Goal: Communication & Community: Ask a question

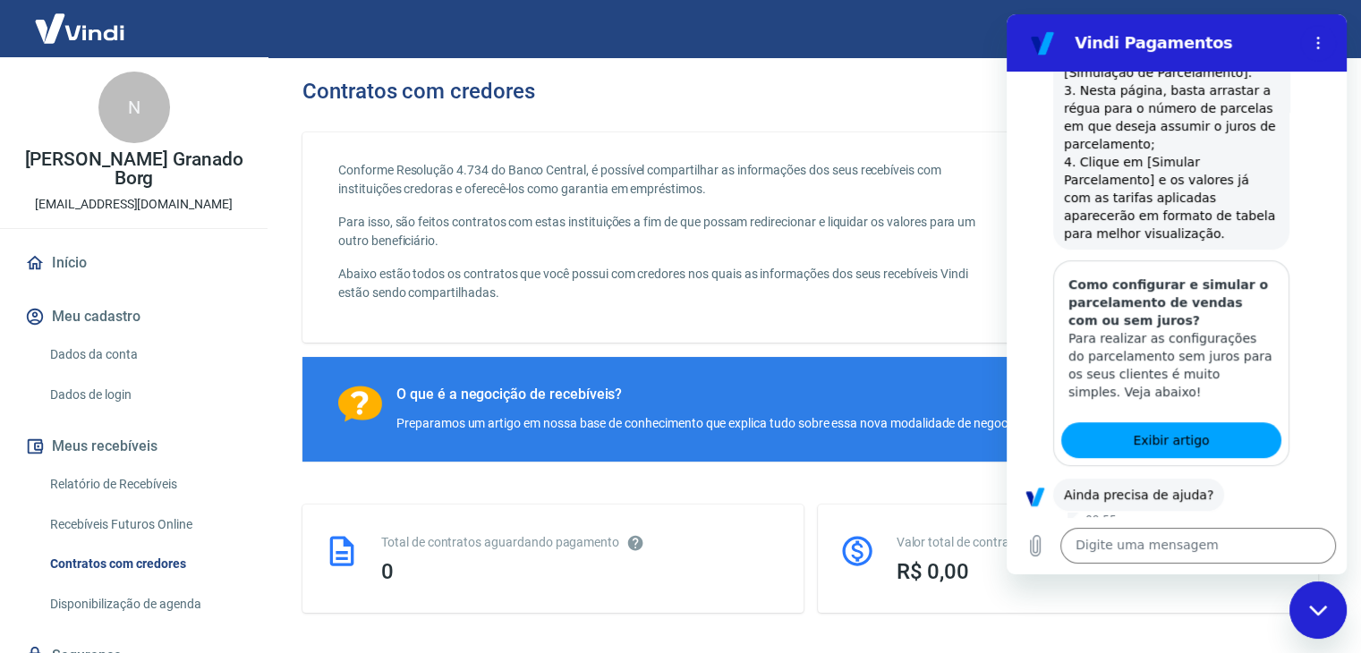
scroll to position [1049, 0]
click at [1223, 533] on button "Sim" at bounding box center [1245, 550] width 52 height 34
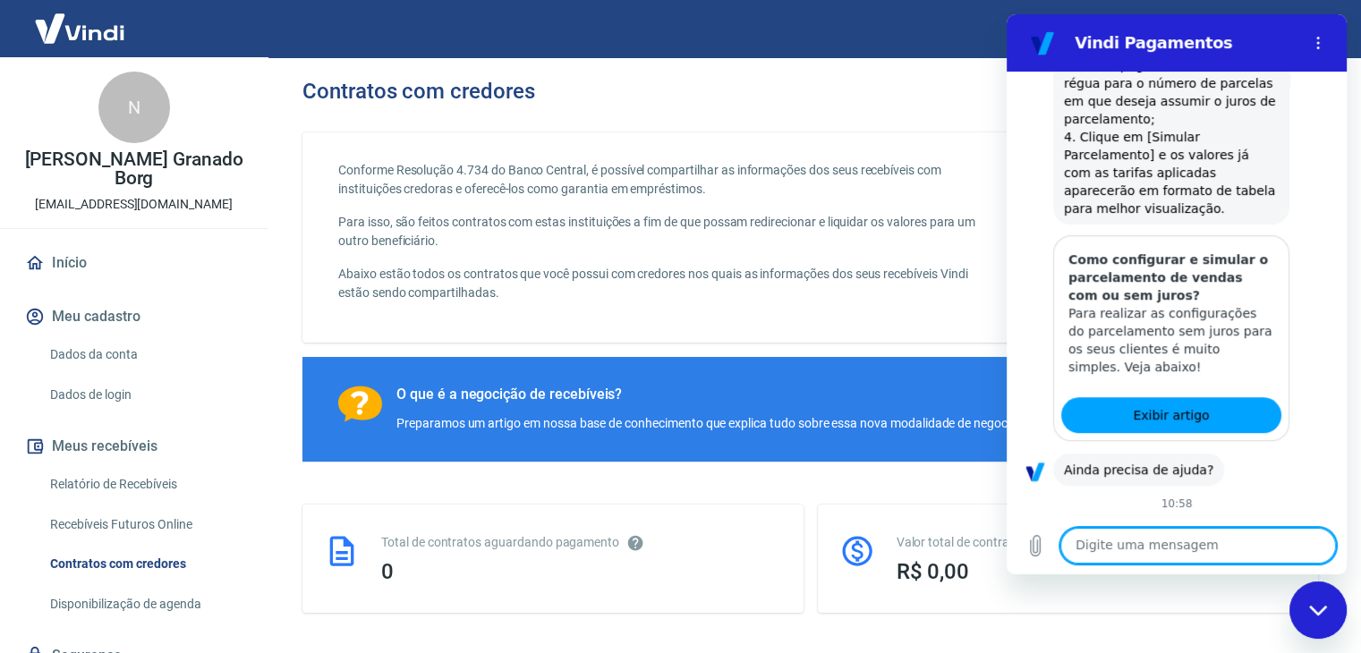
scroll to position [1077, 0]
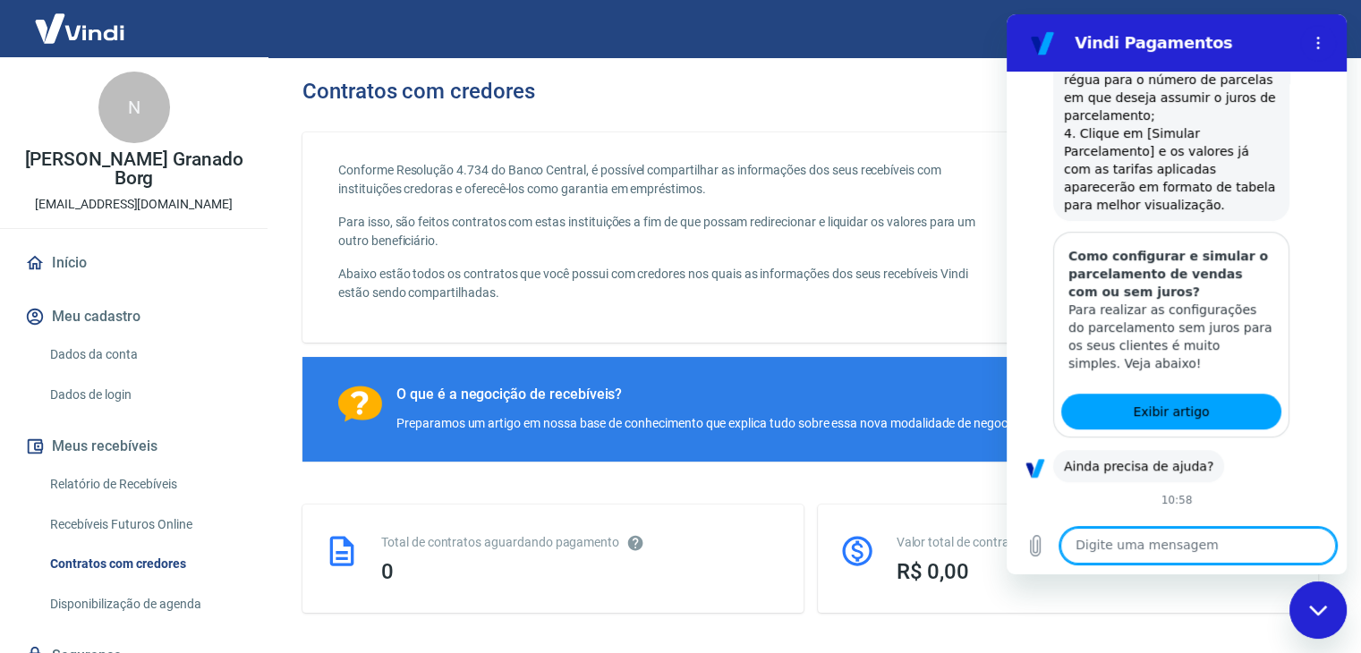
click at [1136, 548] on textarea at bounding box center [1199, 546] width 276 height 36
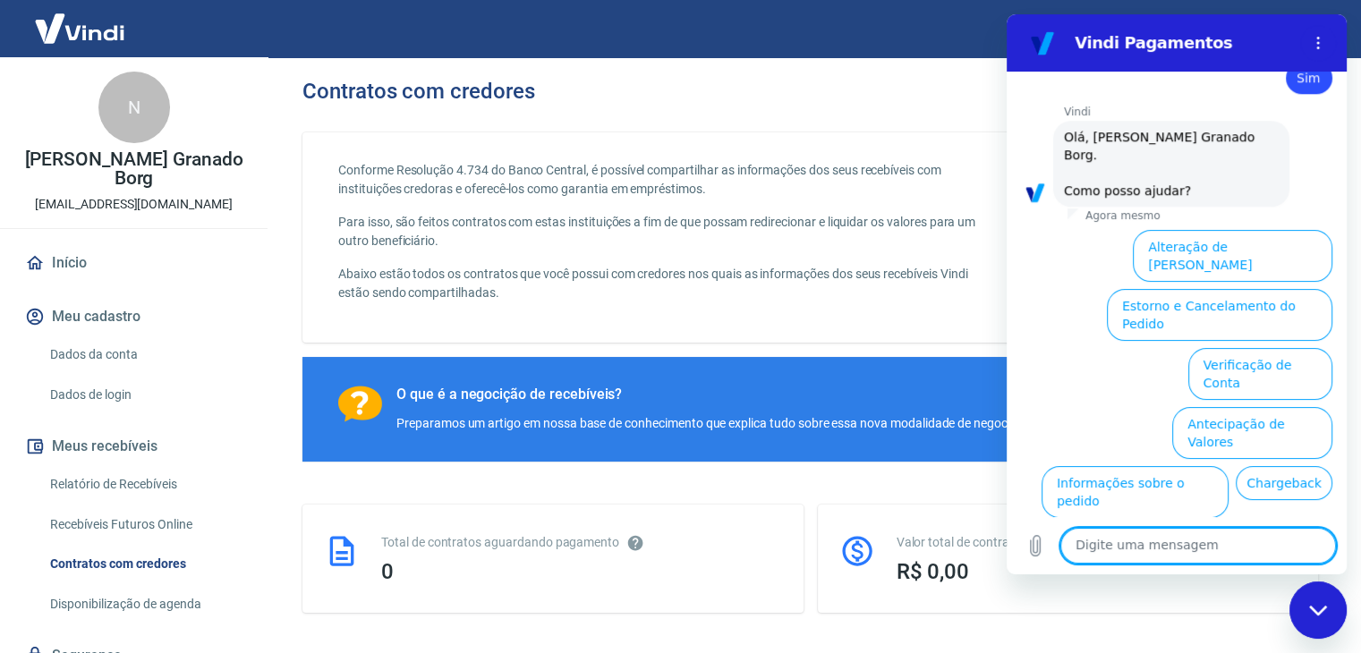
scroll to position [1538, 0]
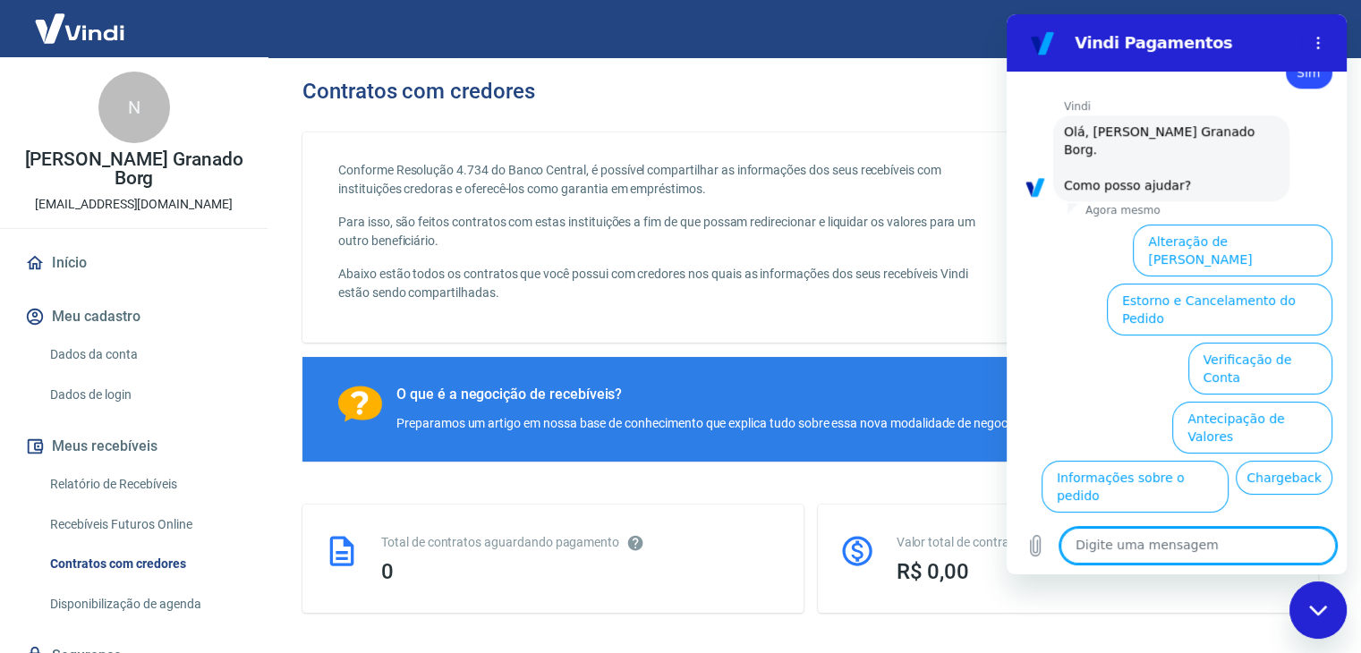
click at [1212, 520] on button "Taxas e Parcelamento" at bounding box center [1258, 546] width 149 height 52
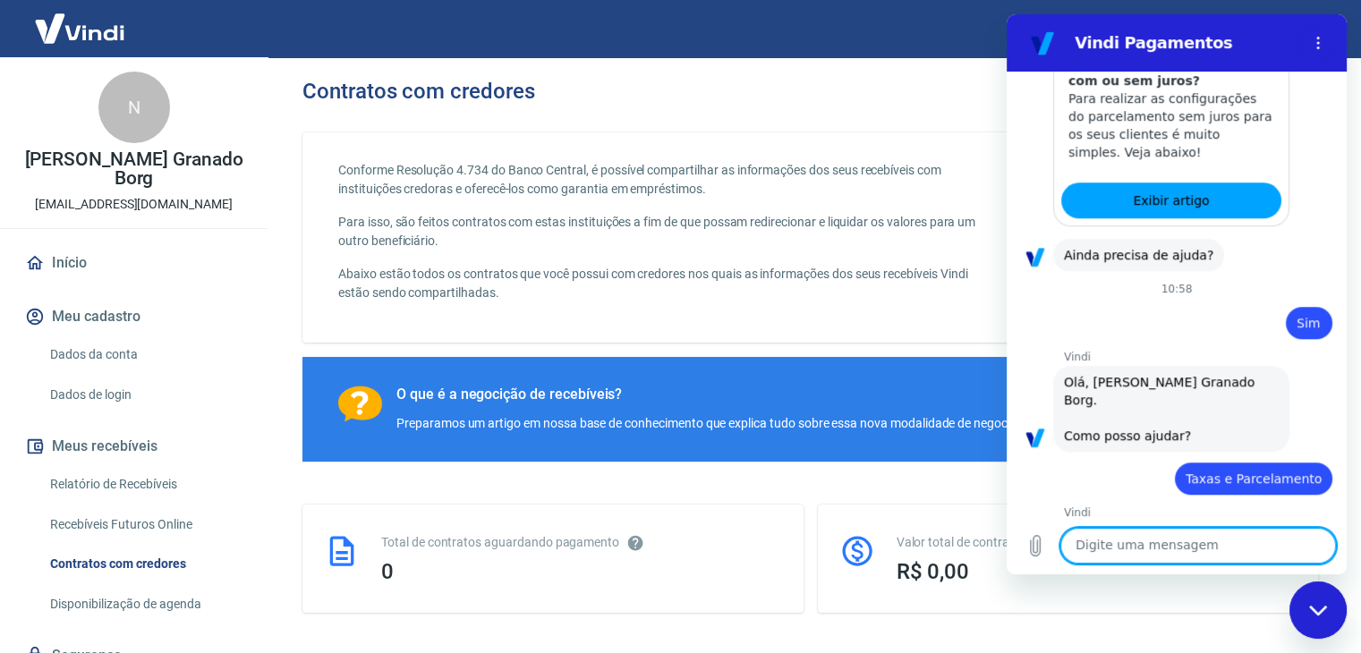
scroll to position [1531, 0]
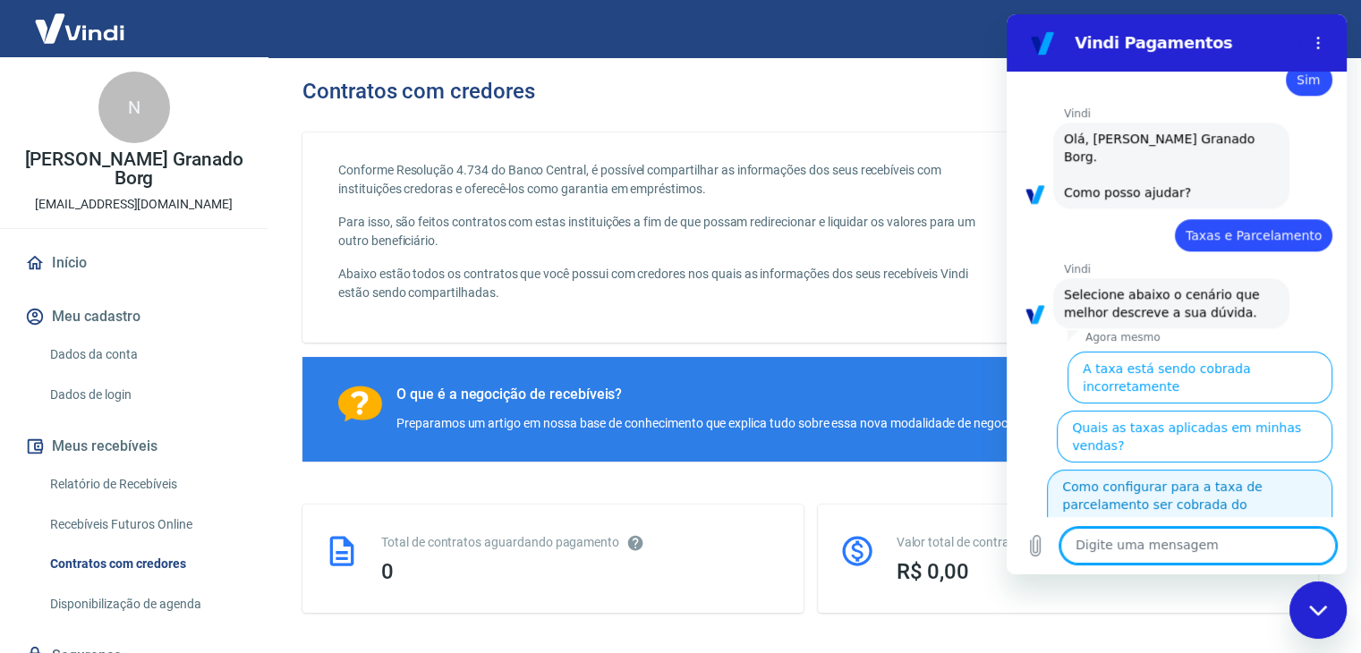
click at [1214, 470] on button "Como configurar para a taxa de parcelamento ser cobrada do comprador?" at bounding box center [1189, 505] width 285 height 70
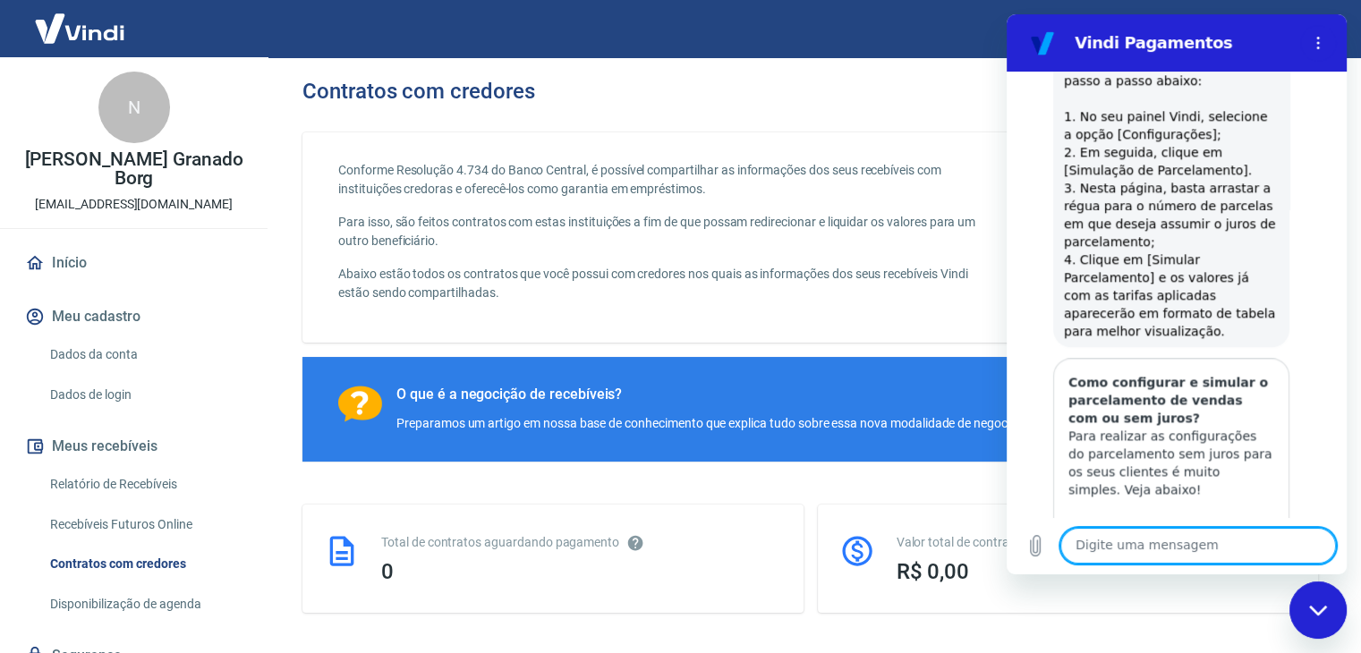
scroll to position [2483, 0]
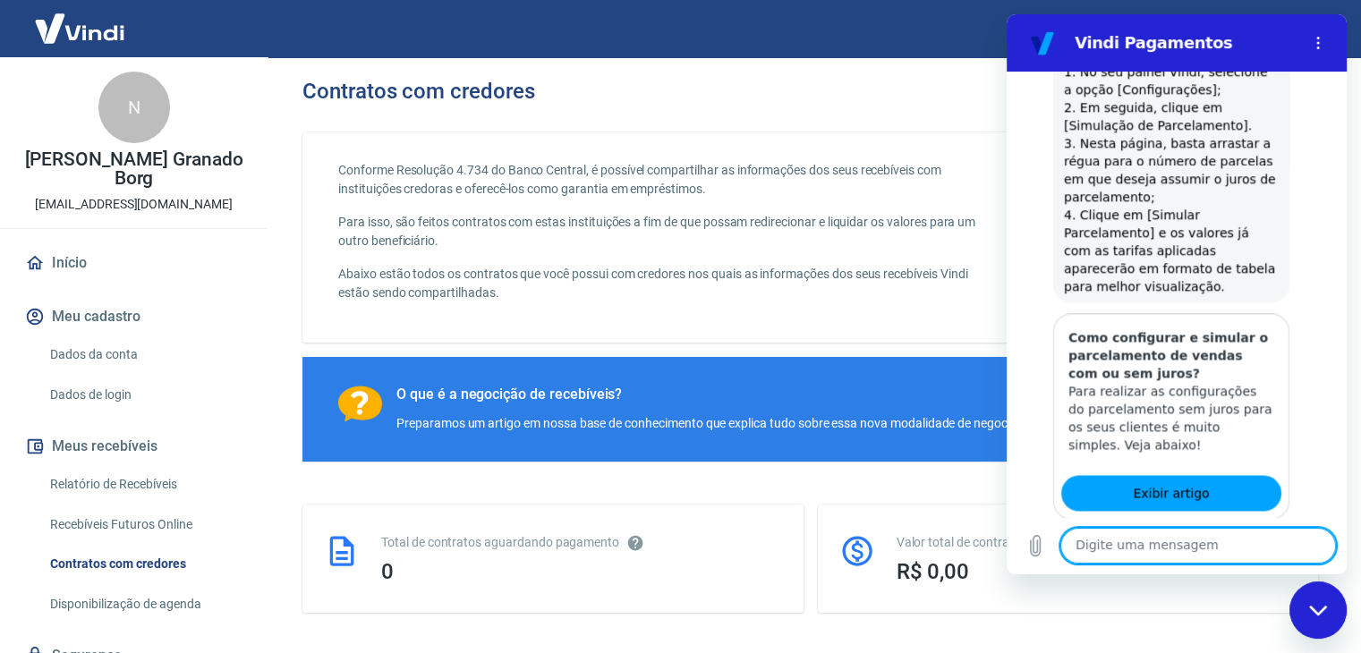
click at [1126, 551] on textarea at bounding box center [1199, 546] width 276 height 36
type textarea "Falar com atendente"
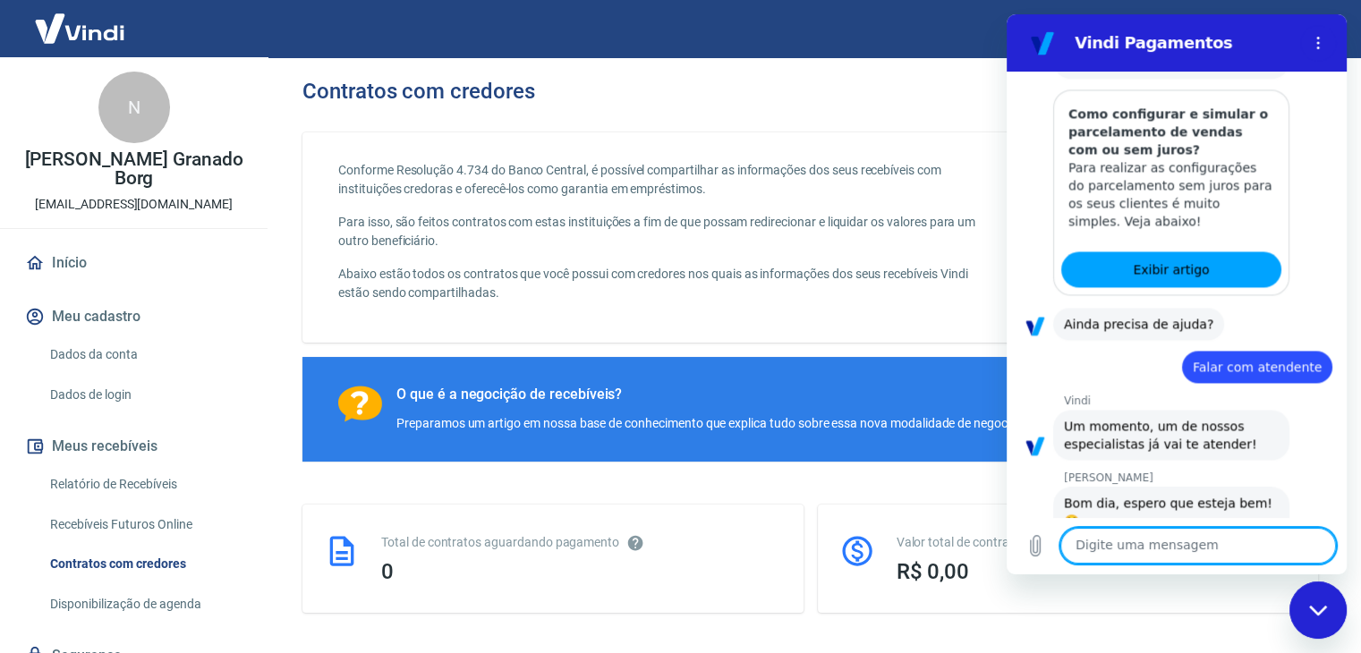
scroll to position [2710, 0]
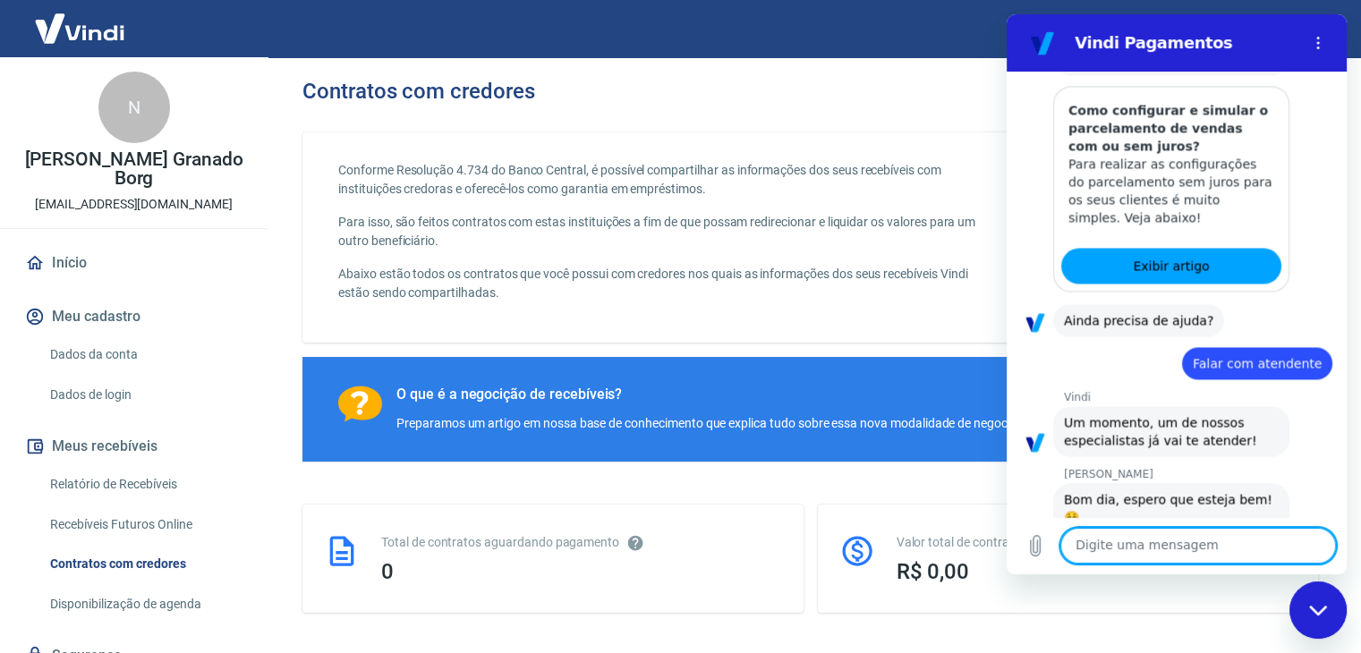
click at [1177, 548] on textarea at bounding box center [1199, 546] width 276 height 36
type textarea "Bom dia!"
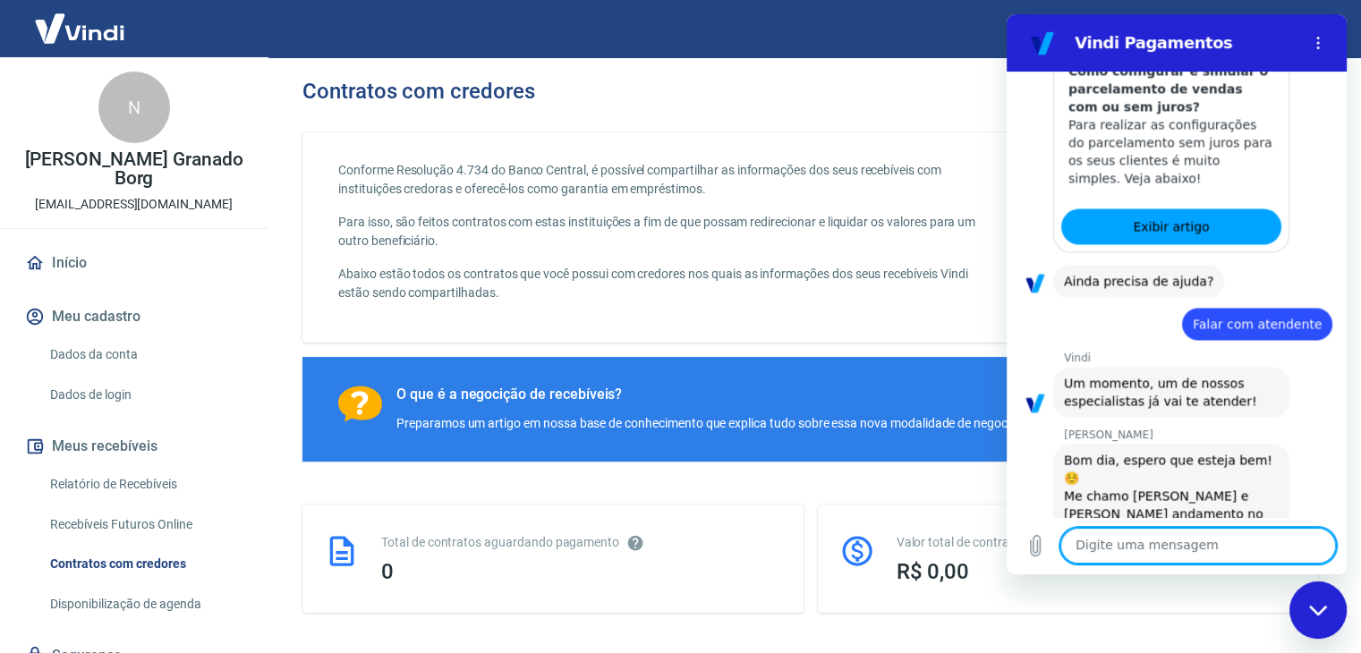
type textarea "B"
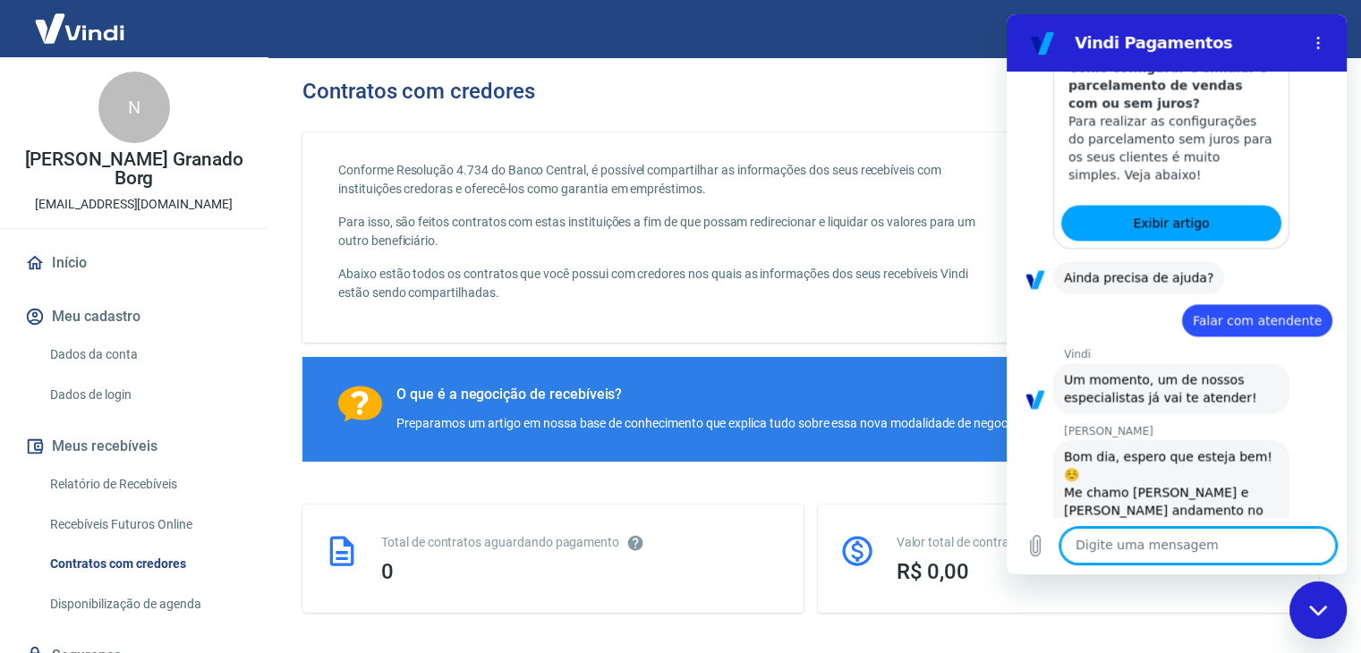
type textarea "m"
type textarea "Meu nome é Nathália"
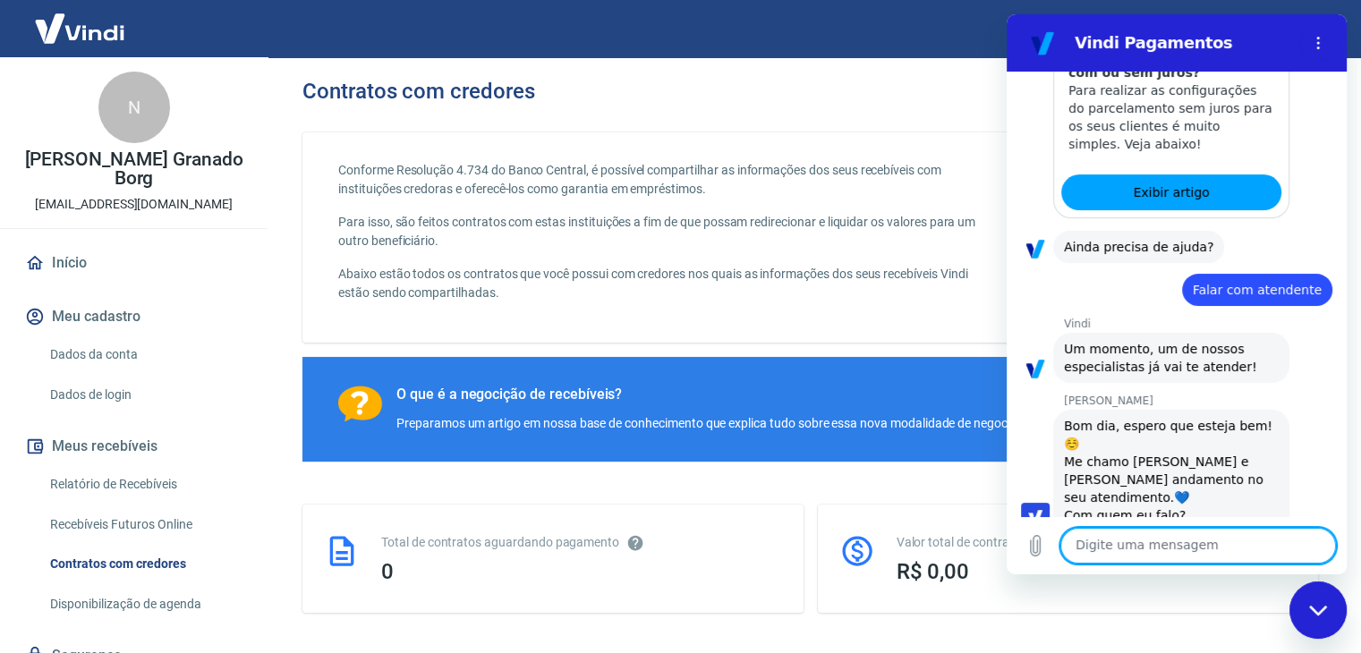
scroll to position [2787, 0]
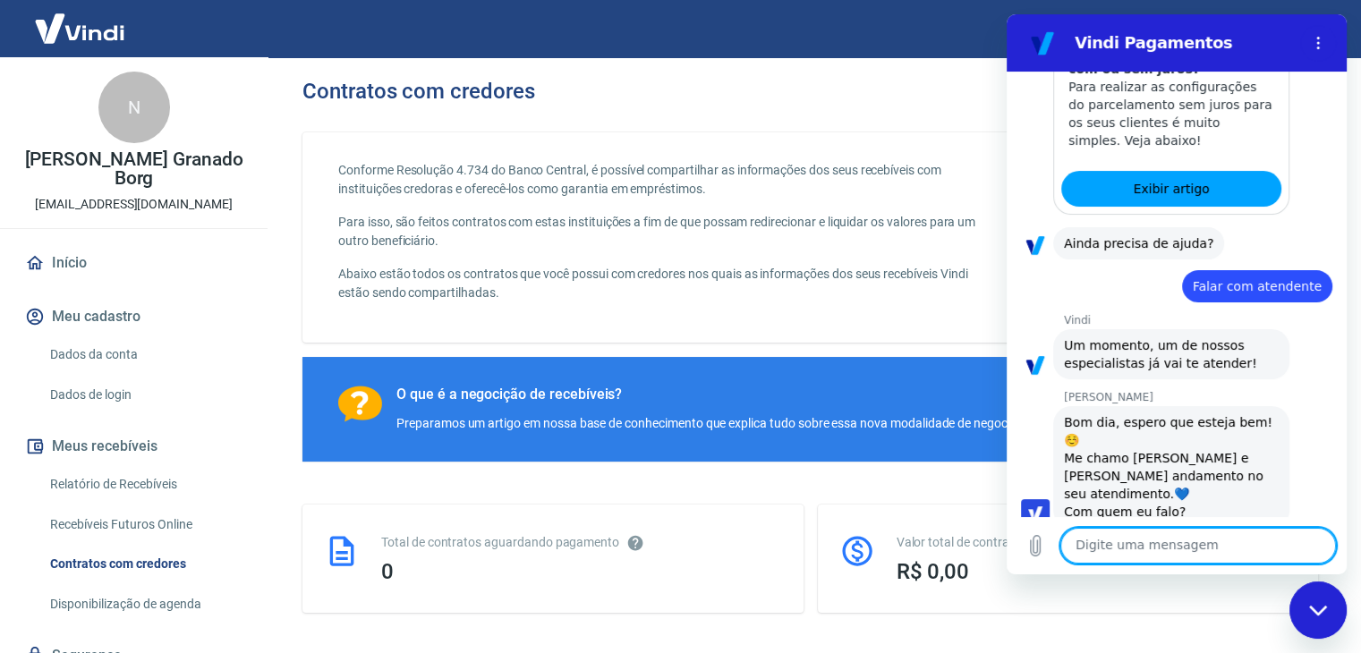
click at [1177, 550] on textarea at bounding box center [1199, 546] width 276 height 36
click at [1177, 553] on textarea at bounding box center [1199, 546] width 276 height 36
type textarea "T"
click at [1236, 541] on textarea "Fiz minha loja através do" at bounding box center [1199, 546] width 276 height 36
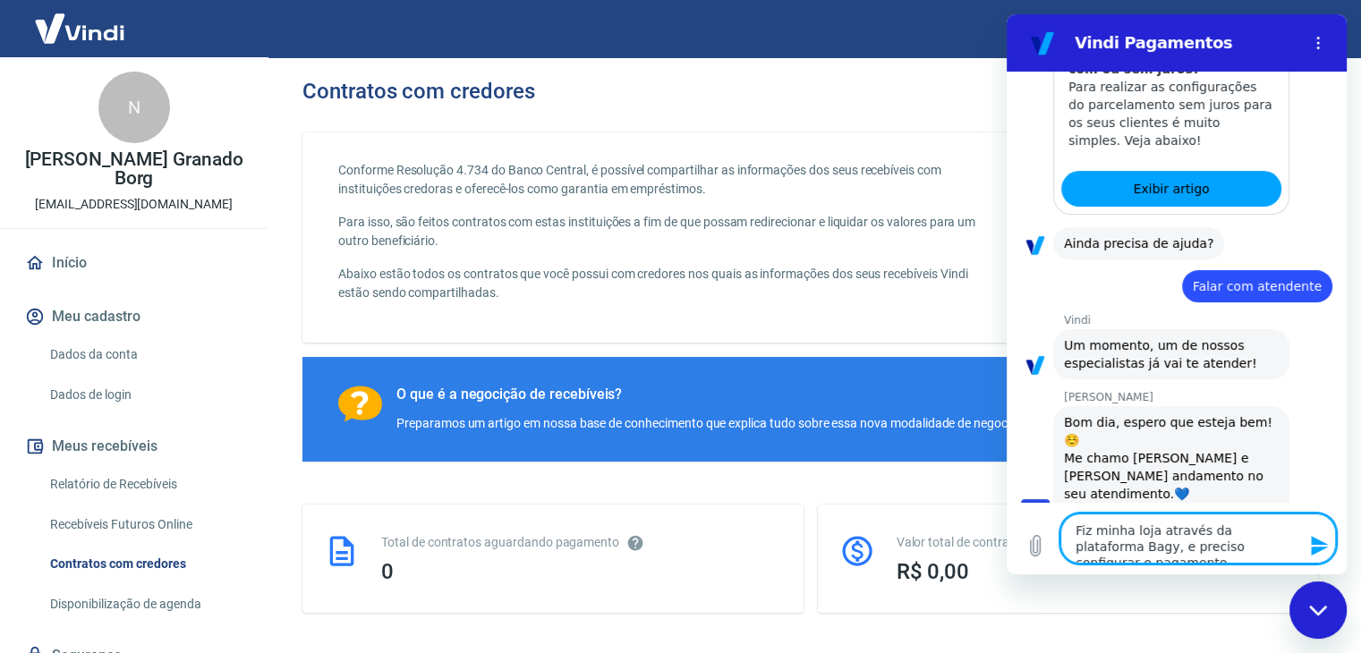
type textarea "Fiz minha loja através da plataforma Bagy, e preciso configurar o pagamento"
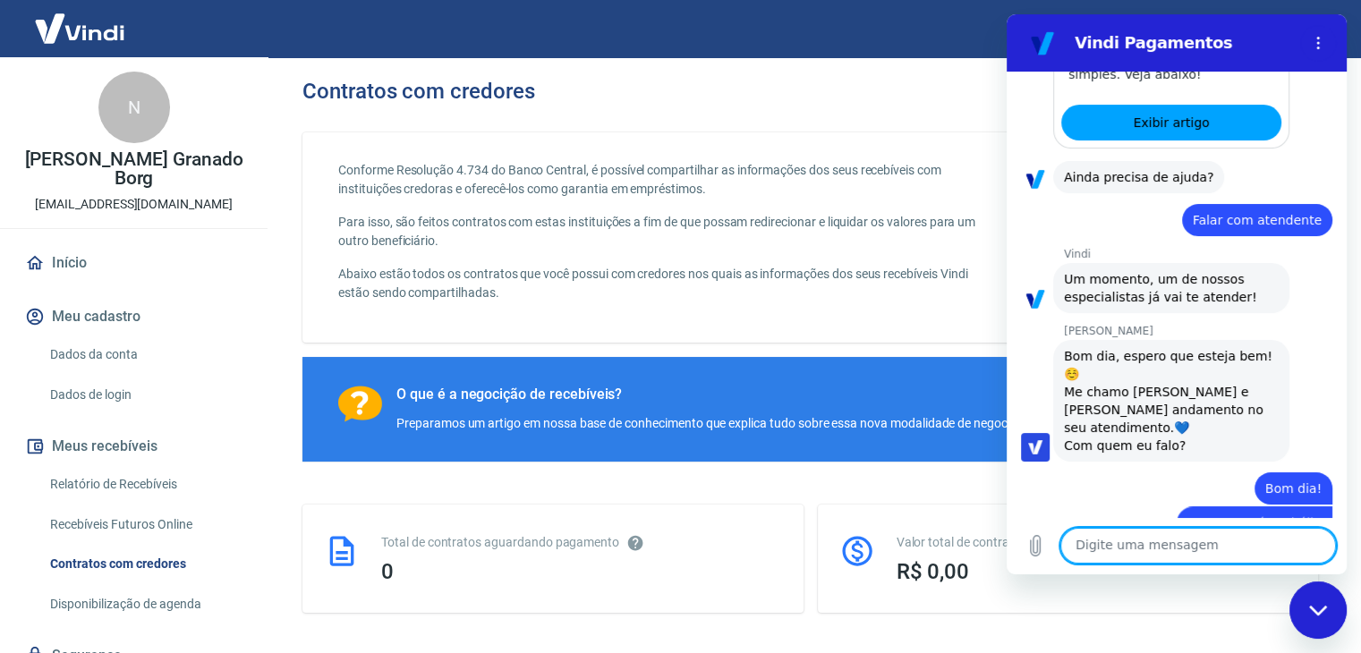
scroll to position [2857, 0]
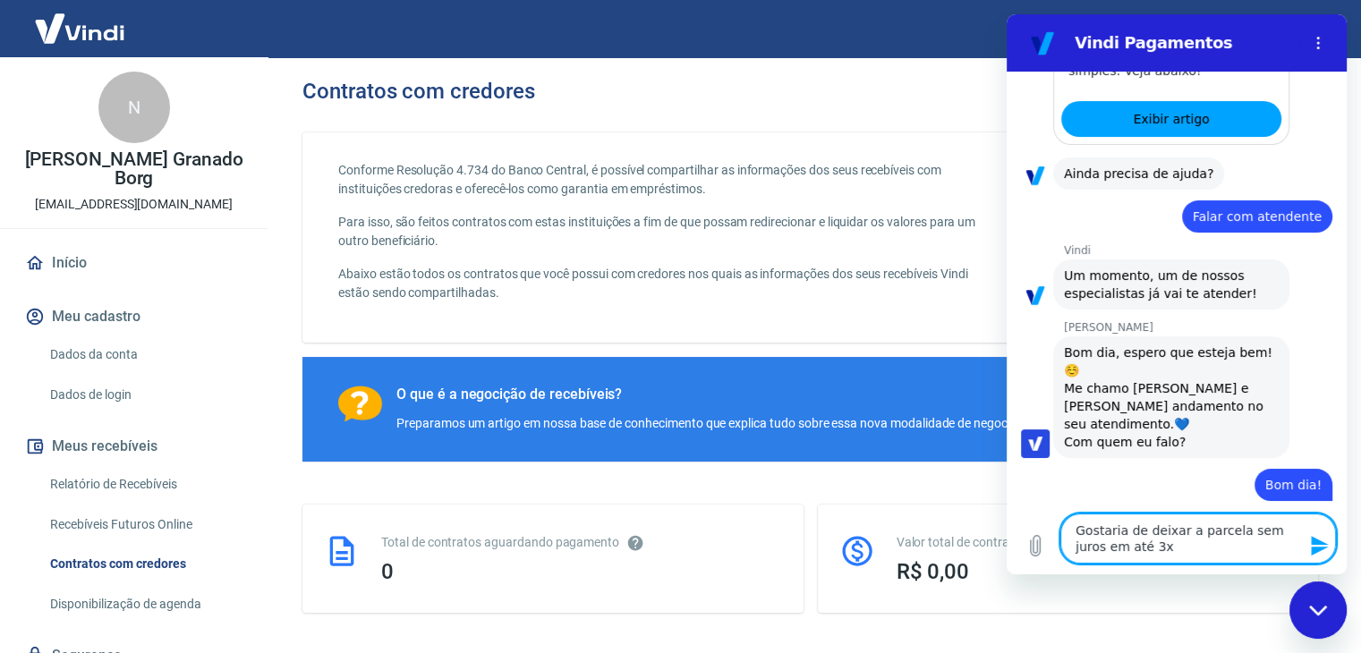
type textarea "Gostaria de deixar a parcela sem juros em até 3x"
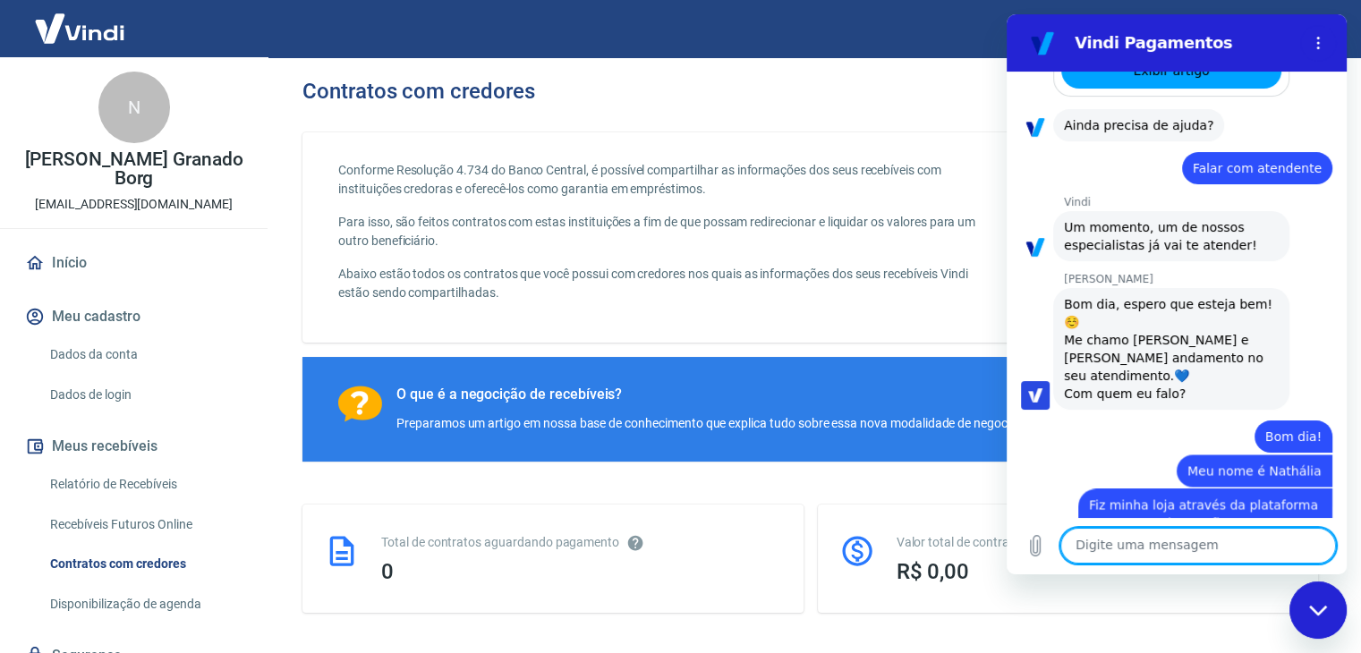
scroll to position [2909, 0]
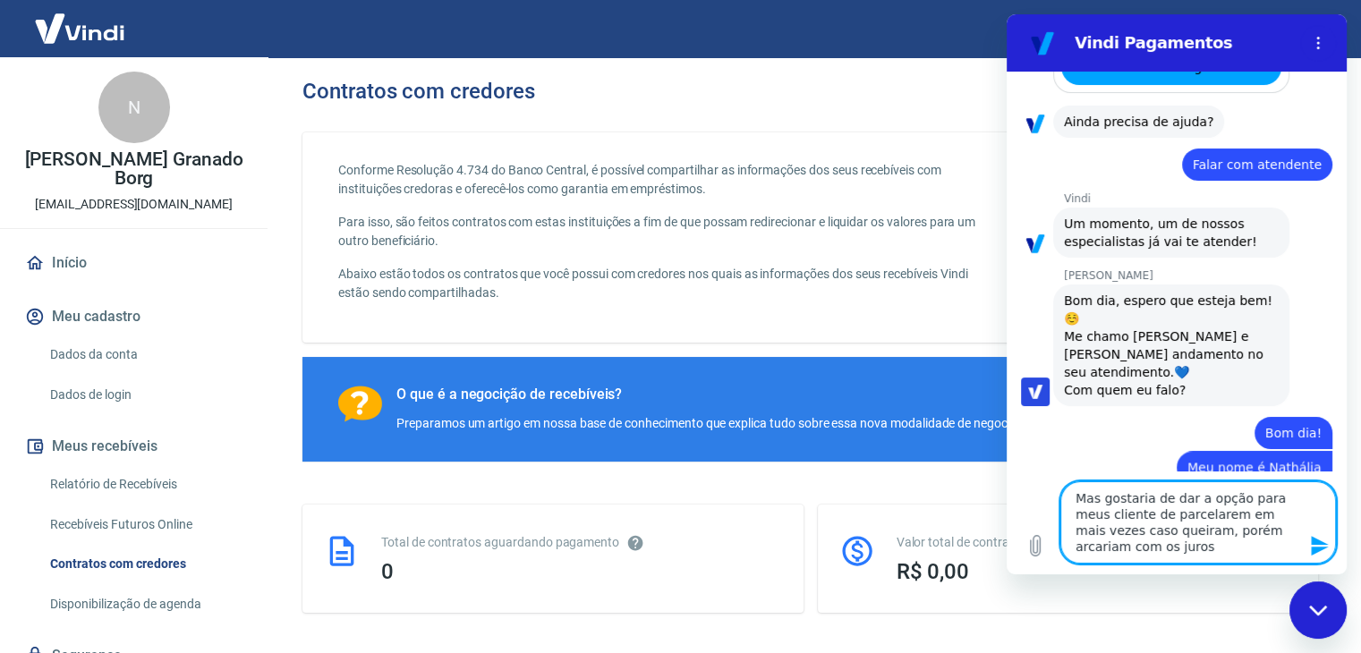
type textarea "Mas gostaria de dar a opção para meus cliente de parcelarem em mais vezes caso …"
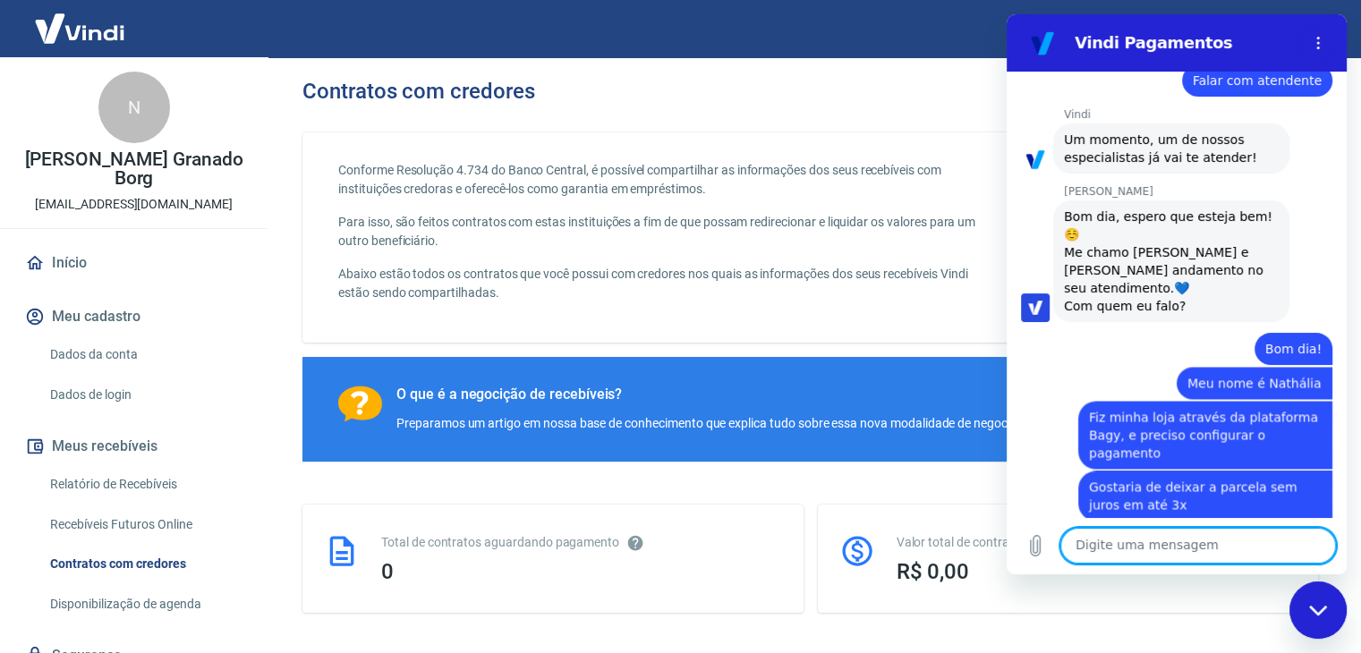
scroll to position [2996, 0]
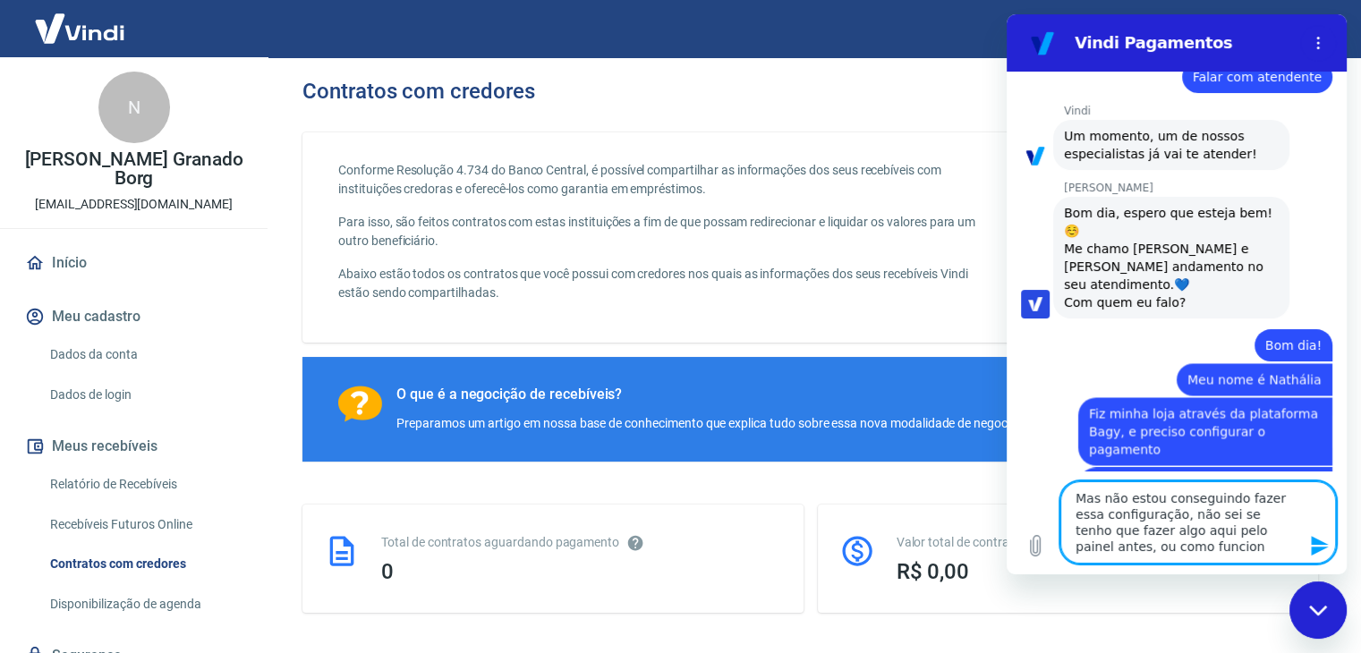
type textarea "Mas não estou conseguindo fazer essa configuração, não sei se tenho que fazer a…"
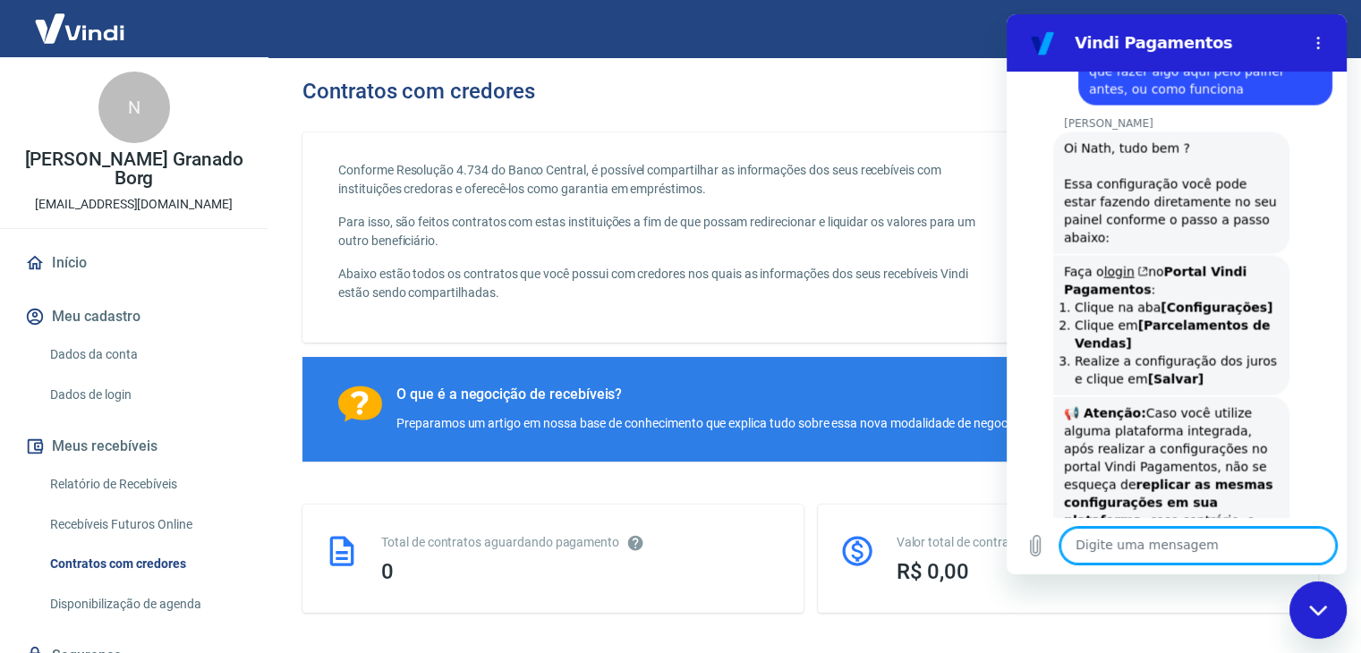
scroll to position [3587, 0]
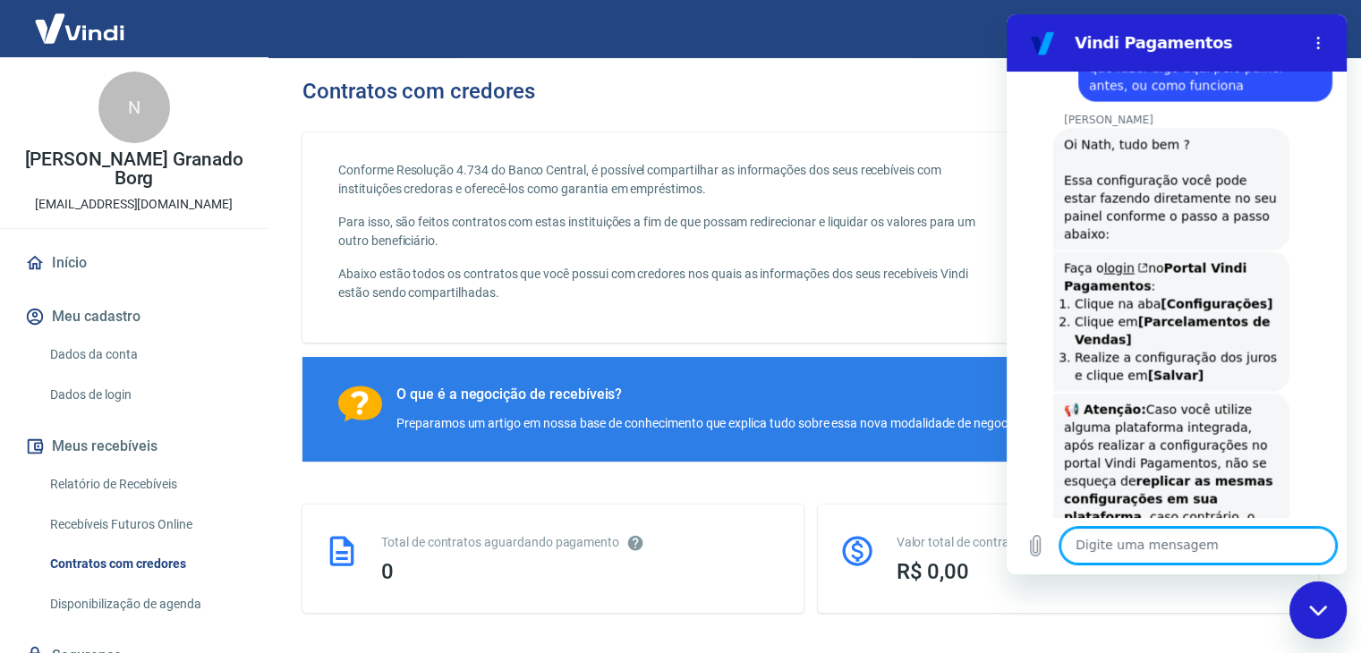
click at [1177, 536] on textarea at bounding box center [1199, 546] width 276 height 36
type textarea "Então eu fiz a configuração aqui já"
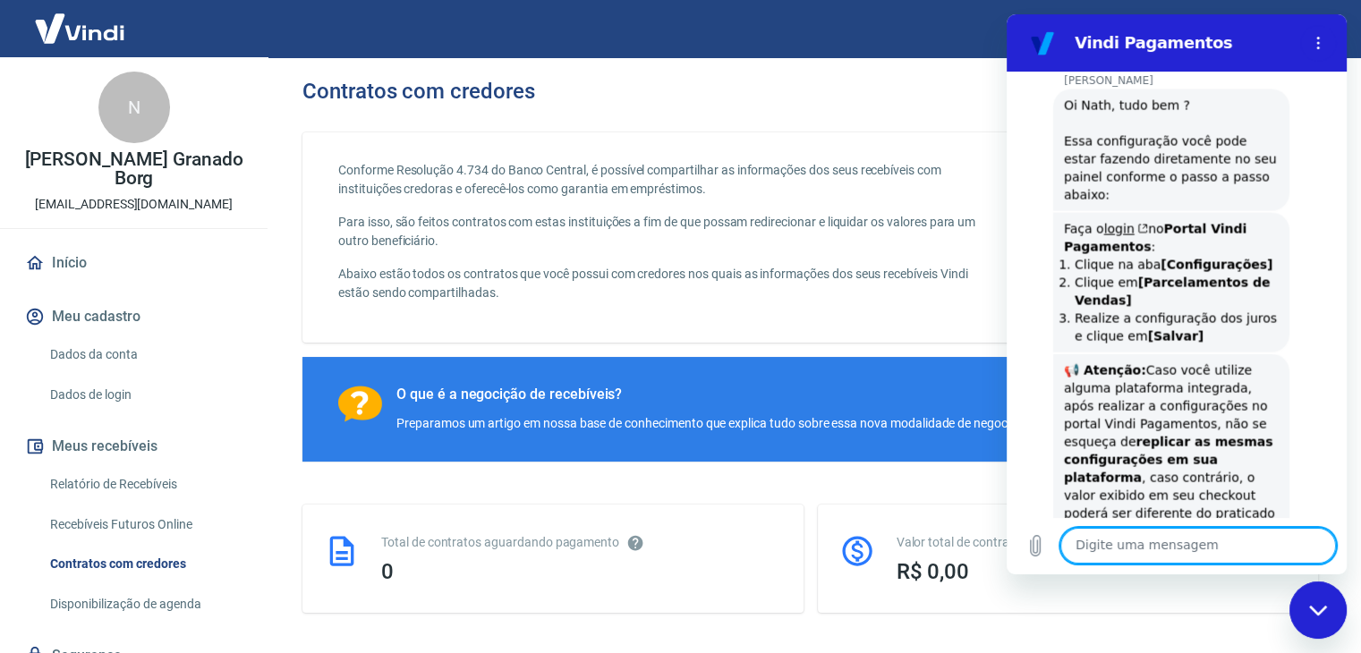
scroll to position [3630, 0]
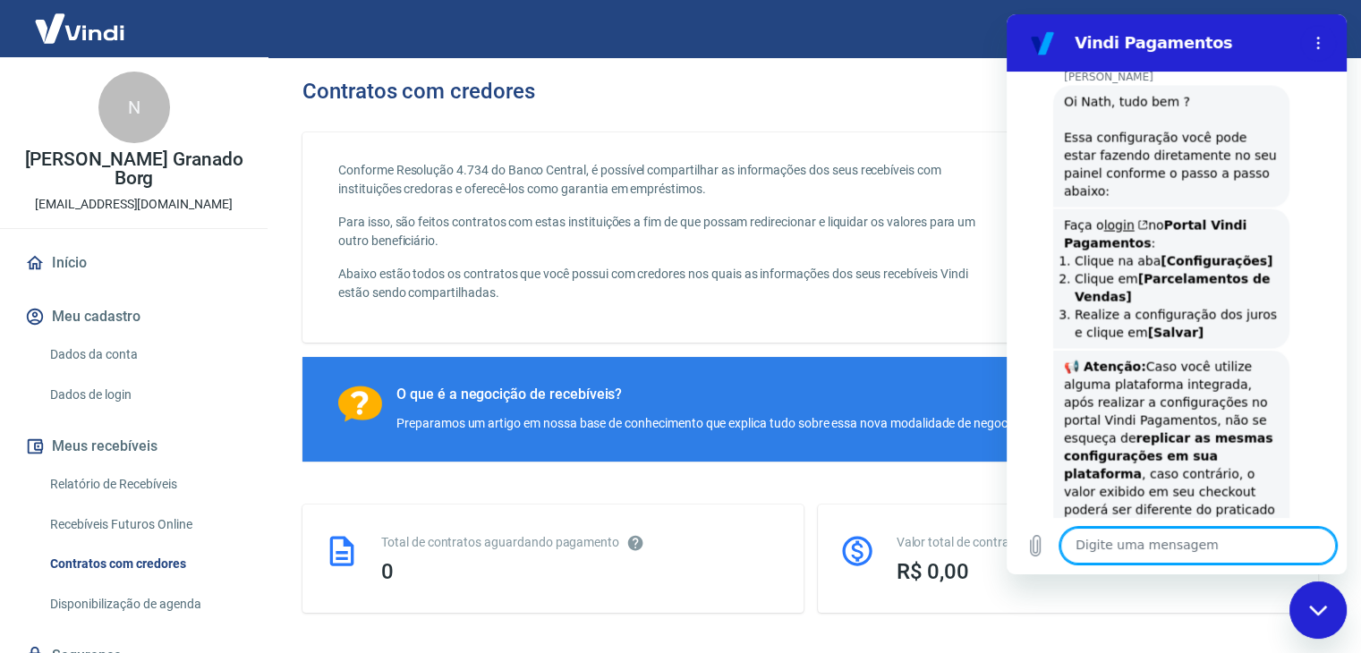
click at [1176, 539] on textarea at bounding box center [1199, 546] width 276 height 36
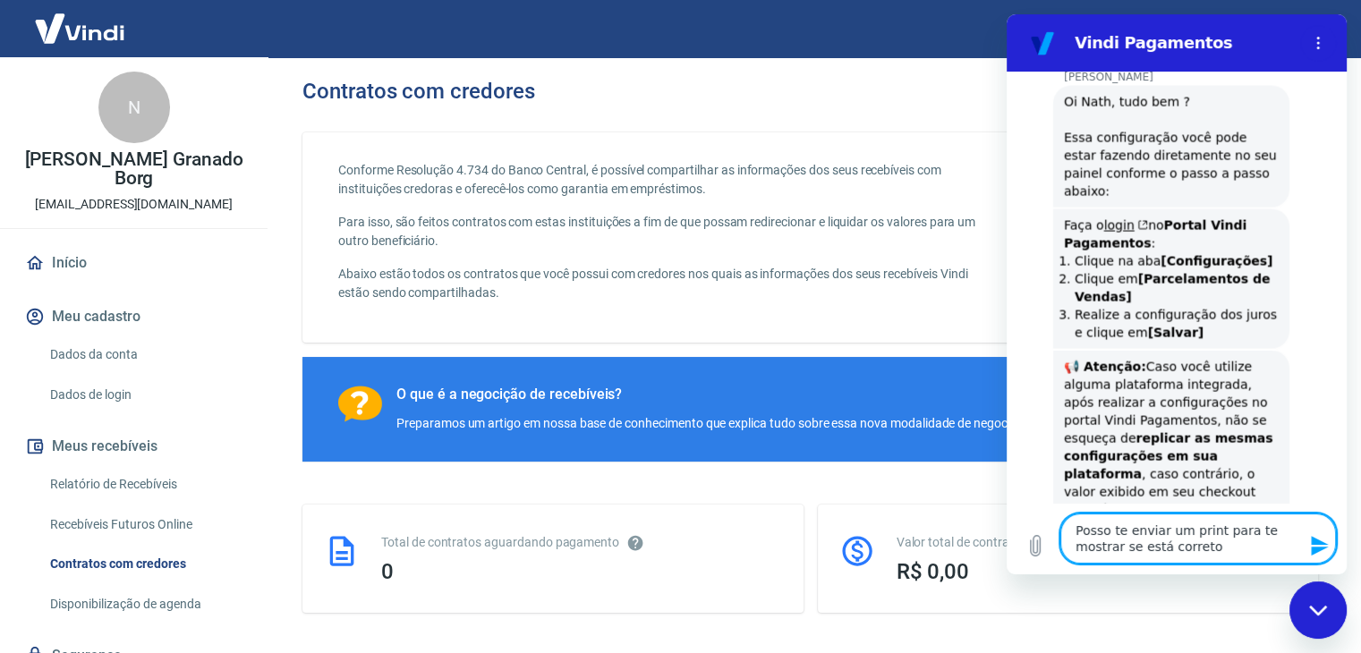
type textarea "Posso te enviar um print para te mostrar se está correto?"
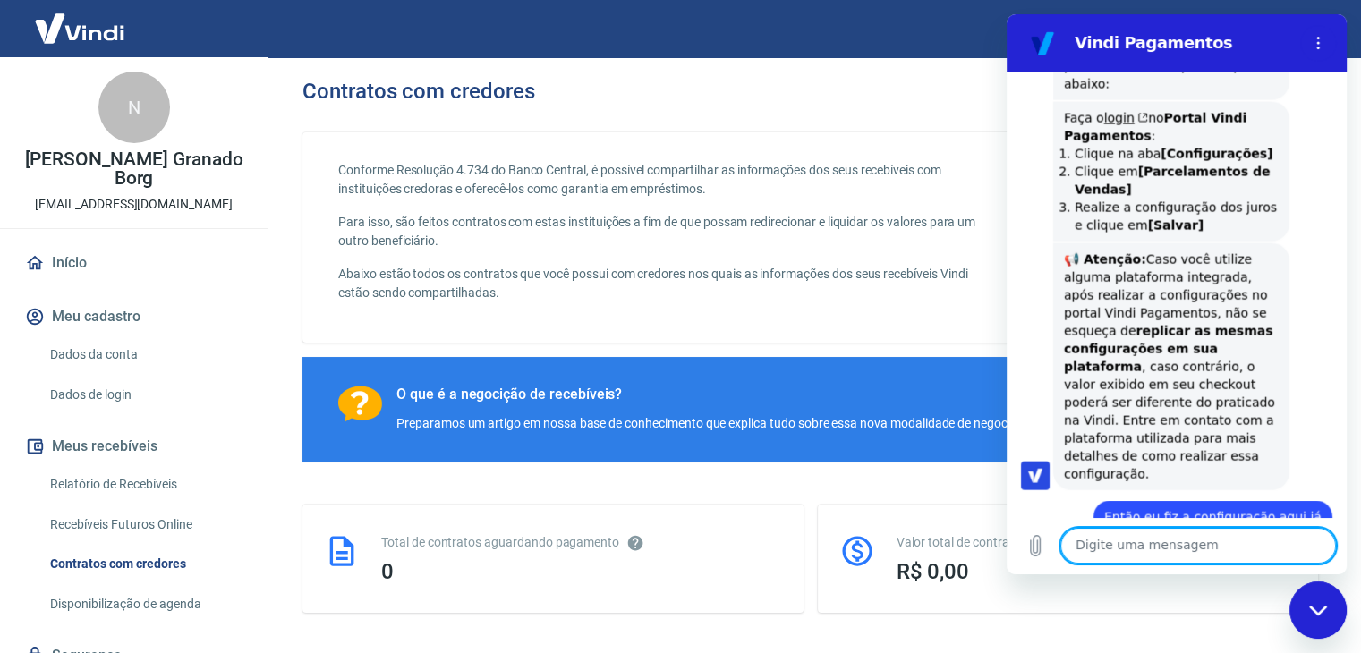
scroll to position [3741, 0]
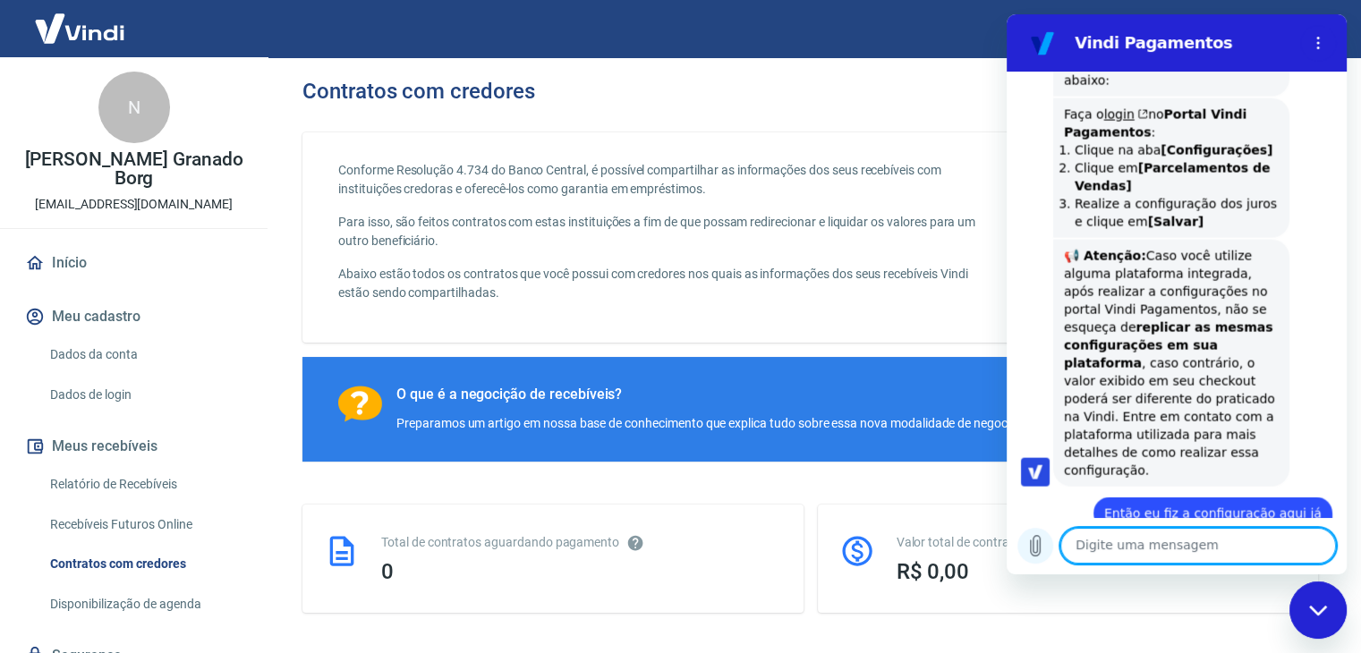
click at [1043, 544] on icon "Carregar arquivo" at bounding box center [1035, 545] width 21 height 21
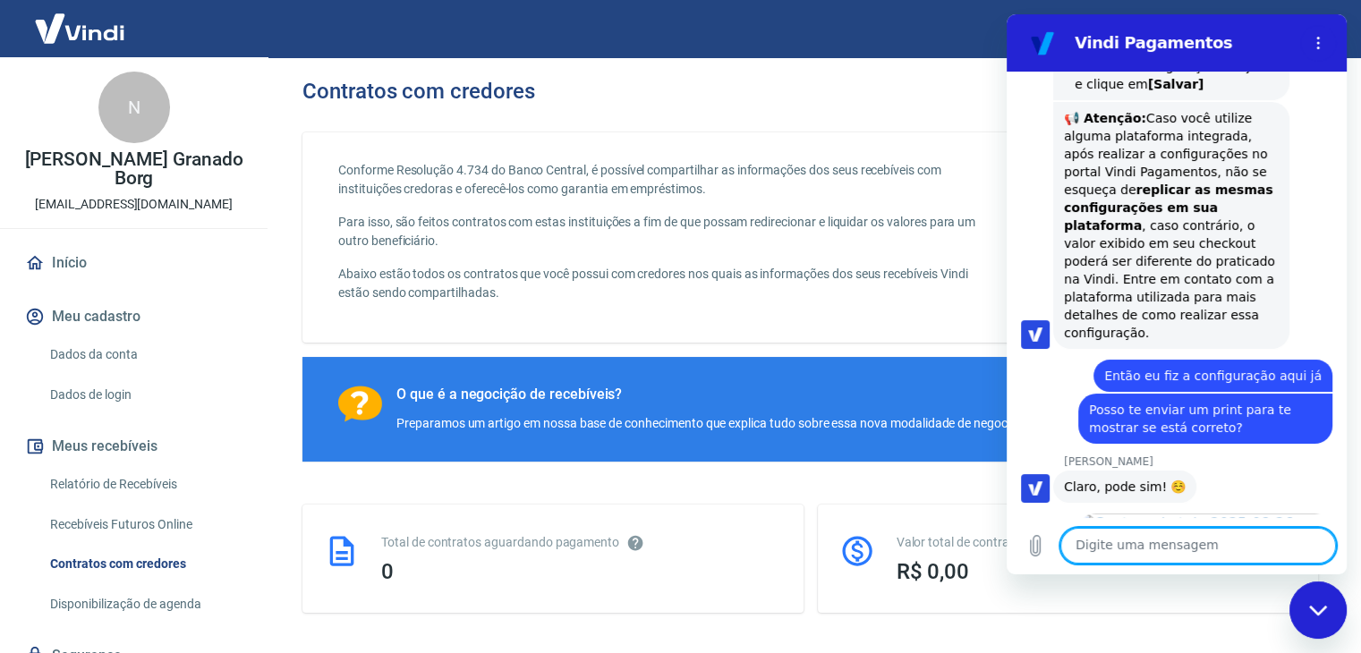
scroll to position [3882, 0]
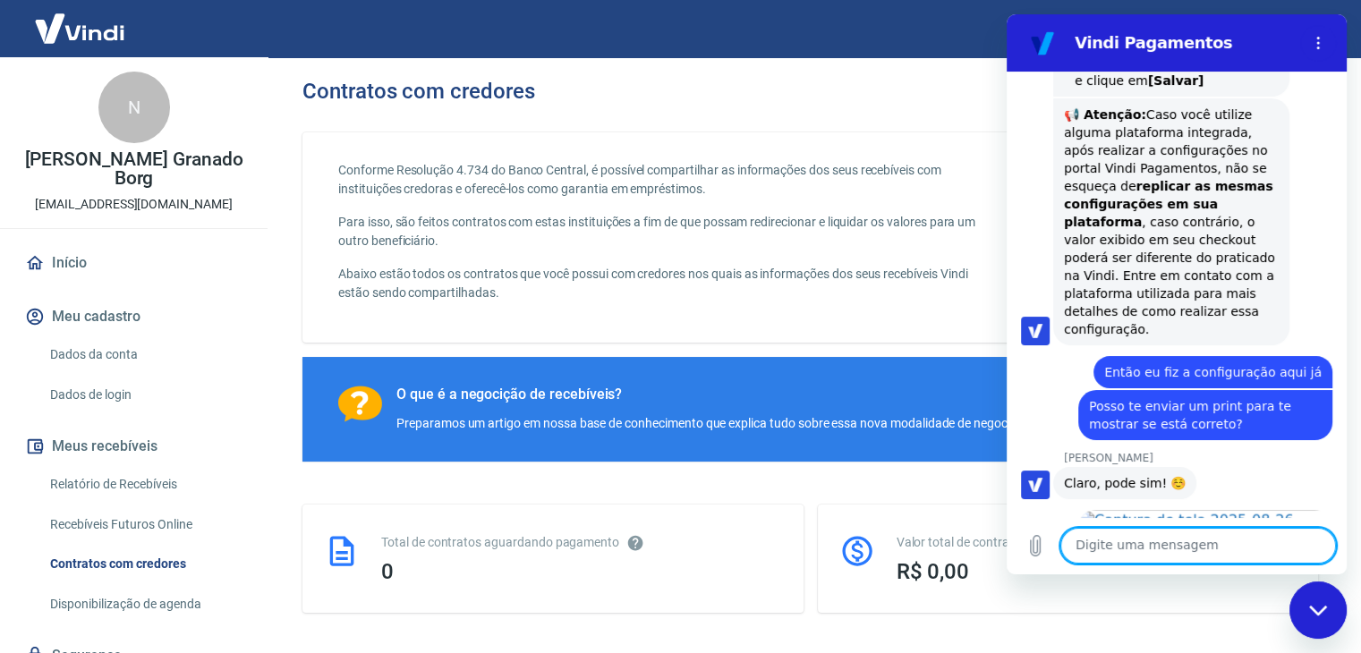
click at [1150, 550] on textarea at bounding box center [1199, 546] width 276 height 36
type textarea "Deixei assim em todas as bandeiras"
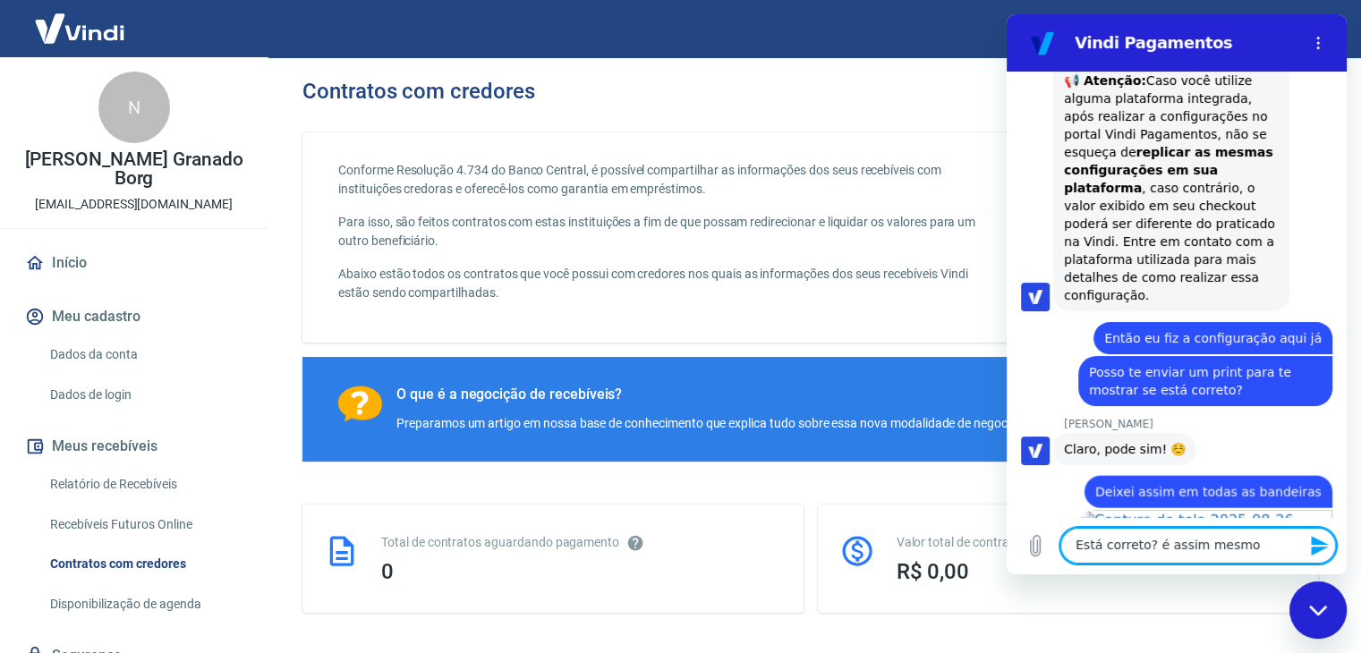
type textarea "Está correto? é assim mesmo?"
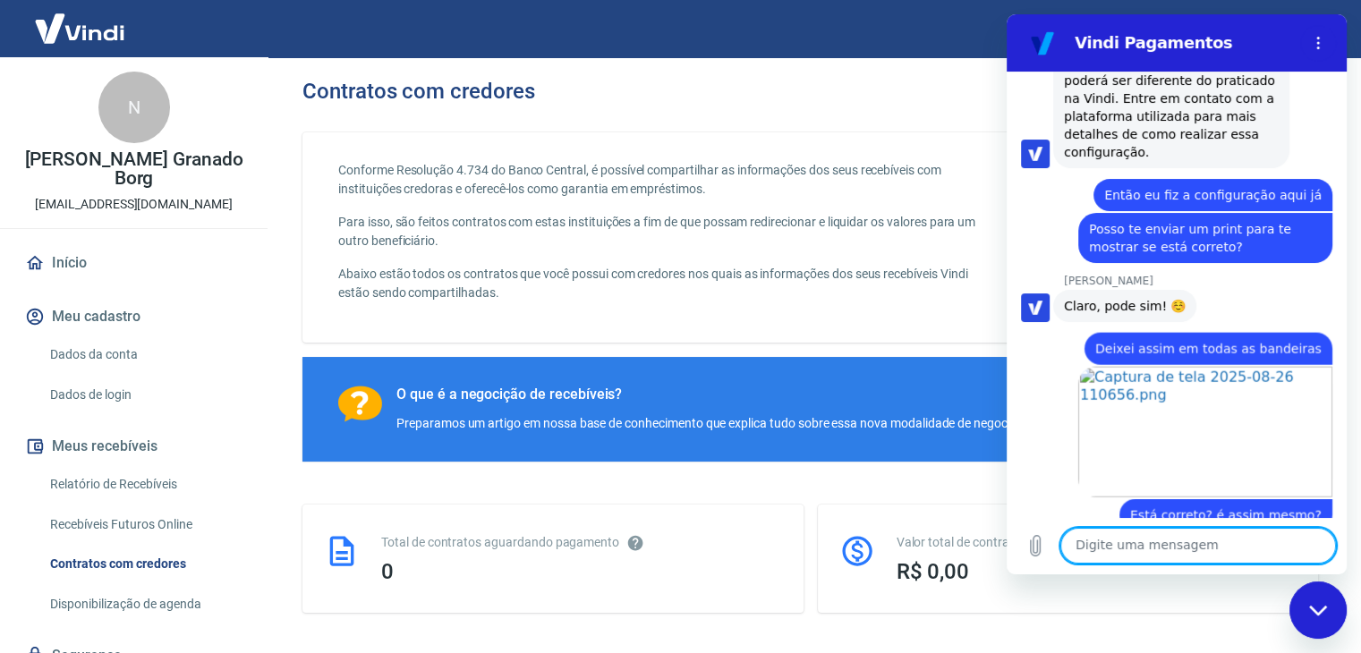
scroll to position [4063, 0]
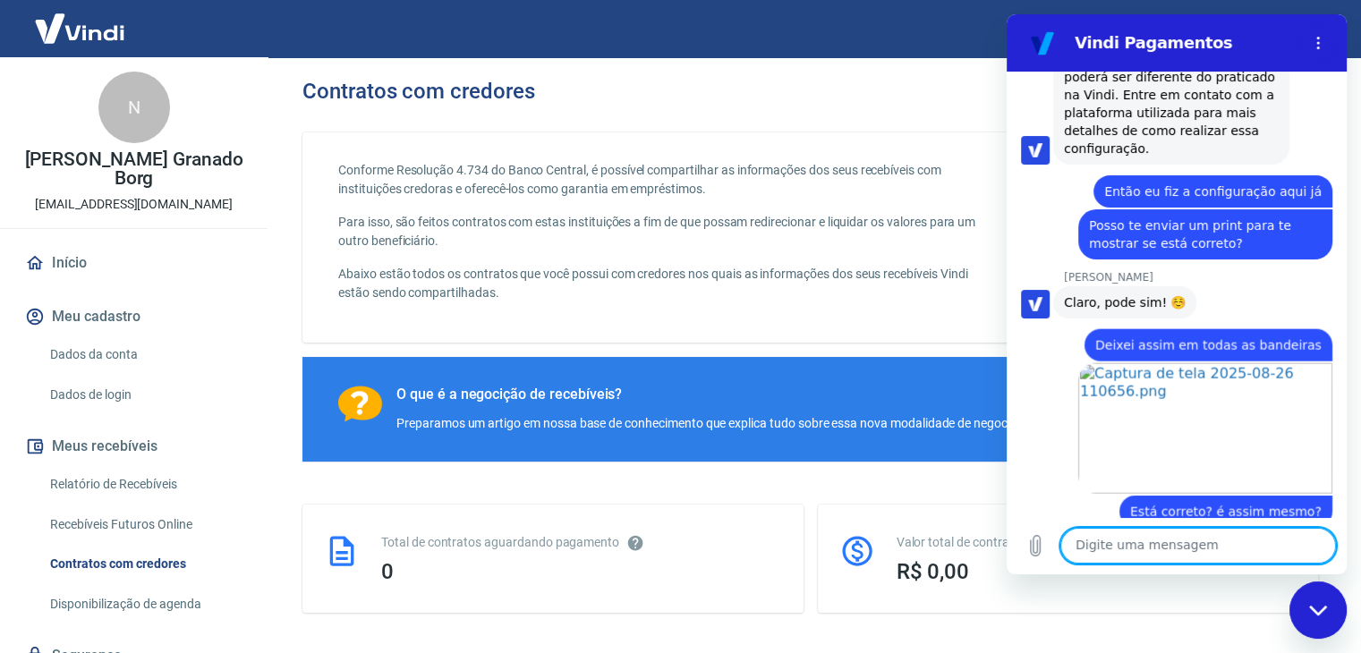
click at [1186, 548] on textarea at bounding box center [1199, 546] width 276 height 36
type textarea "Entendi"
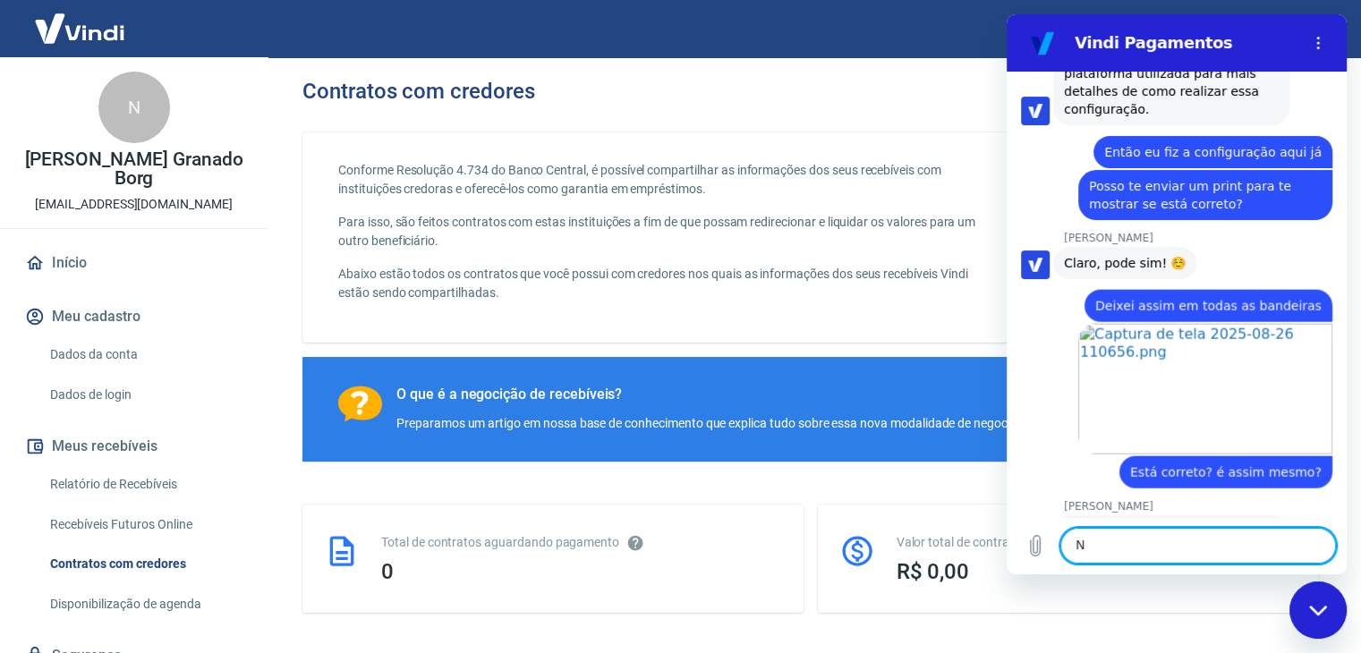
scroll to position [4106, 0]
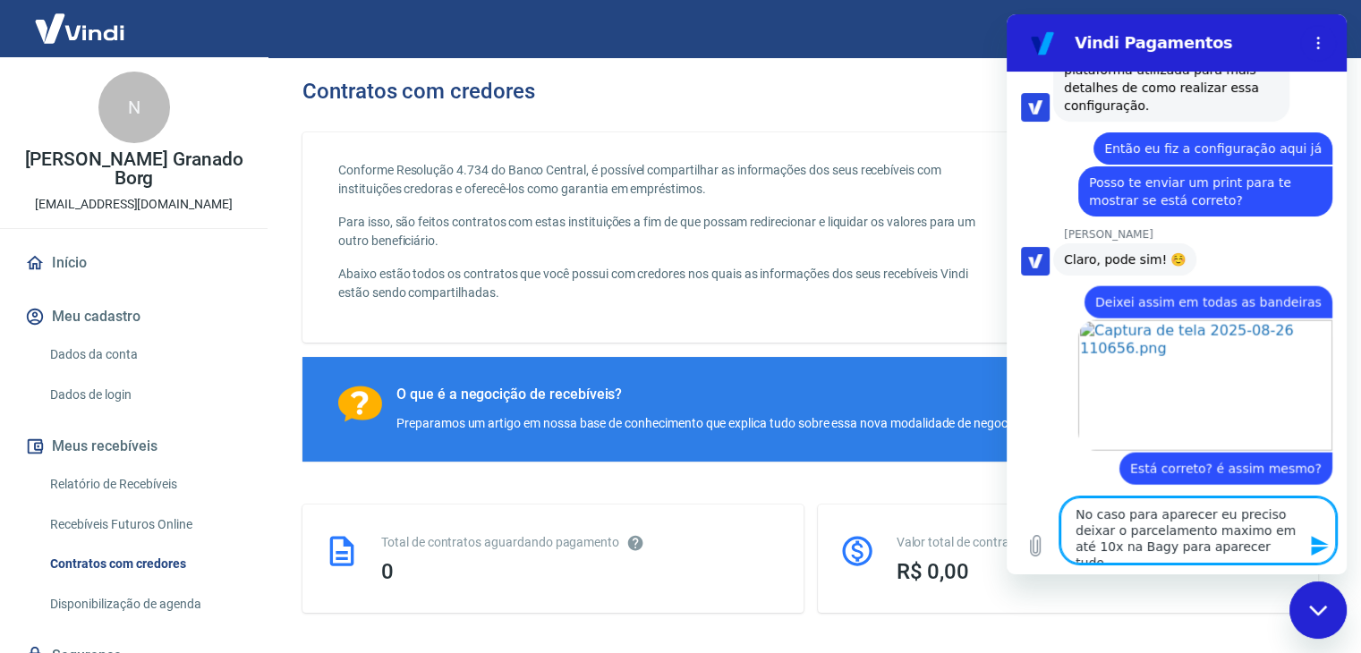
type textarea "No caso para aparecer eu preciso deixar o parcelamento maximo em até 10x na Bag…"
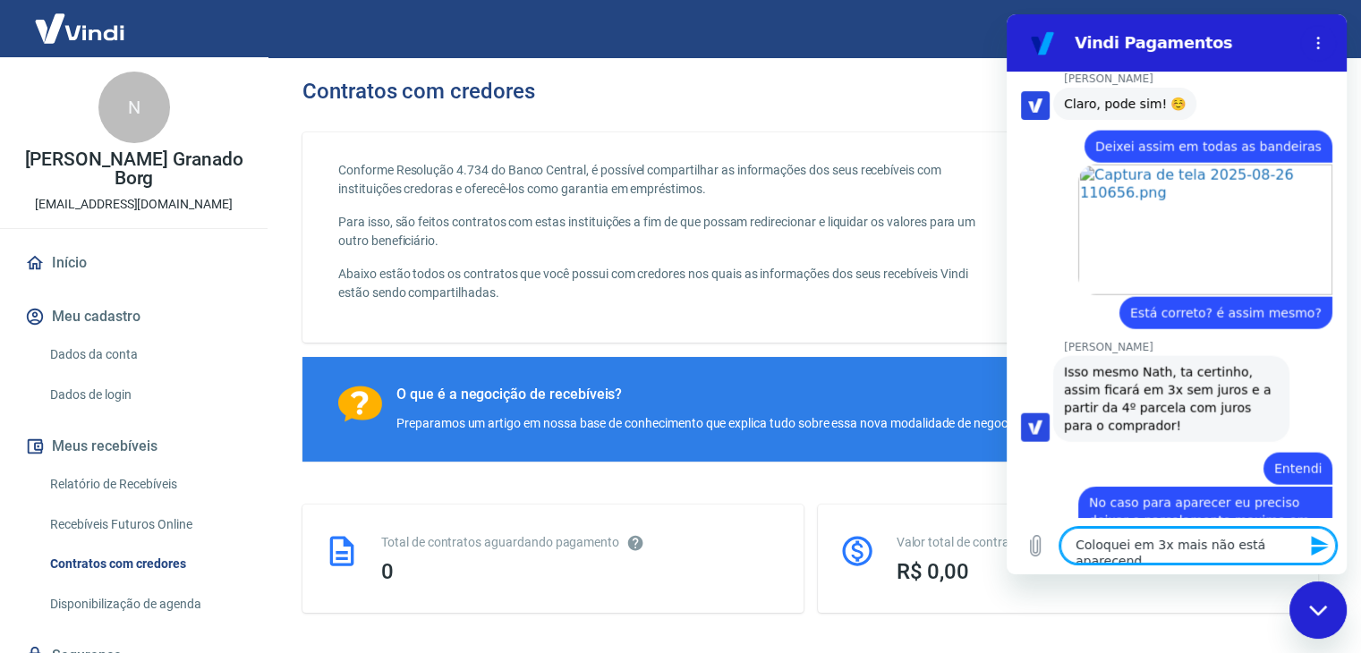
scroll to position [4264, 0]
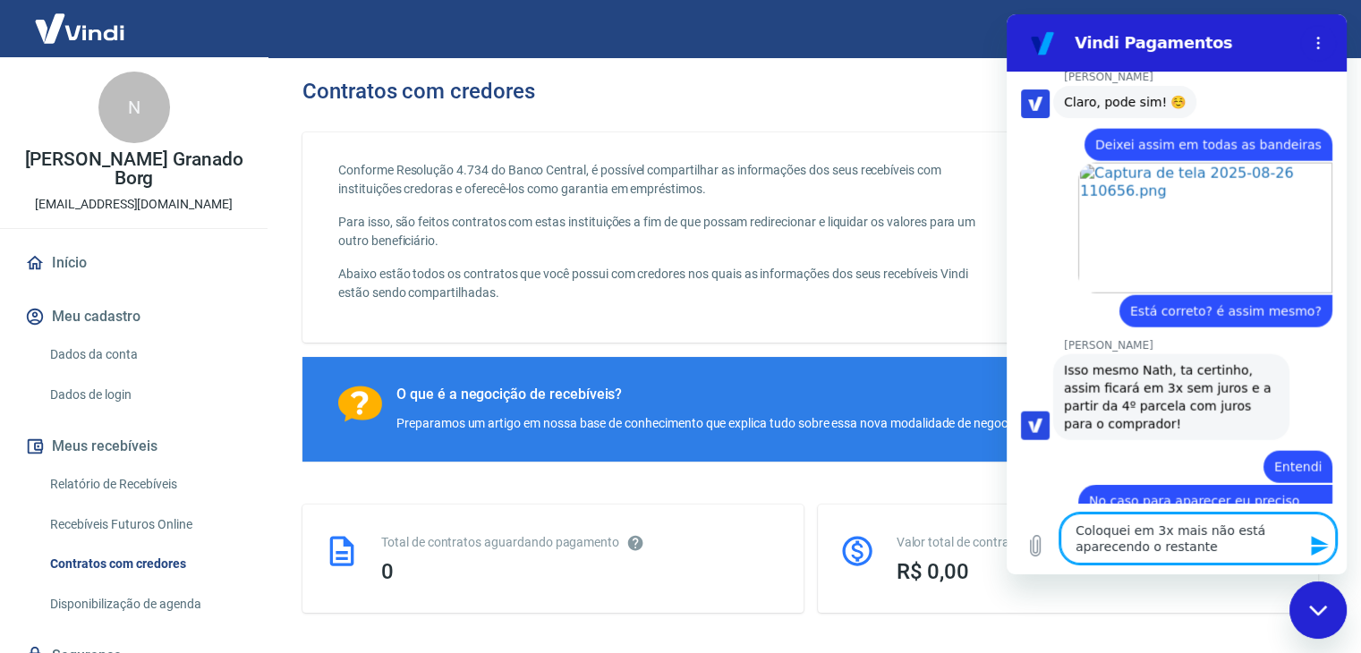
type textarea "Coloquei em 3x mais não está aparecendo o restante"
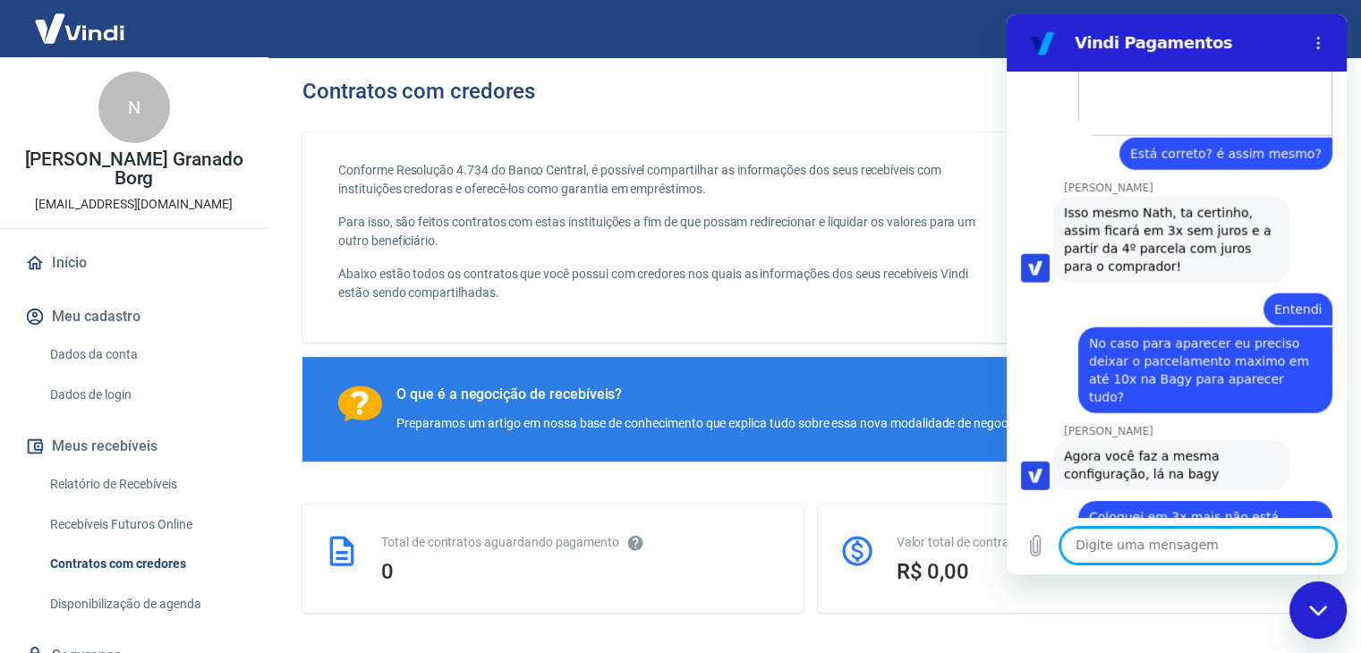
scroll to position [4425, 0]
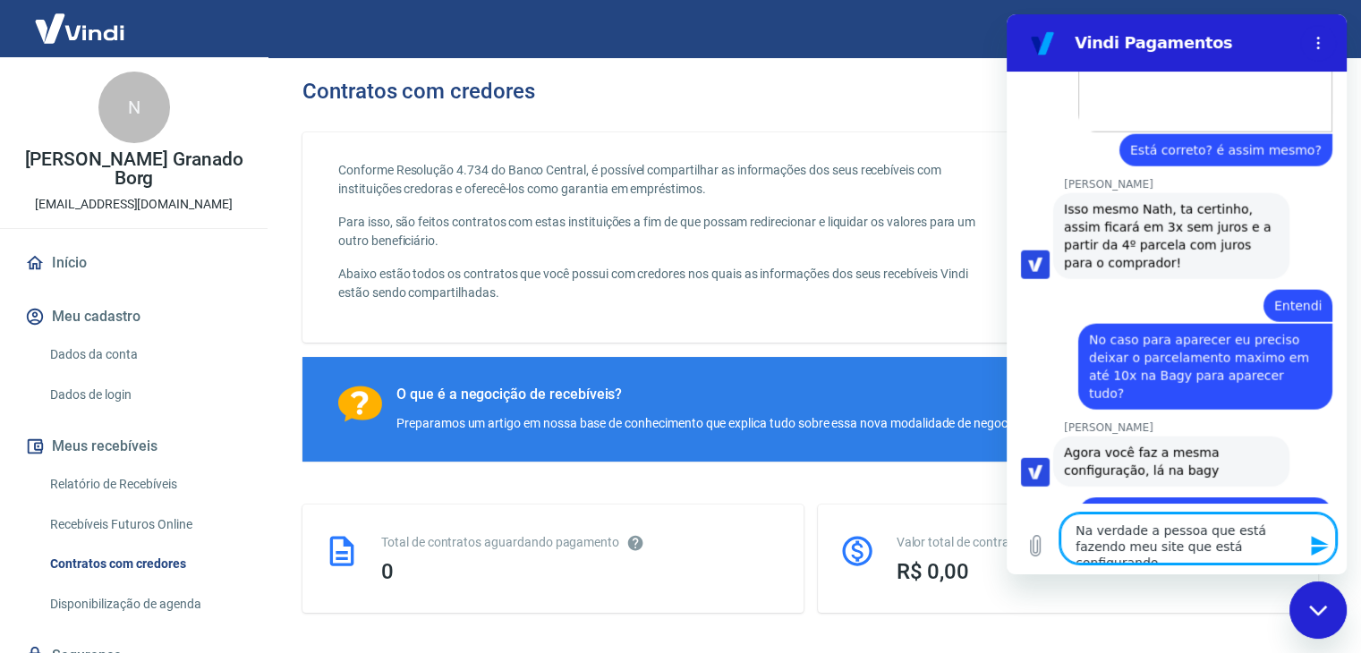
type textarea "Na verdade a pessoa que está fazendo meu site que está configurando"
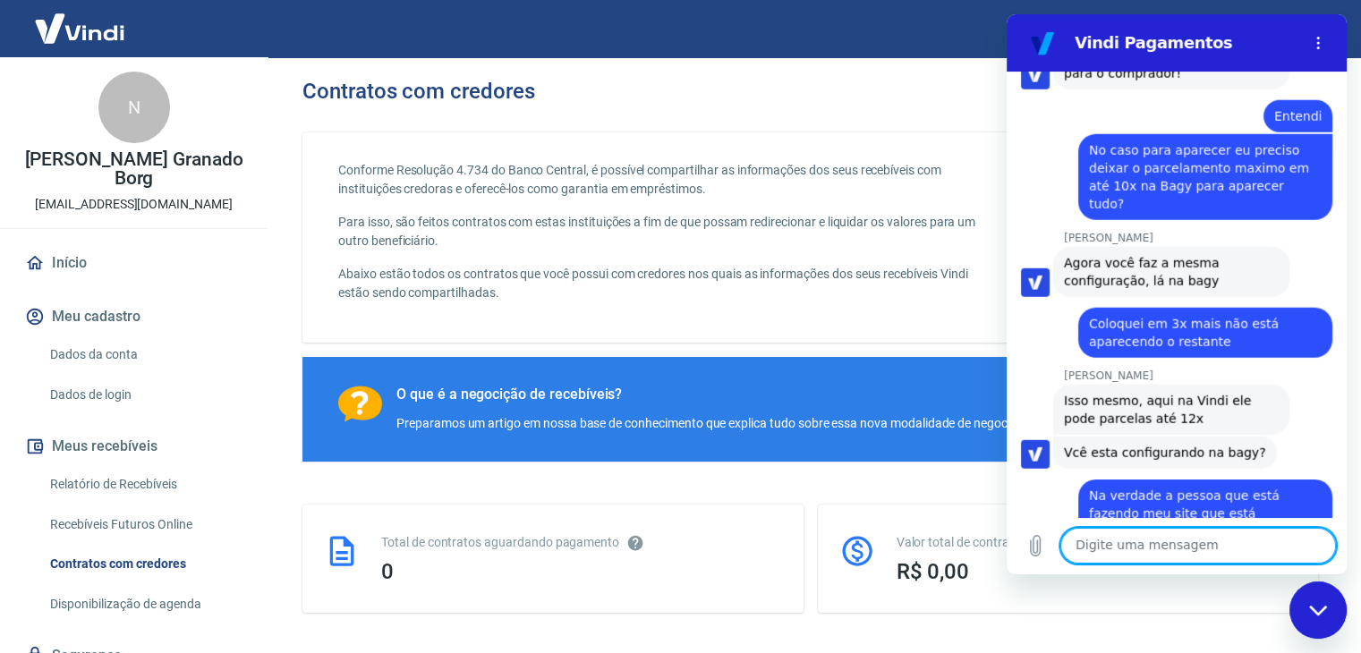
scroll to position [4747, 0]
type textarea "Já configurei a Vindi na Bagy"
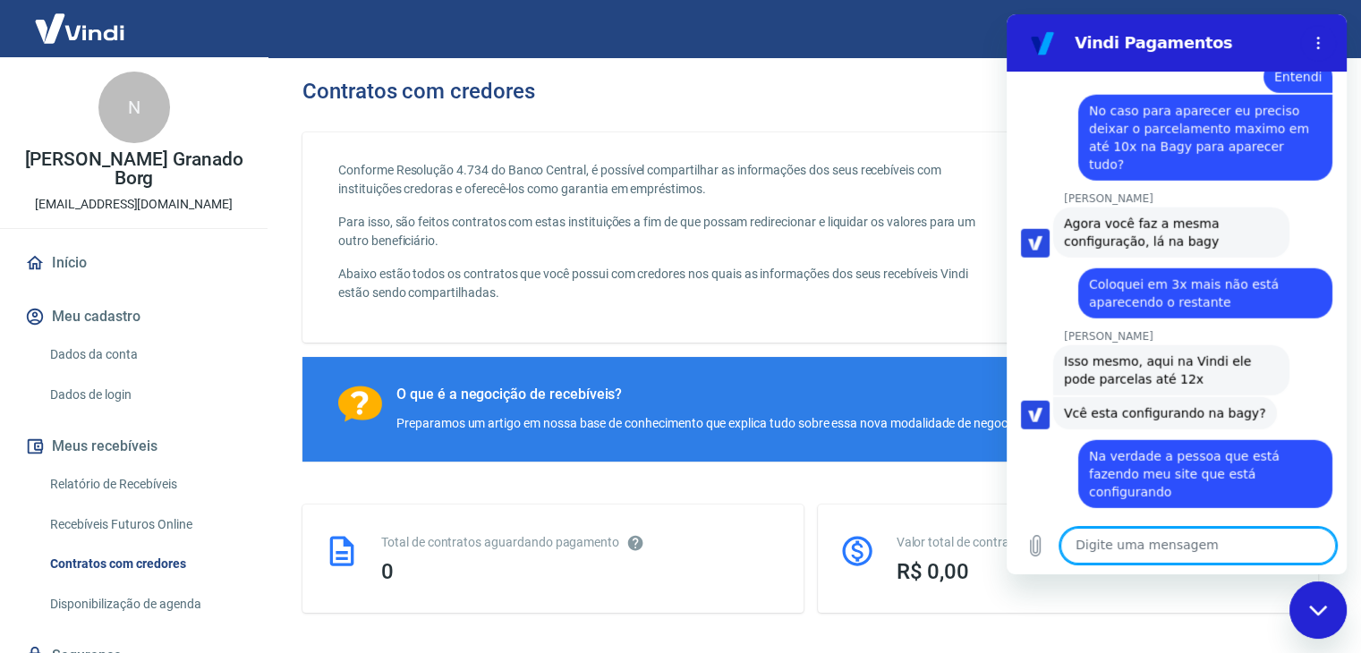
scroll to position [4790, 0]
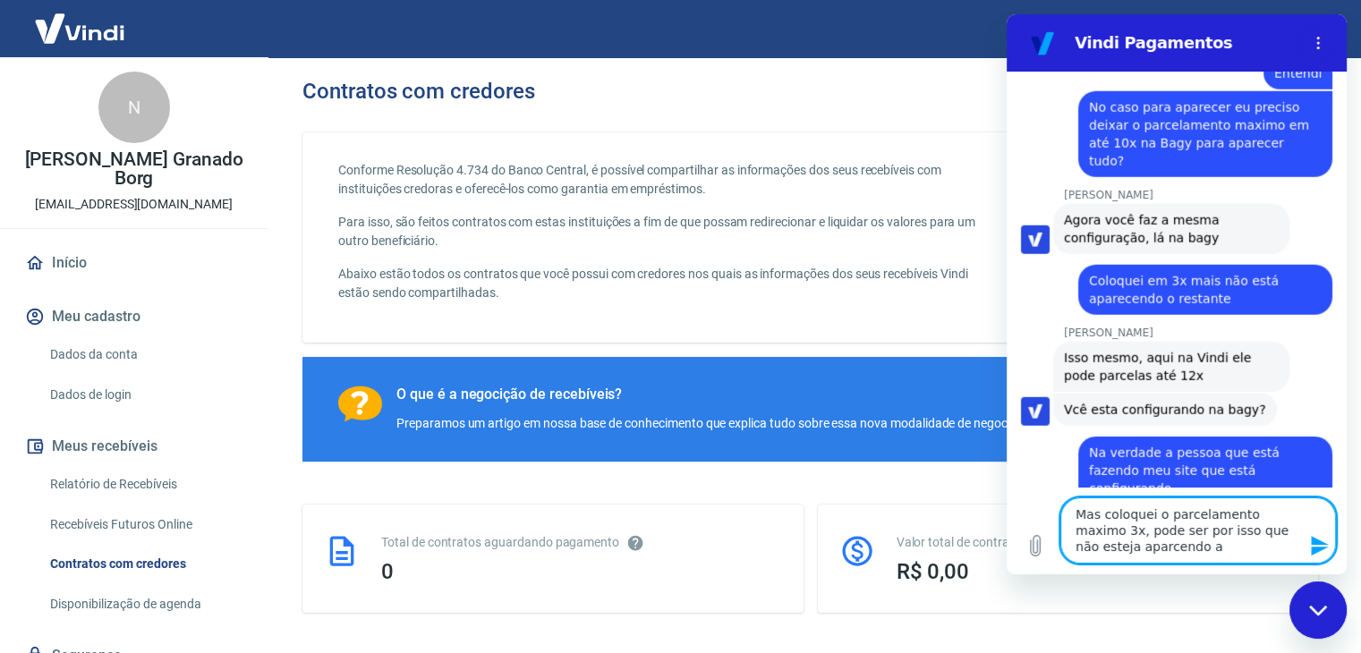
drag, startPoint x: 1161, startPoint y: 547, endPoint x: 1091, endPoint y: 535, distance: 70.8
click at [1091, 535] on textarea "Mas coloquei o parcelamento maximo 3x, pode ser por isso que não esteja aparcen…" at bounding box center [1199, 531] width 276 height 66
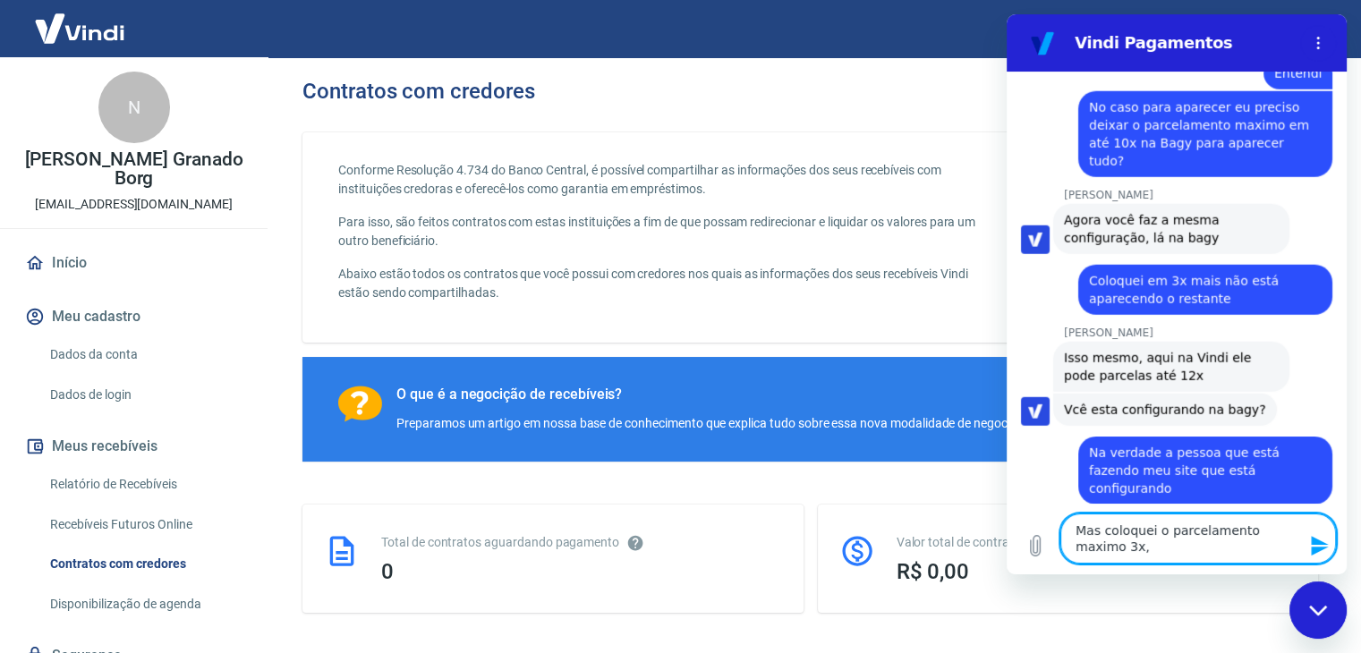
type textarea "Mas coloquei o parcelamento maximo 3x"
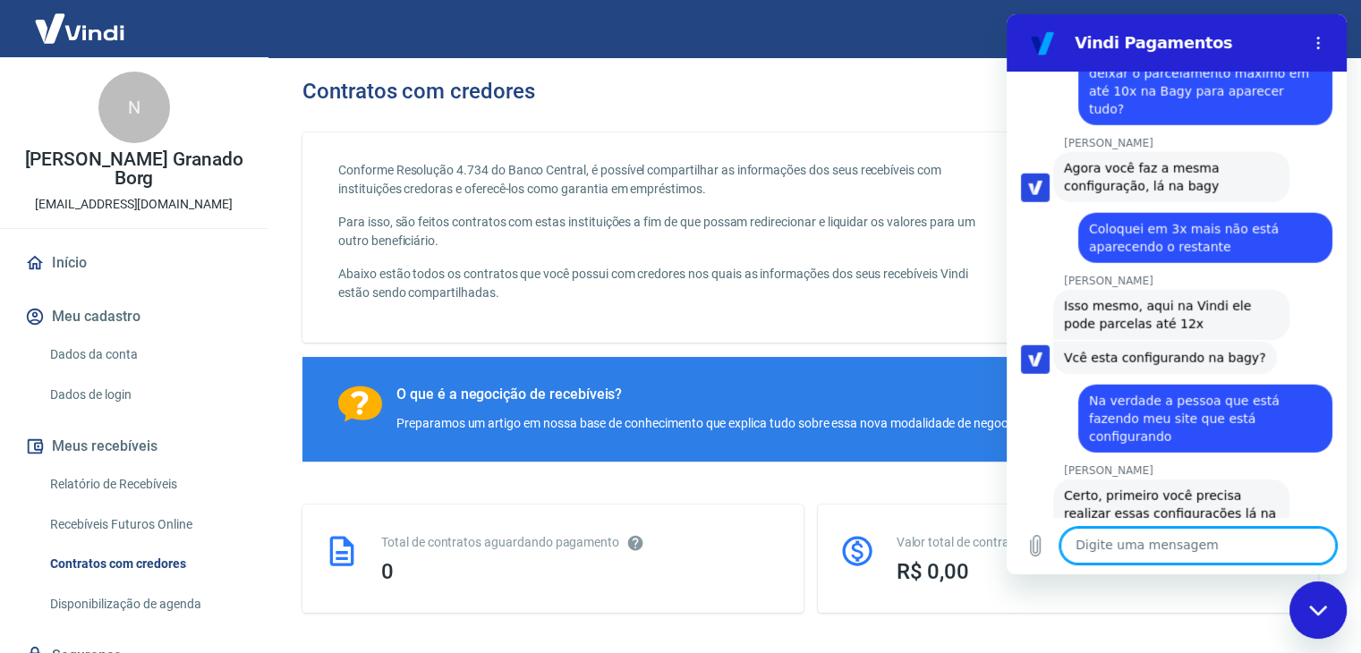
scroll to position [5023, 0]
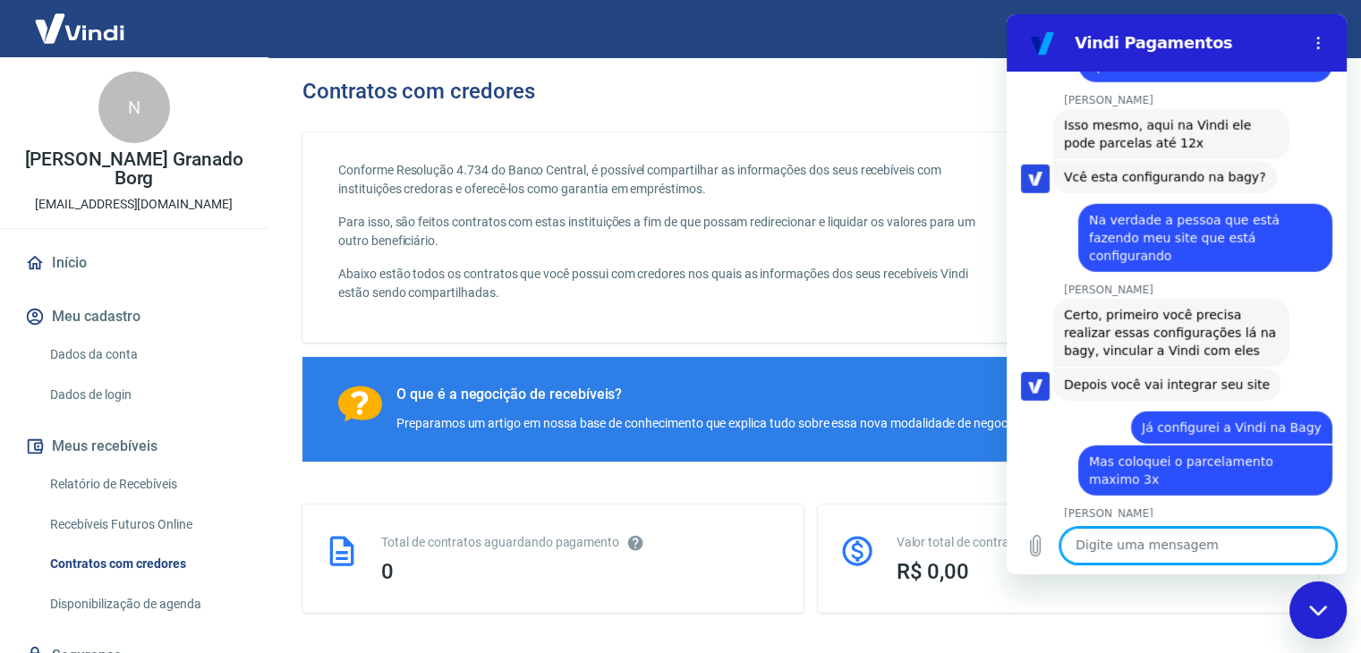
click at [1140, 555] on textarea at bounding box center [1199, 546] width 276 height 36
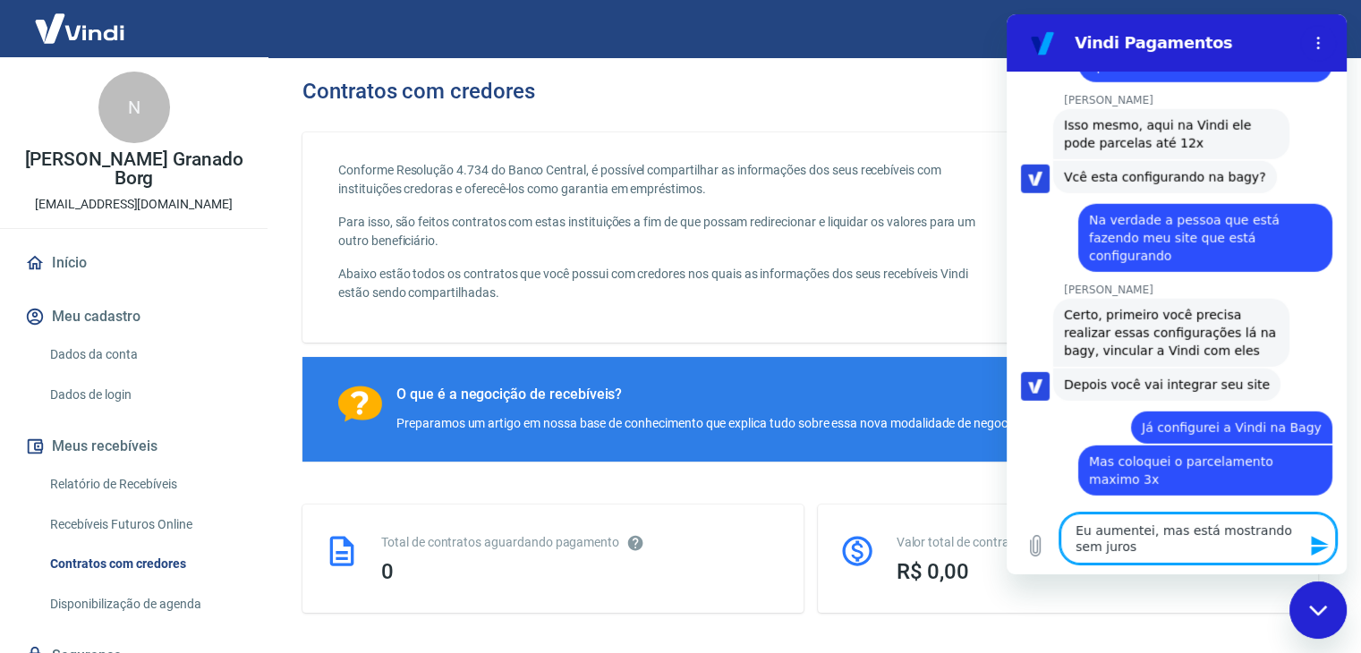
type textarea "Eu aumentei, mas está mostrando sem juros"
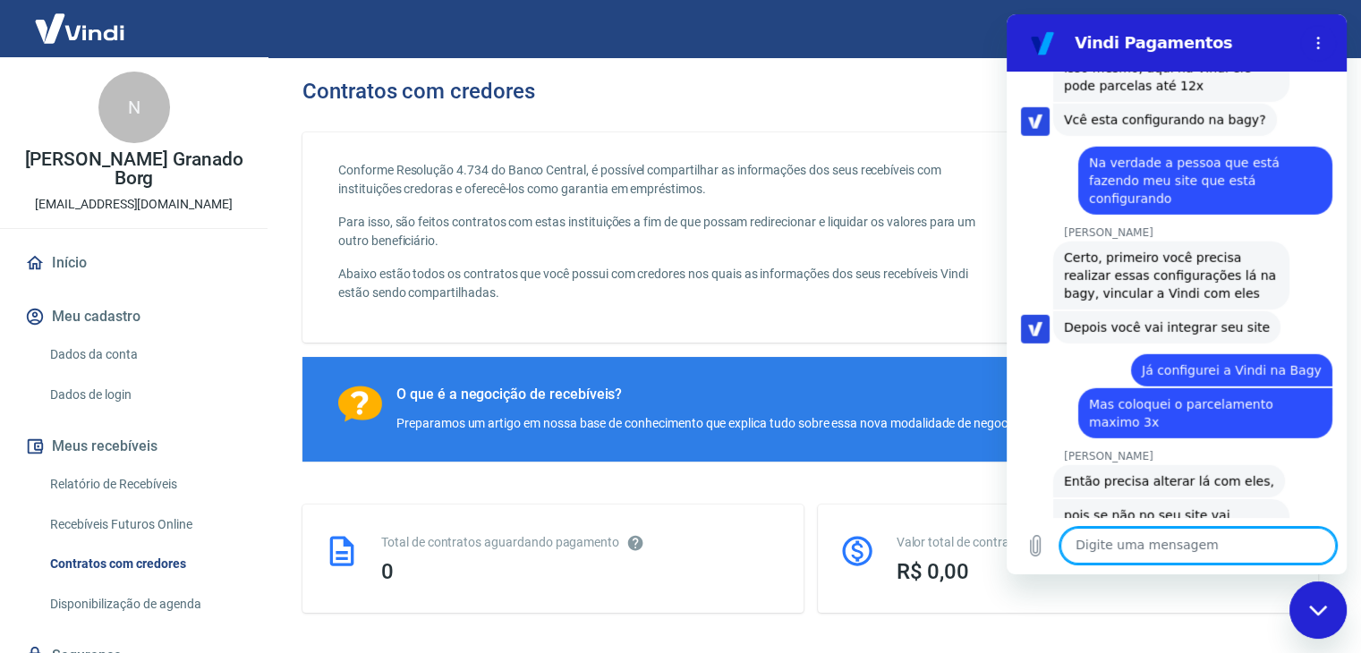
scroll to position [5083, 0]
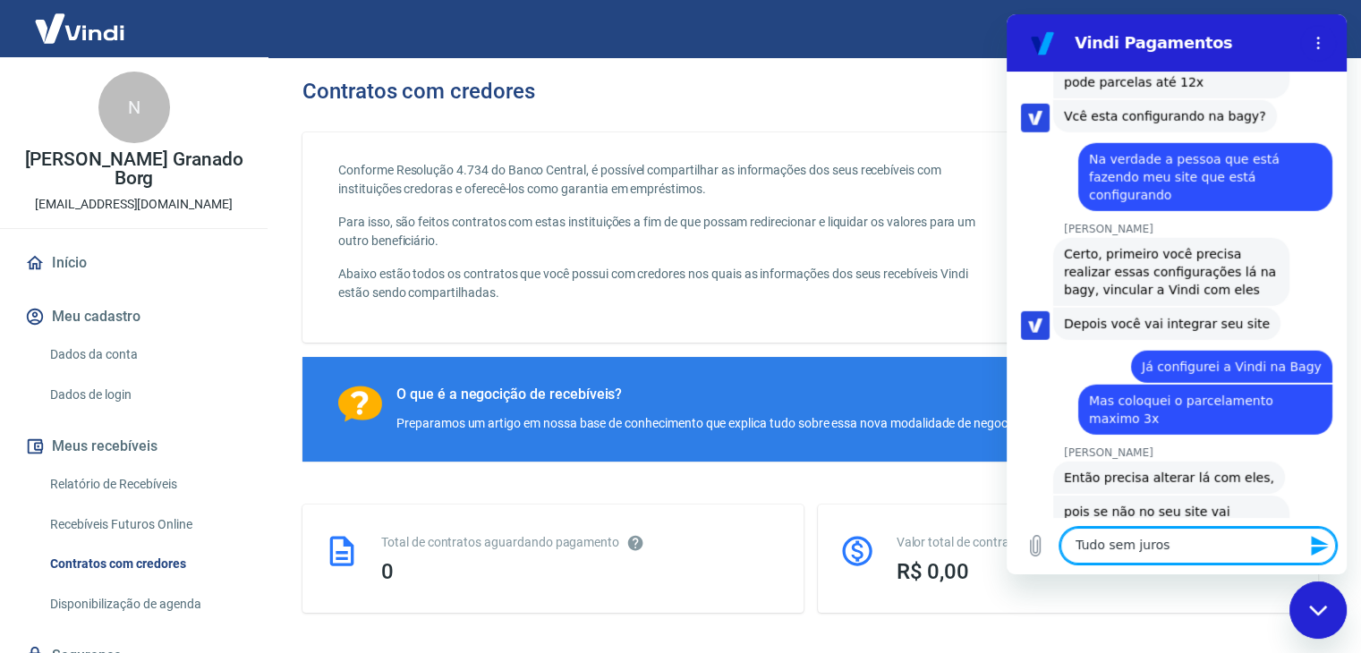
type textarea "Tudo sem juros"
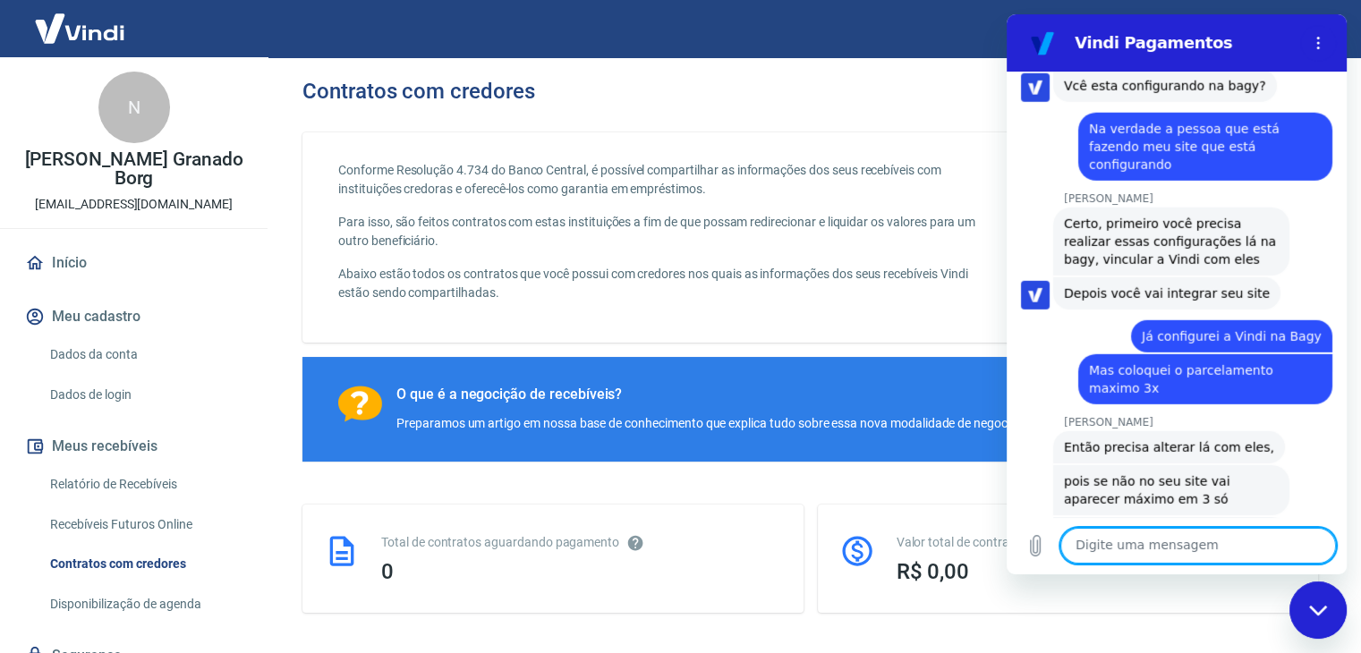
scroll to position [5117, 0]
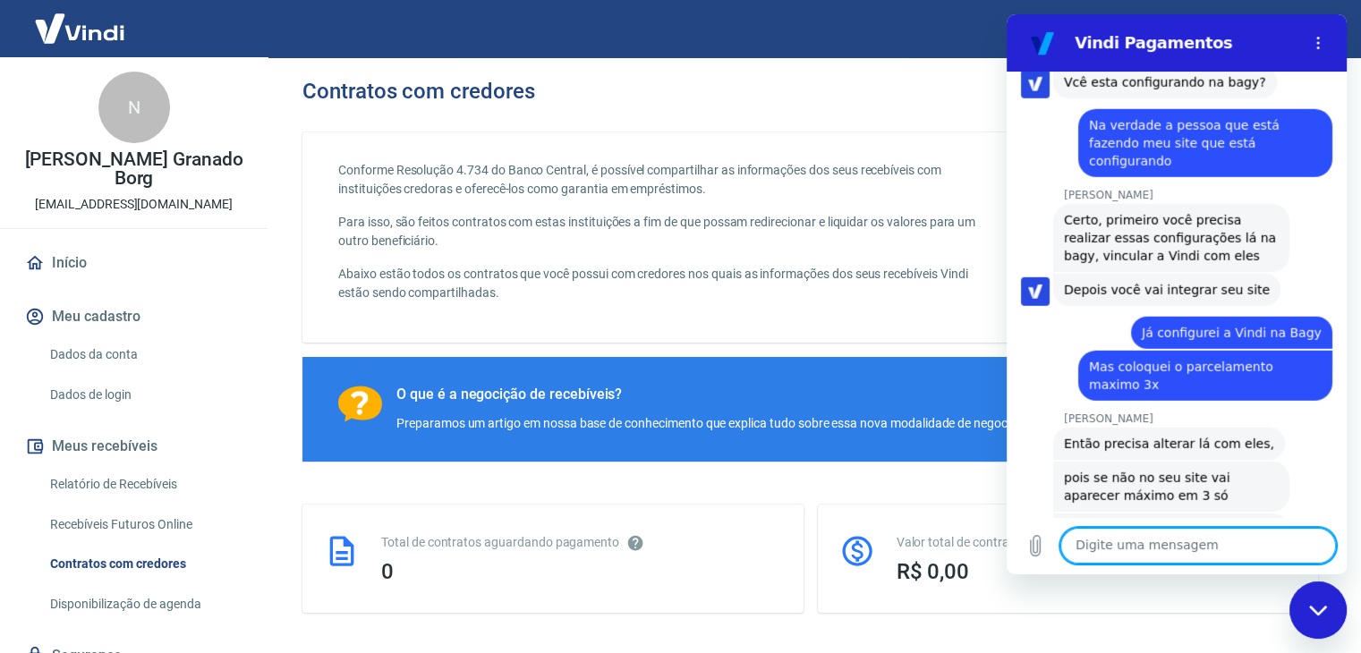
click at [1170, 540] on textarea at bounding box center [1199, 546] width 276 height 36
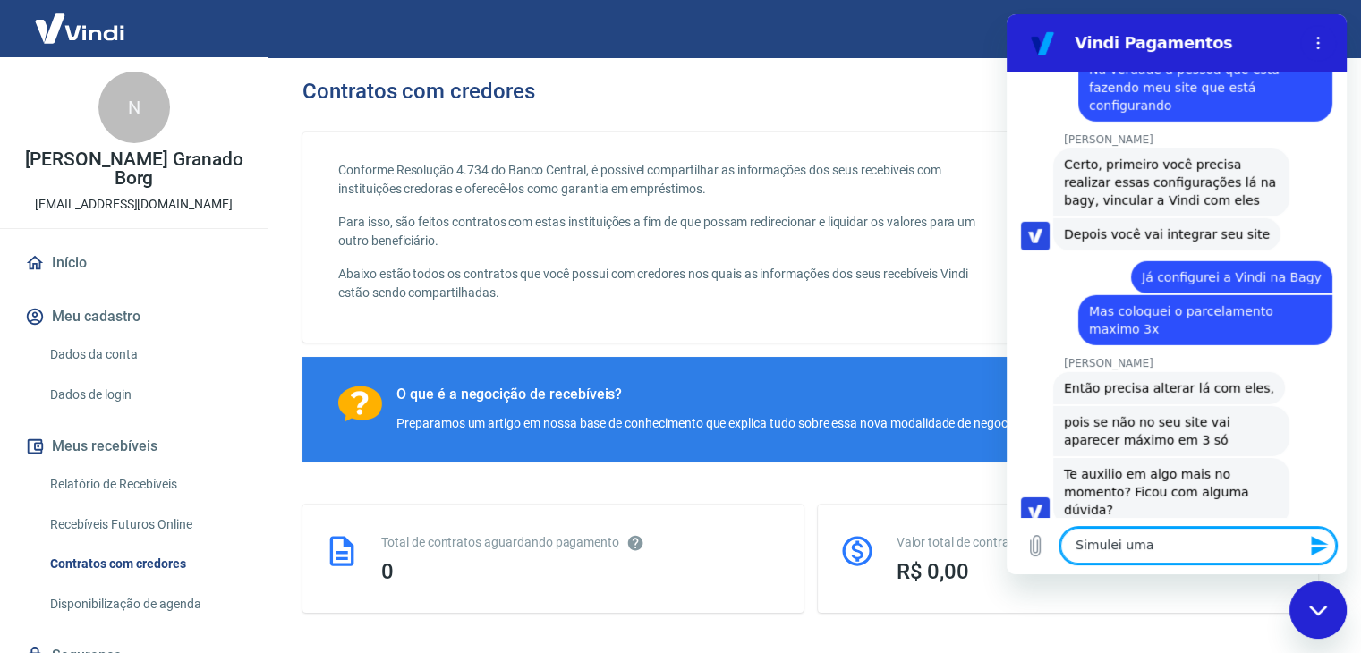
scroll to position [5177, 0]
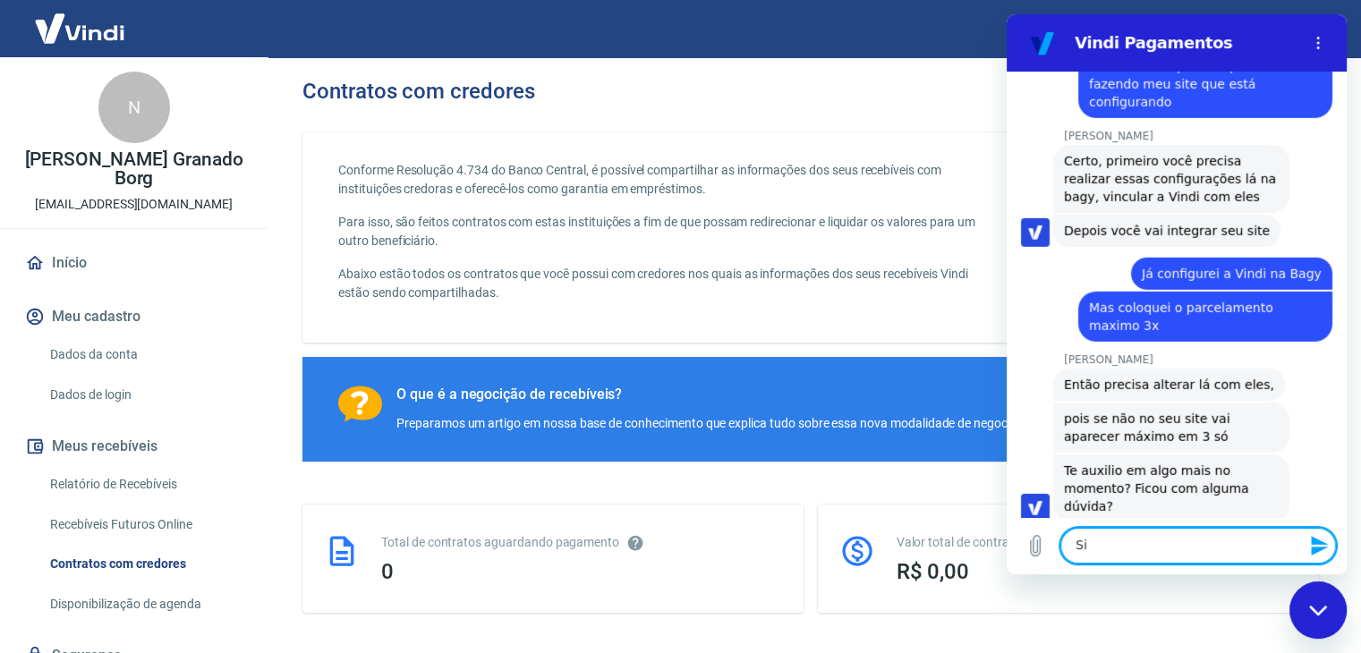
type textarea "S"
type textarea "Isso"
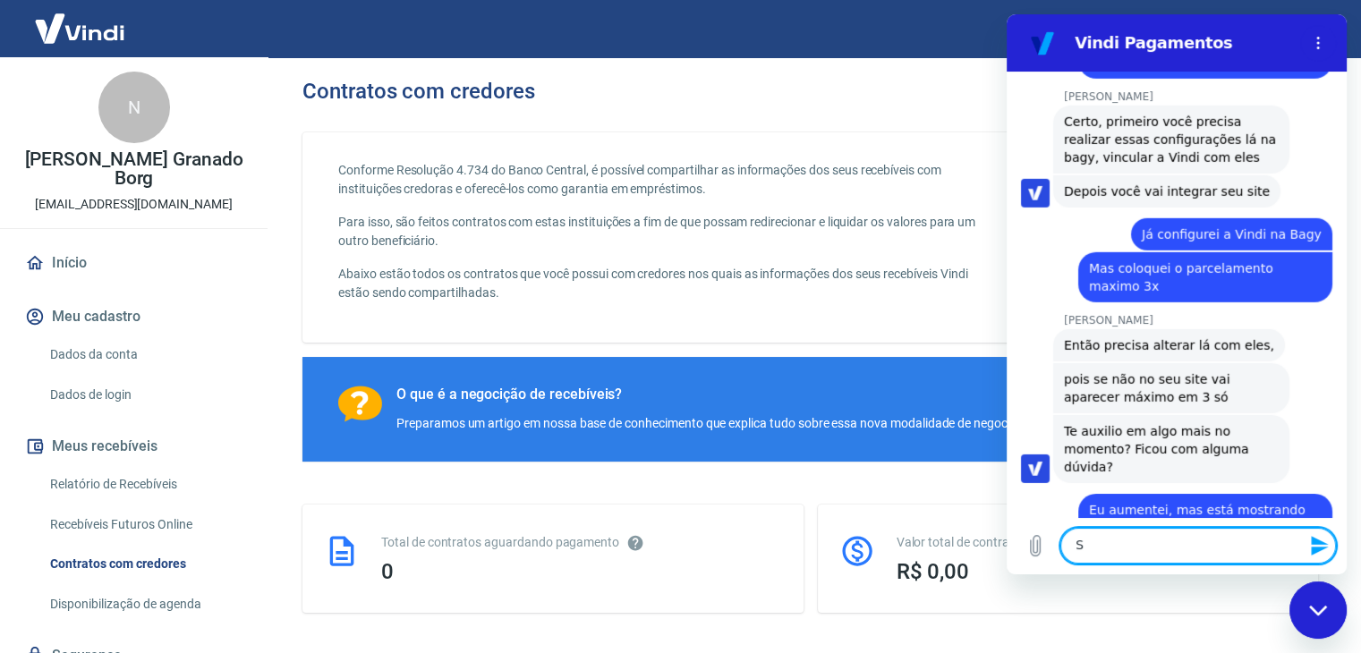
scroll to position [5220, 0]
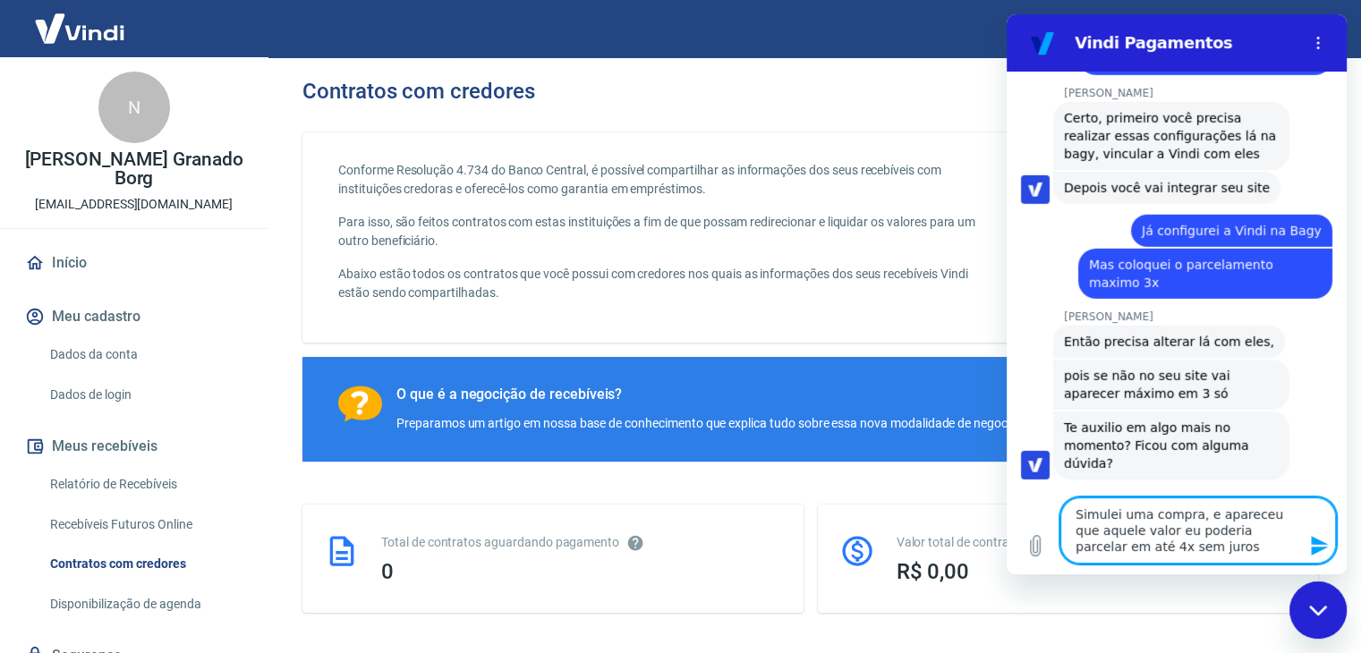
type textarea "Simulei uma compra, e apareceu que aquele valor eu poderia parcelar em até 4x s…"
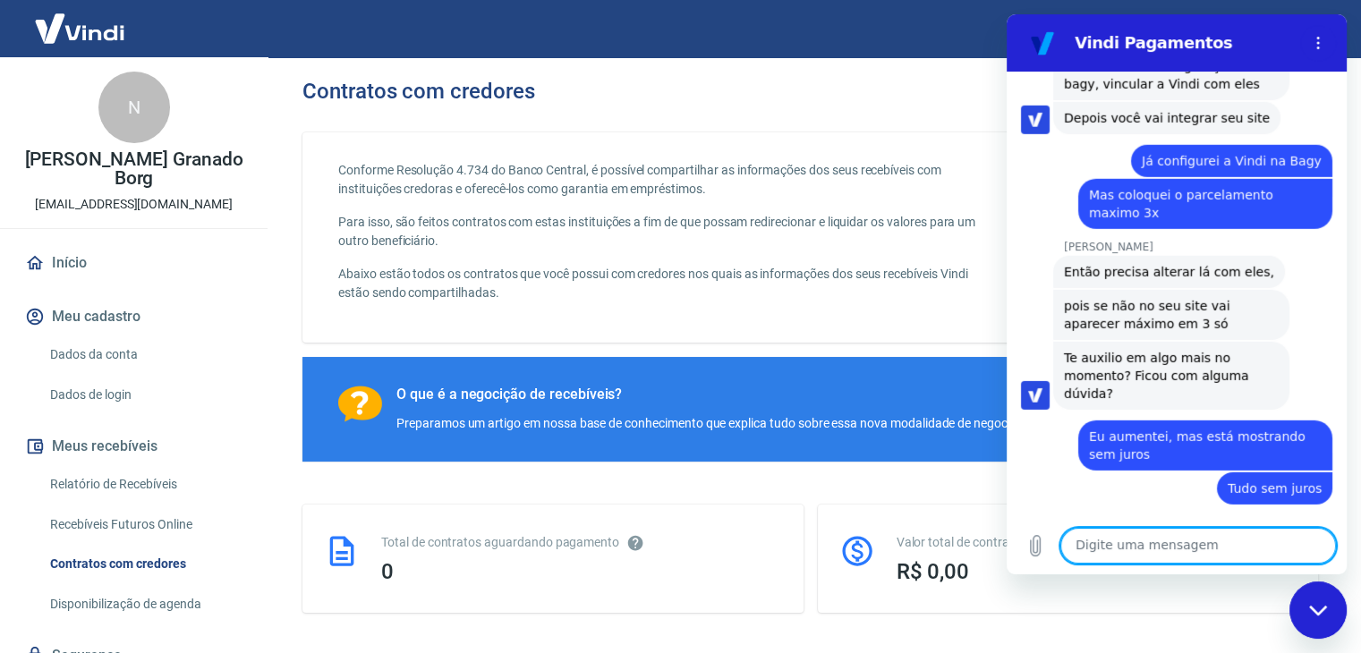
scroll to position [5384, 0]
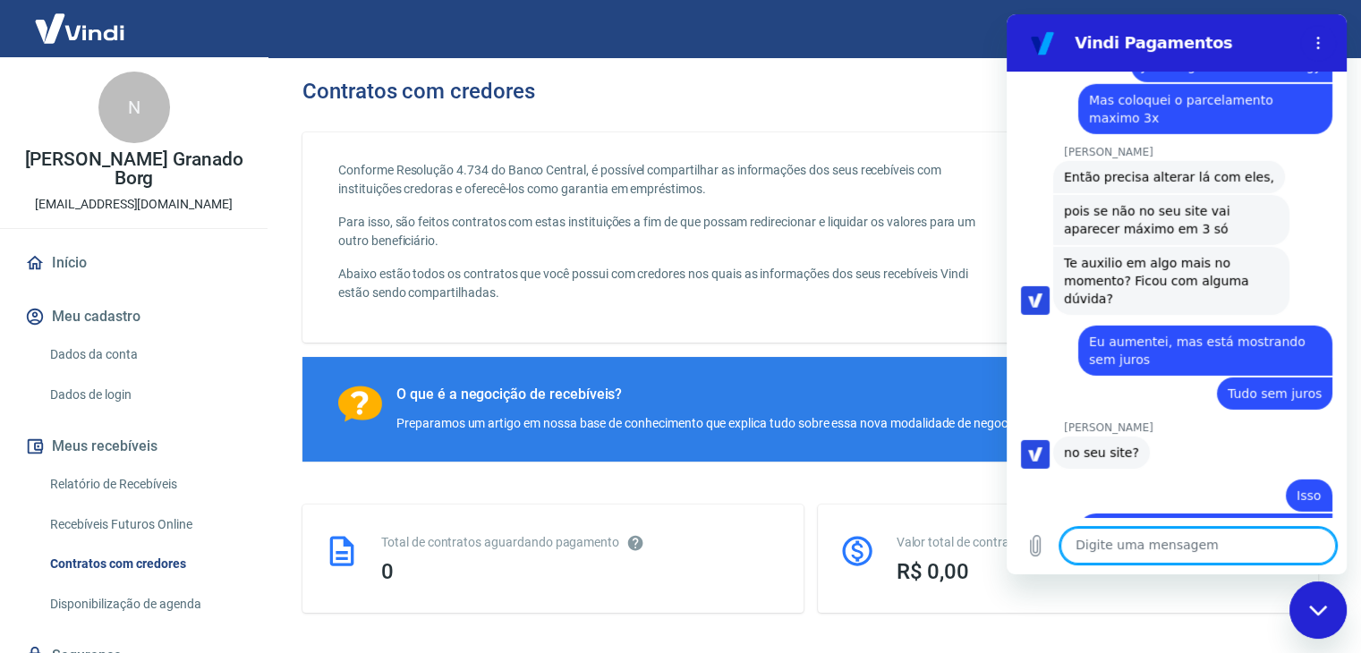
paste textarea "[URL][DOMAIN_NAME]"
type textarea "[URL][DOMAIN_NAME]"
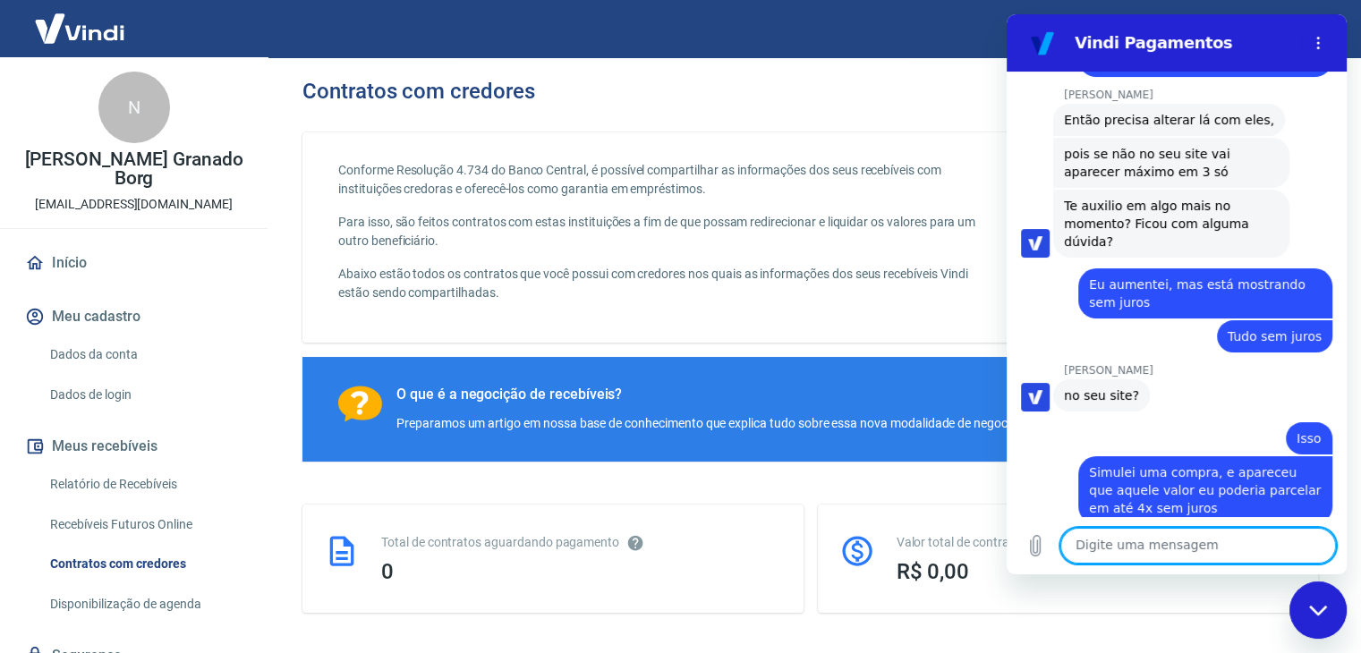
scroll to position [5445, 0]
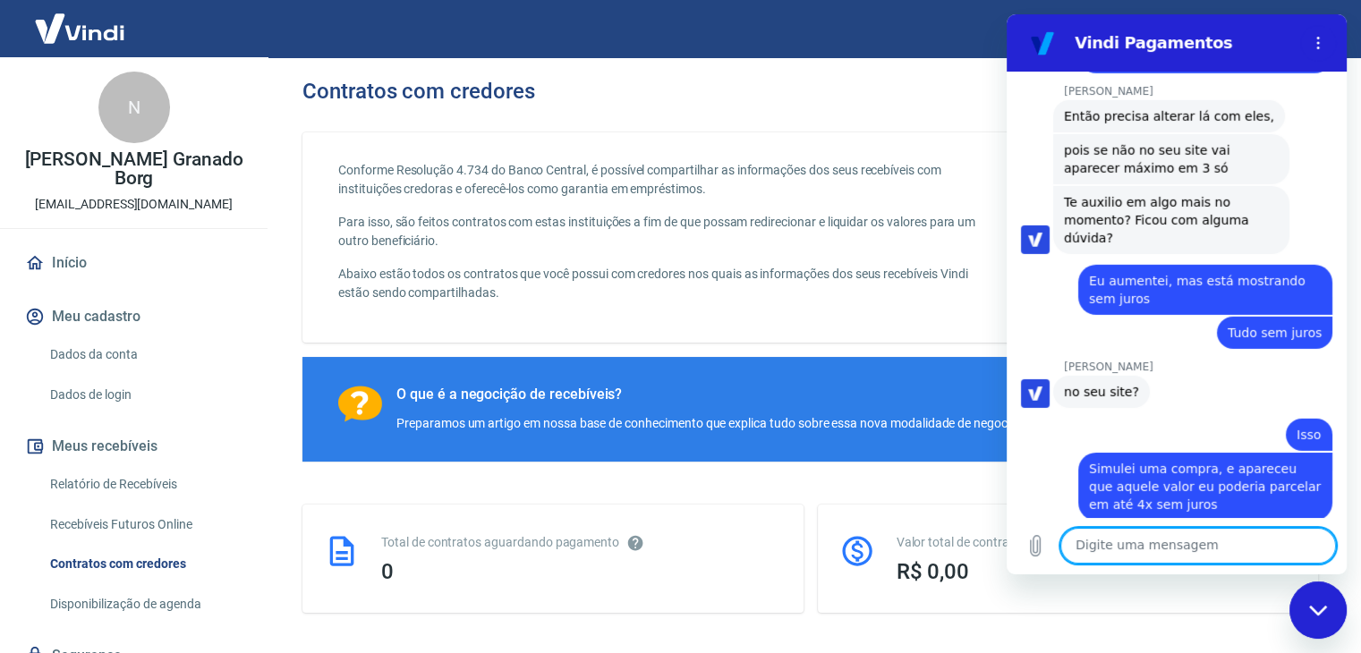
click at [1198, 552] on textarea at bounding box center [1199, 546] width 276 height 36
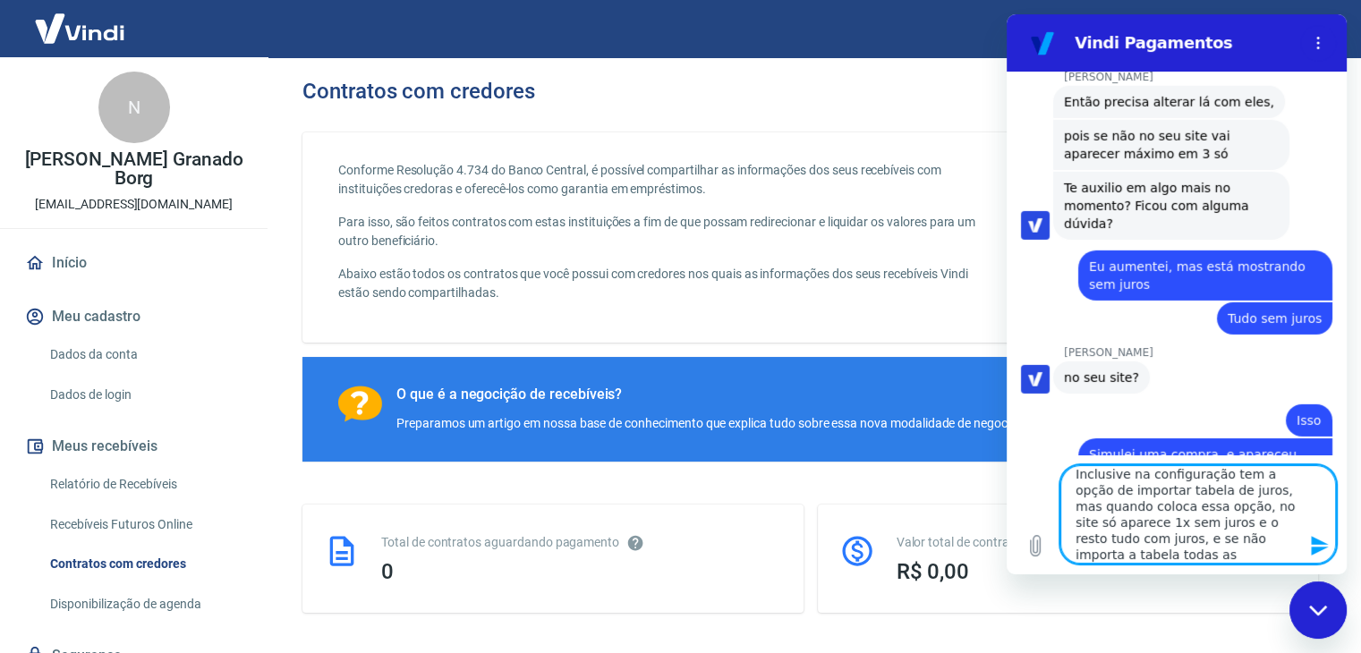
scroll to position [24, 0]
type textarea "Inclusive na configuração tem a opção de importar tabela de juros, mas quando c…"
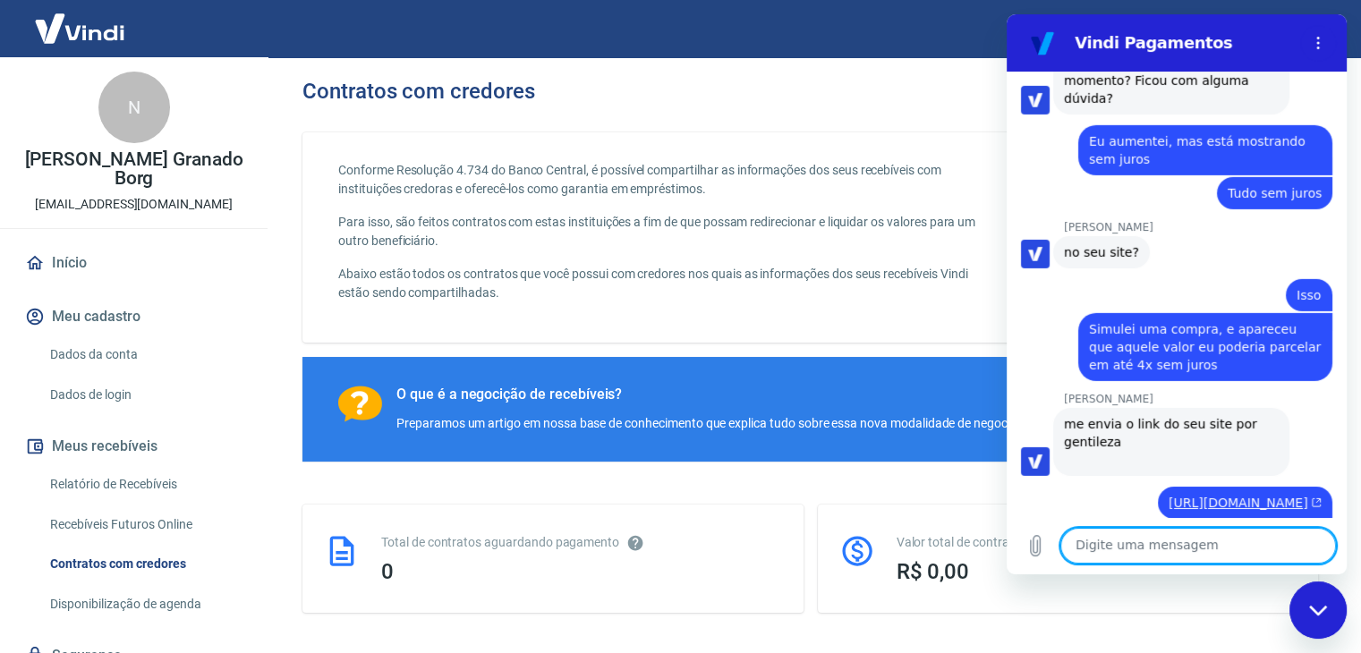
scroll to position [5586, 0]
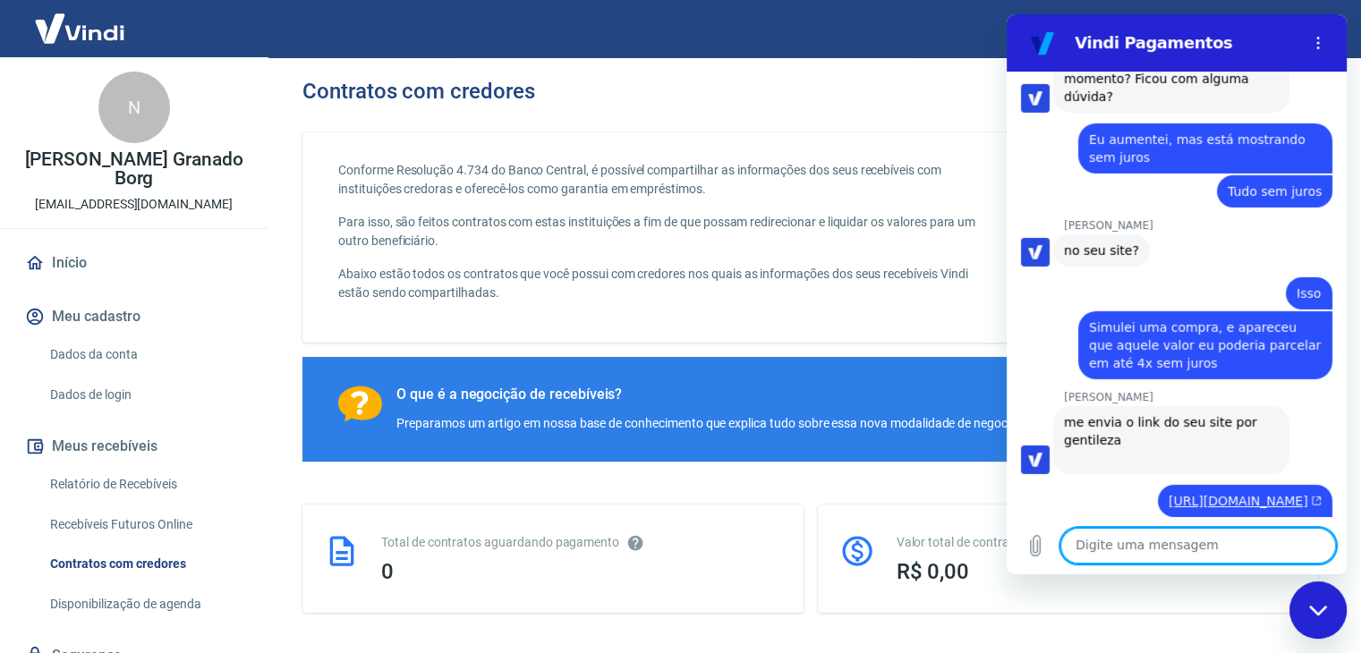
click at [1107, 538] on textarea at bounding box center [1199, 546] width 276 height 36
type textarea "Nessa caso não sei qual opção usar"
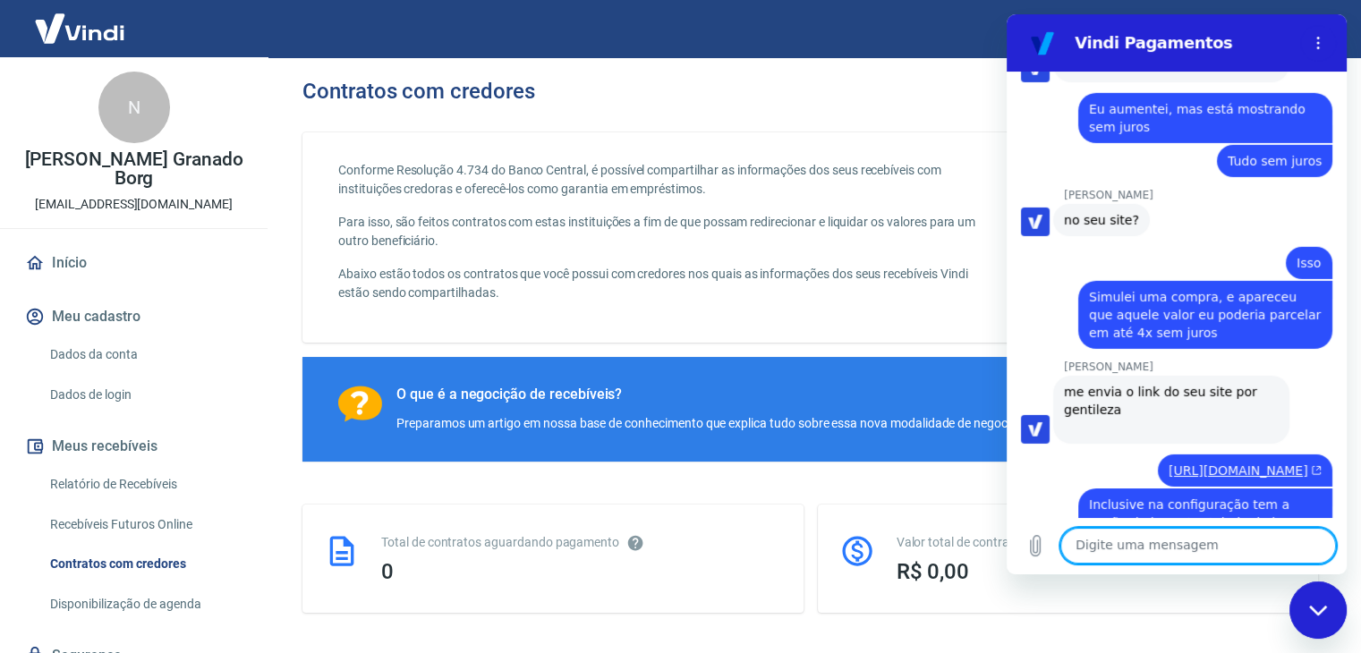
scroll to position [5620, 0]
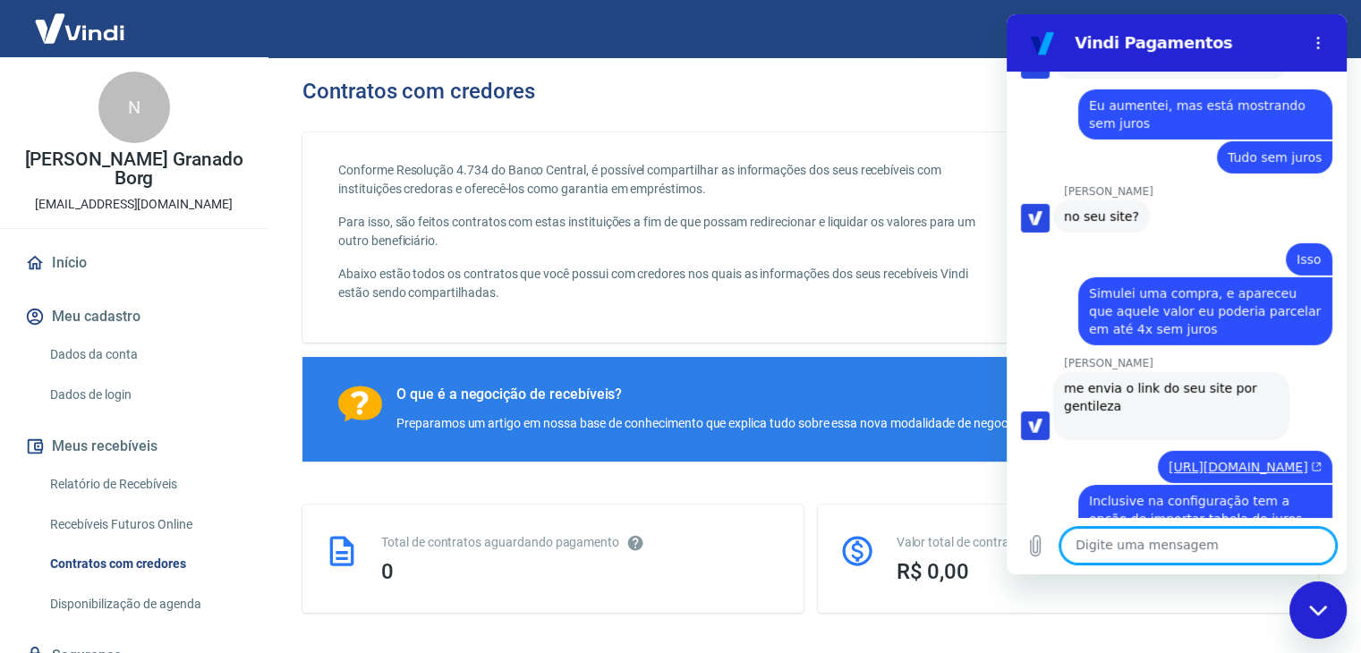
click at [1110, 563] on textarea at bounding box center [1199, 546] width 276 height 36
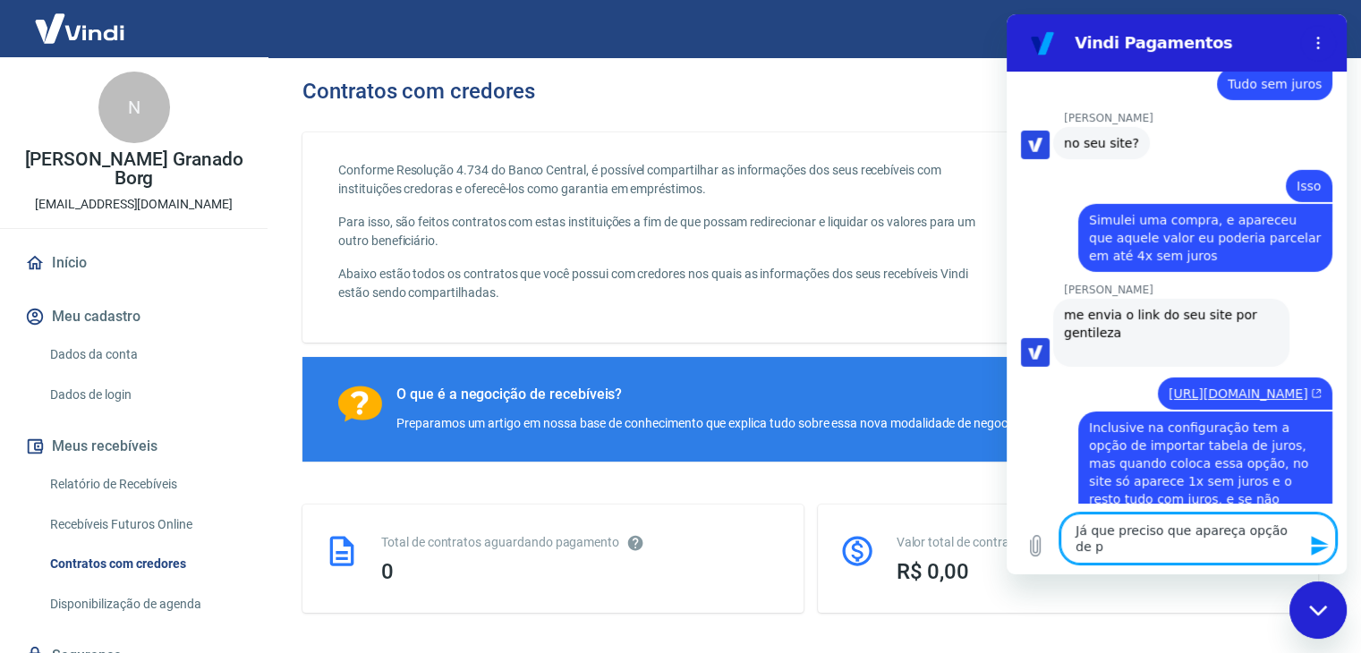
scroll to position [5680, 0]
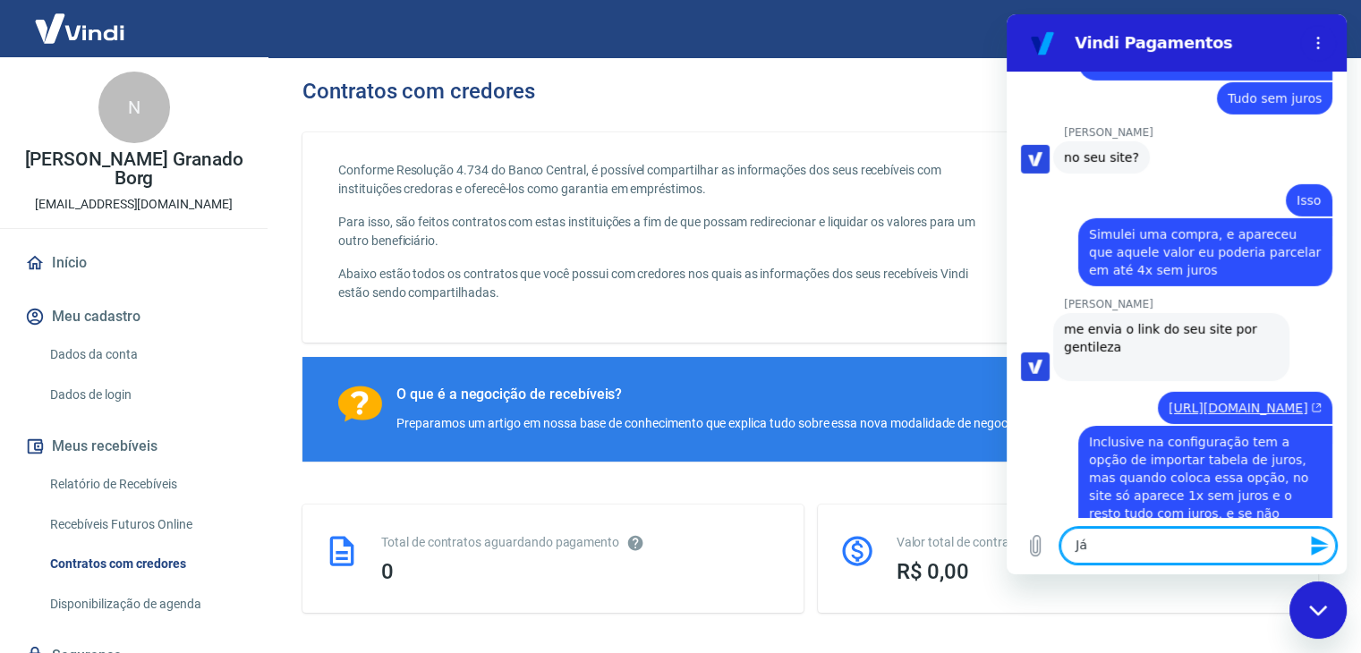
type textarea "J"
type textarea "U"
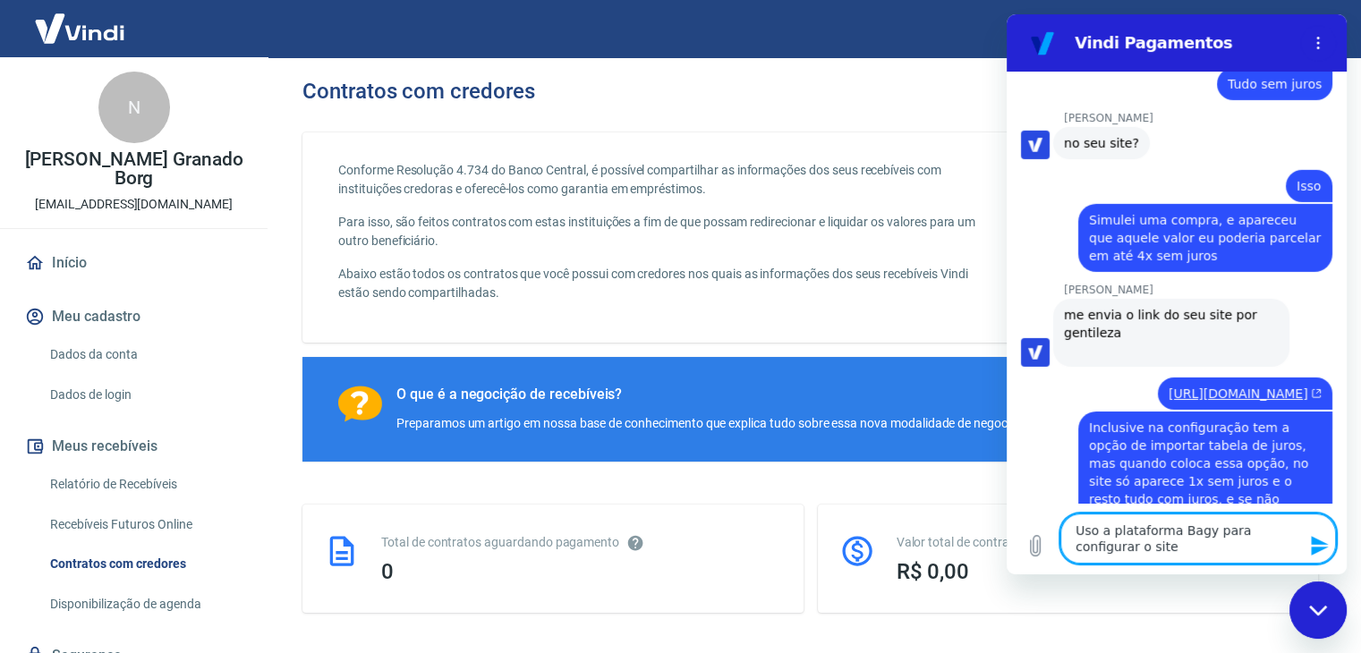
type textarea "Uso a plataforma Bagy para configurar o site"
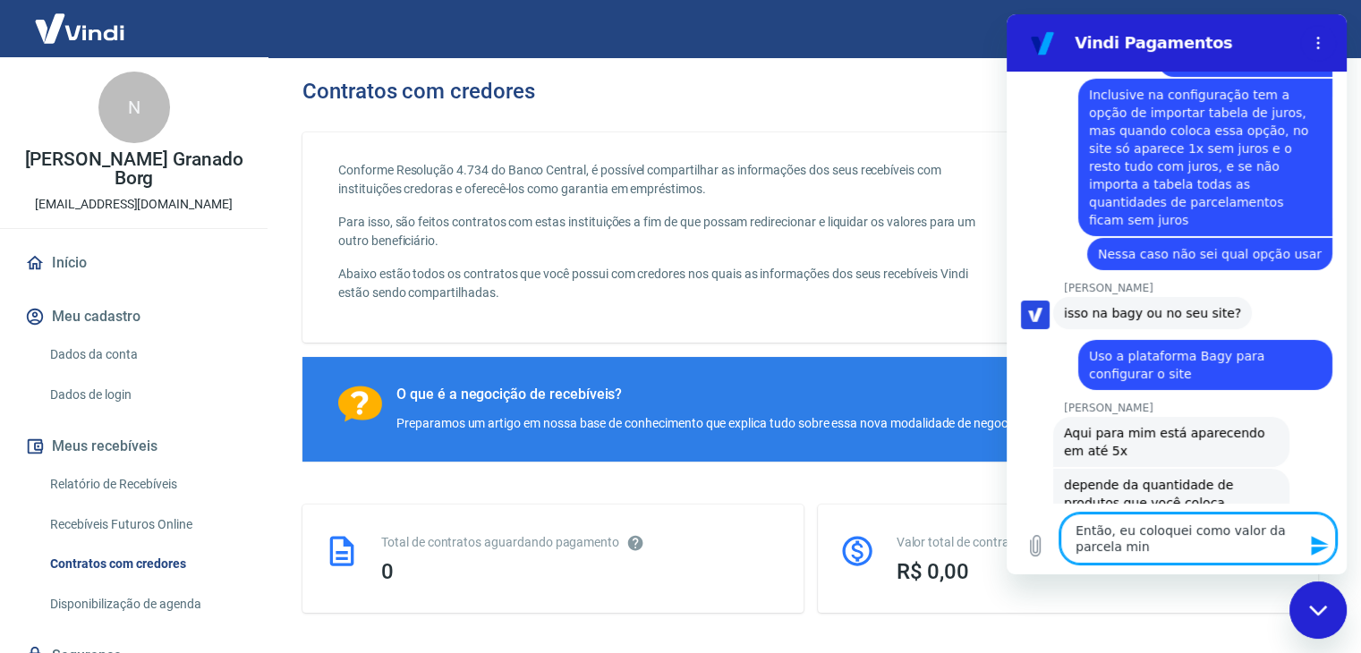
scroll to position [6025, 0]
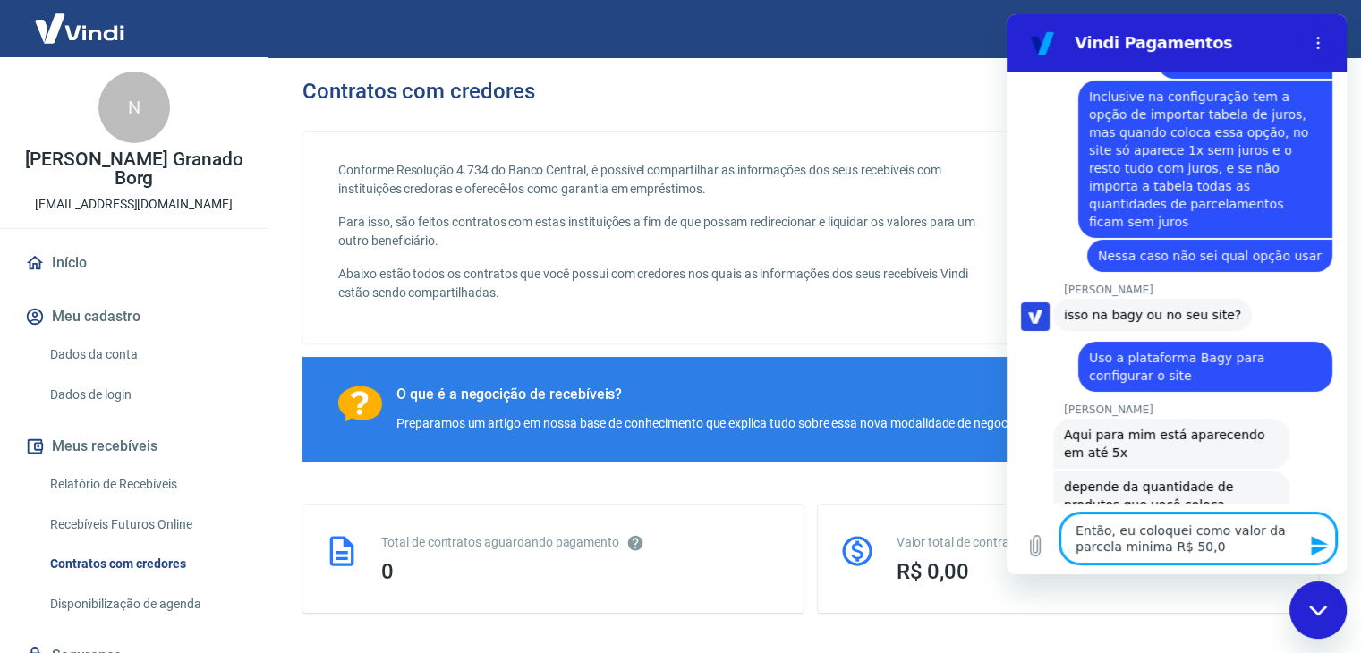
type textarea "Então, eu coloquei como valor da parcela minima R$ 50,00"
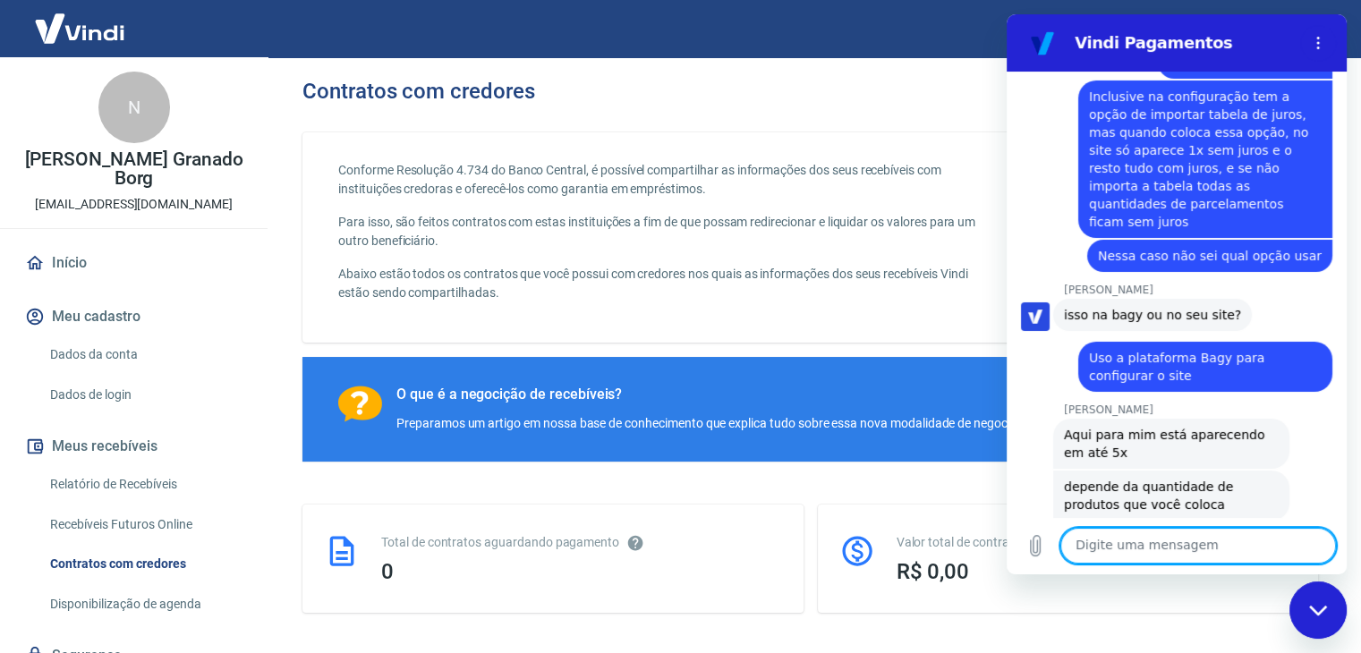
scroll to position [6097, 0]
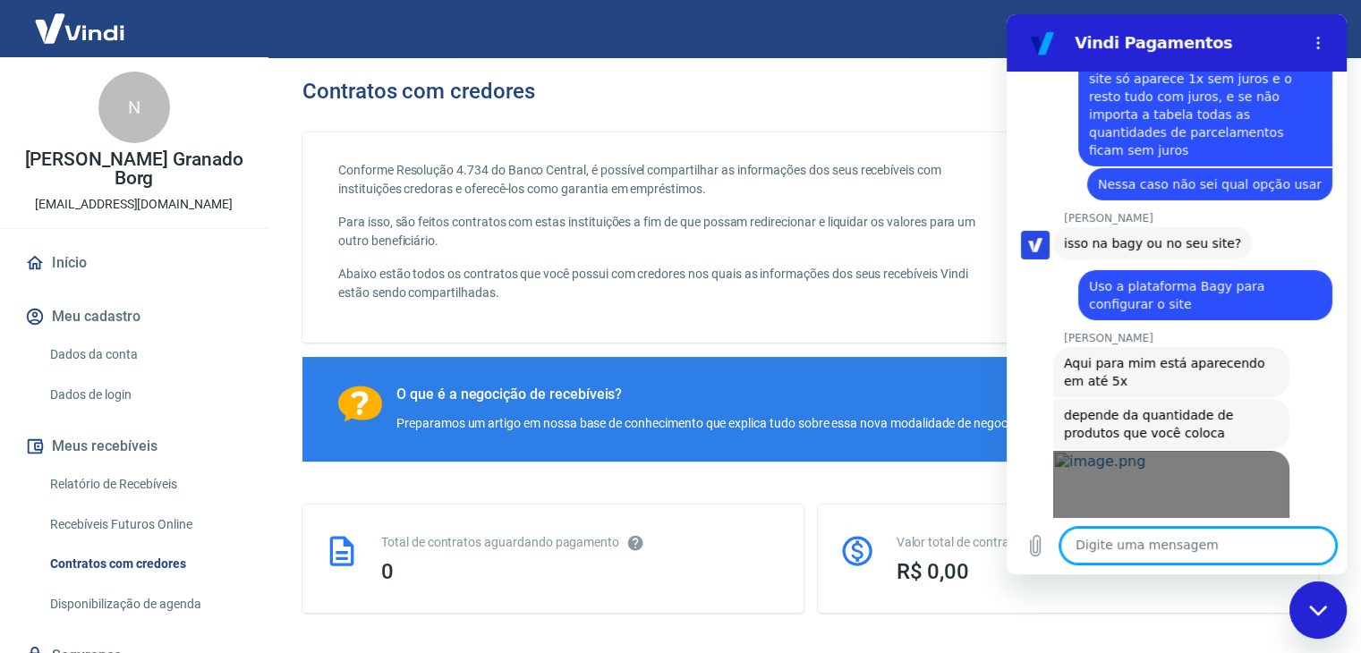
click at [1213, 451] on link "Abrir em [GEOGRAPHIC_DATA]" at bounding box center [1171, 516] width 236 height 131
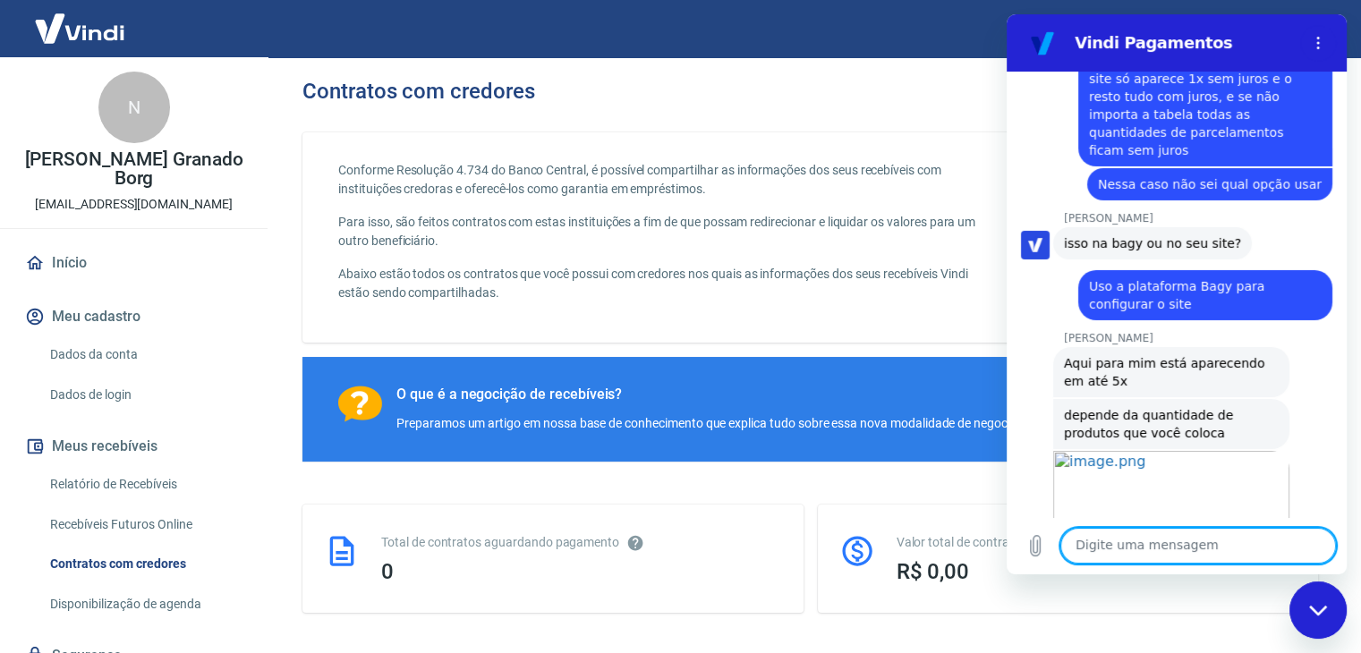
scroll to position [6140, 0]
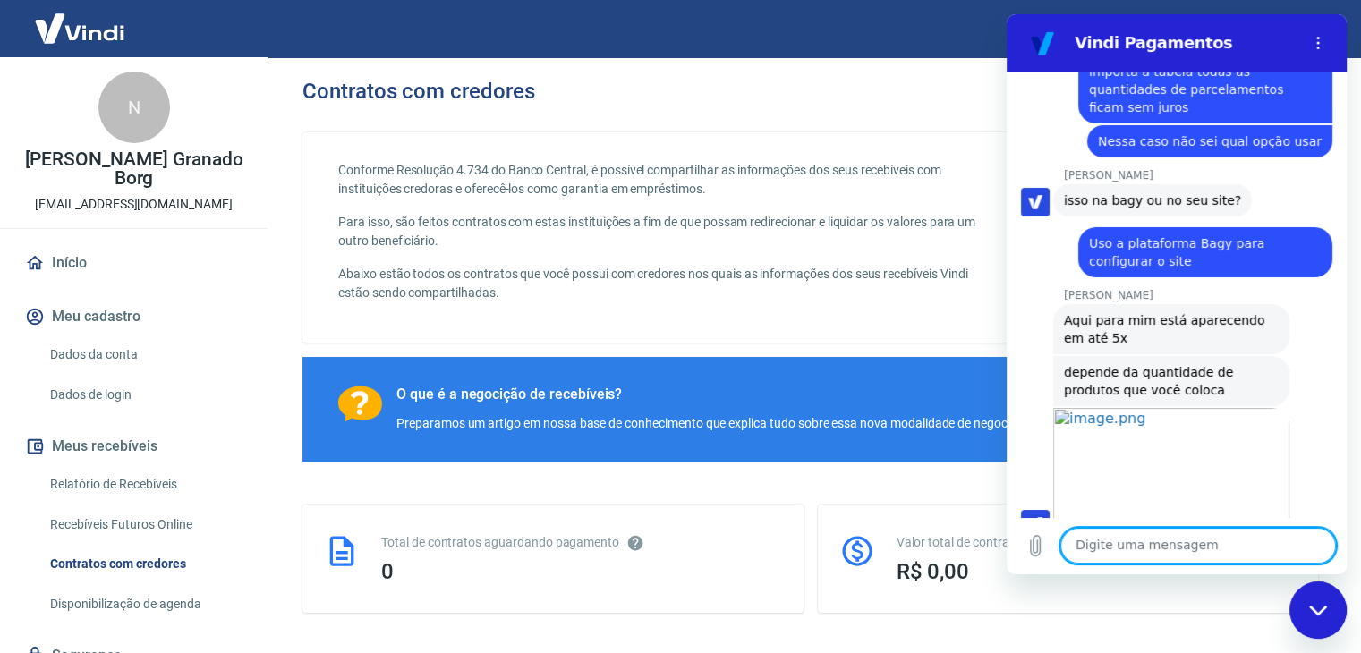
click at [1160, 540] on textarea at bounding box center [1199, 546] width 276 height 36
type textarea "Sim, mas está sem juros"
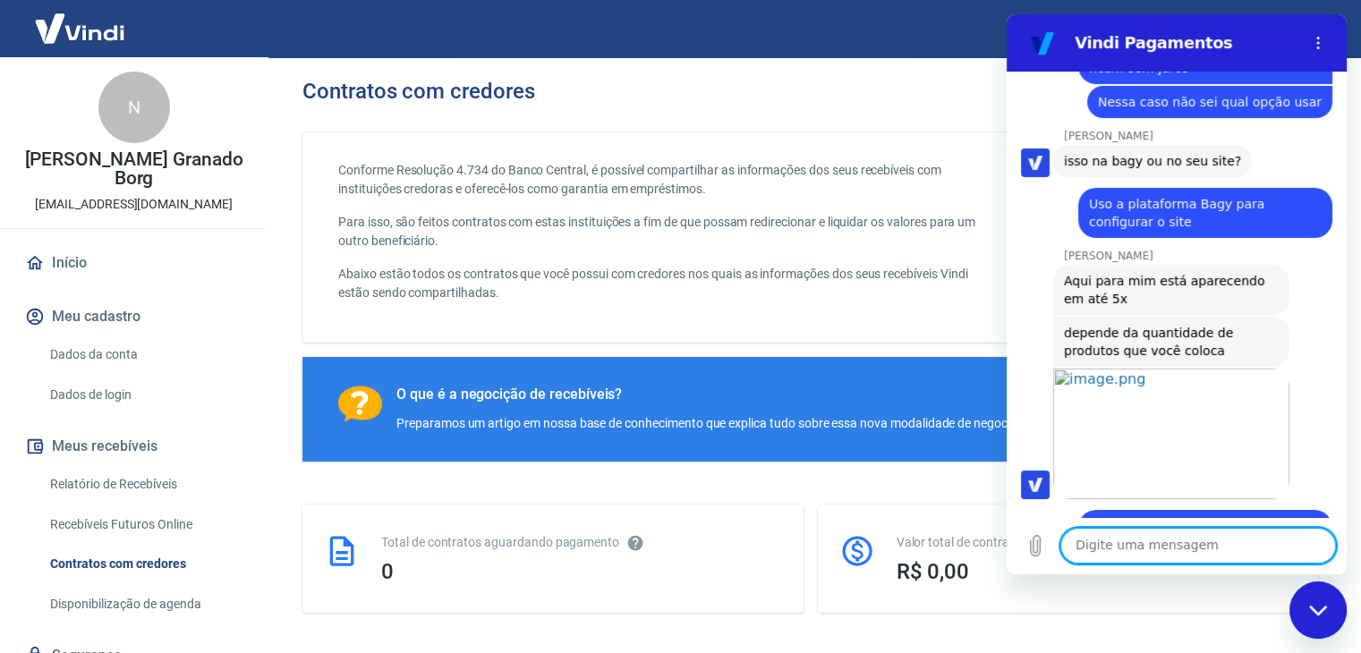
scroll to position [6183, 0]
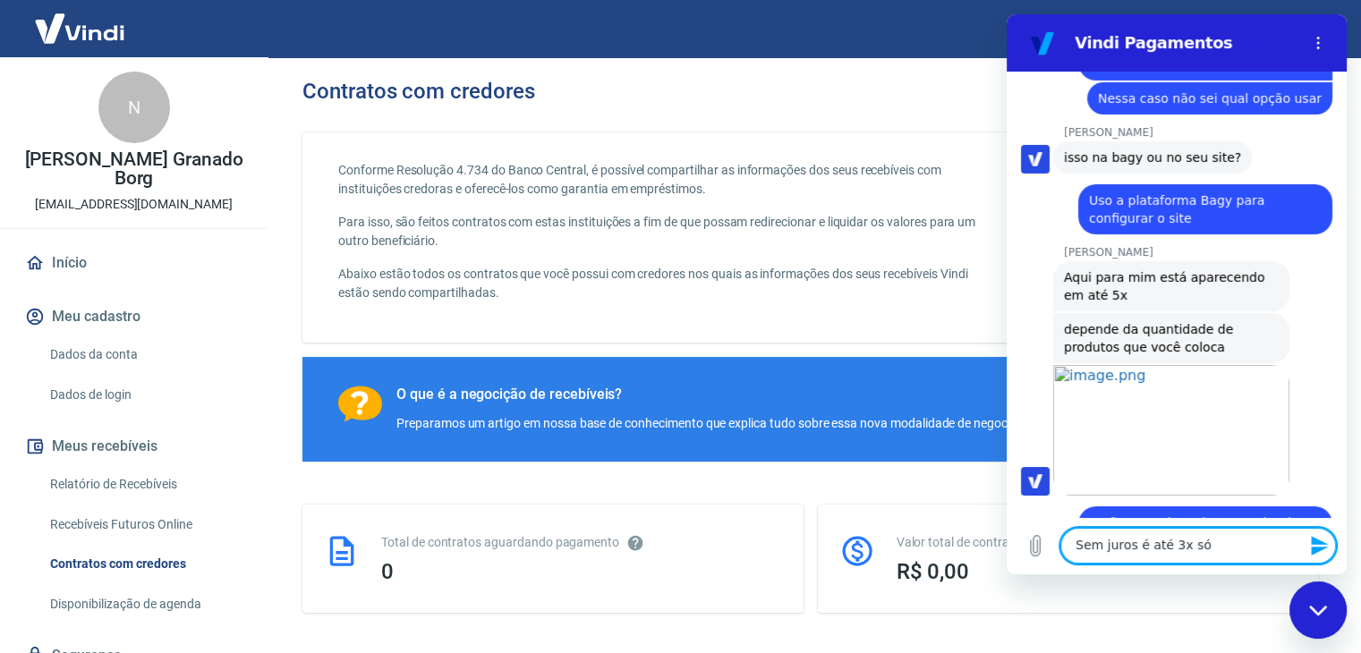
type textarea "Sem juros é até 3x só"
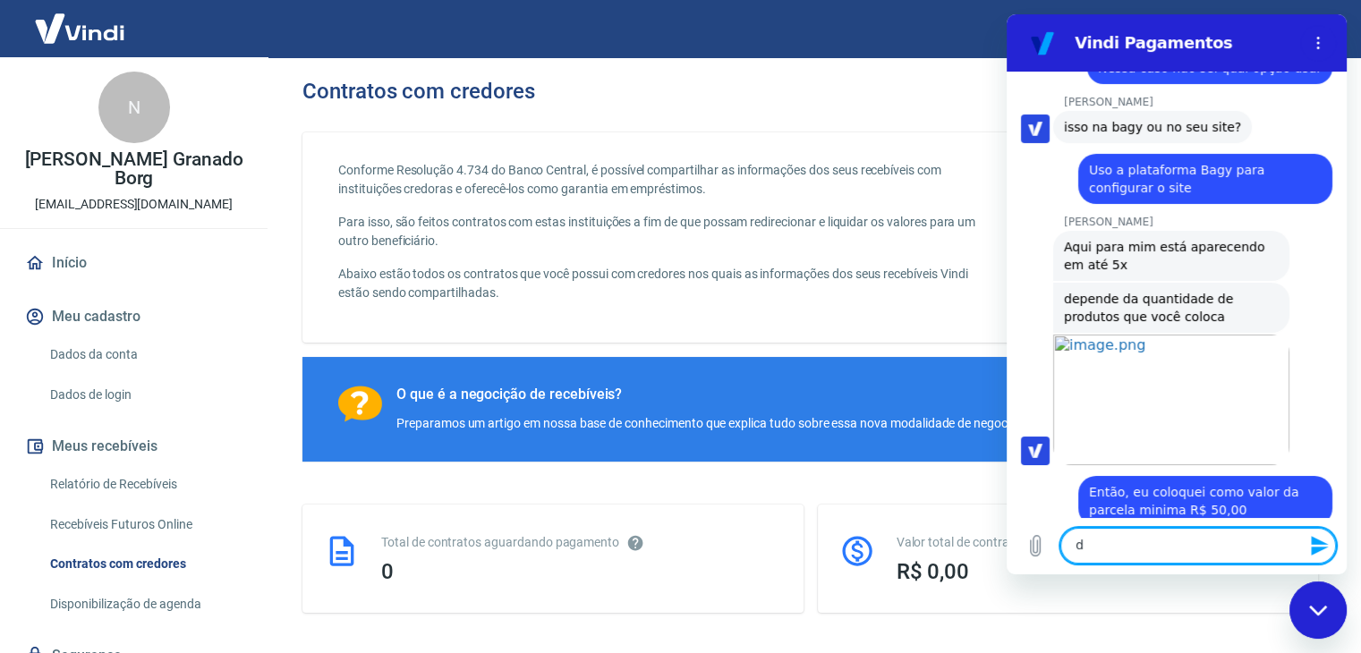
scroll to position [6217, 0]
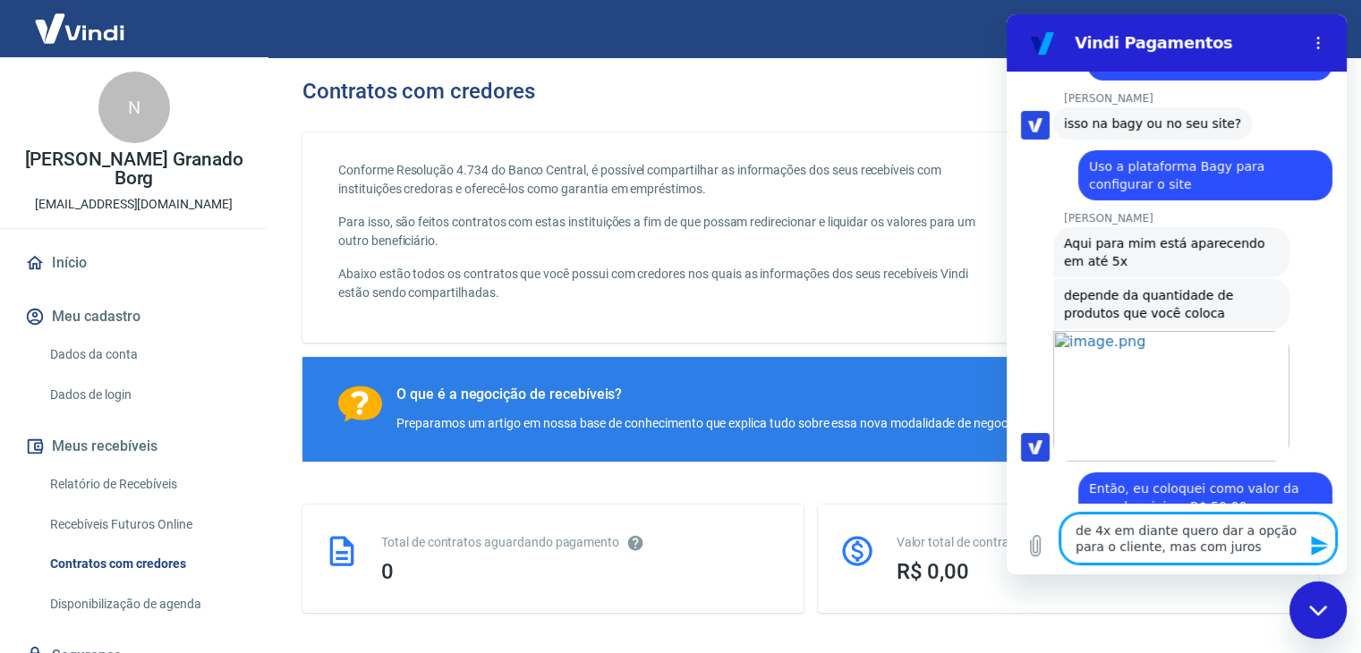
type textarea "de 4x em diante quero dar a opção para o cliente, mas com juros"
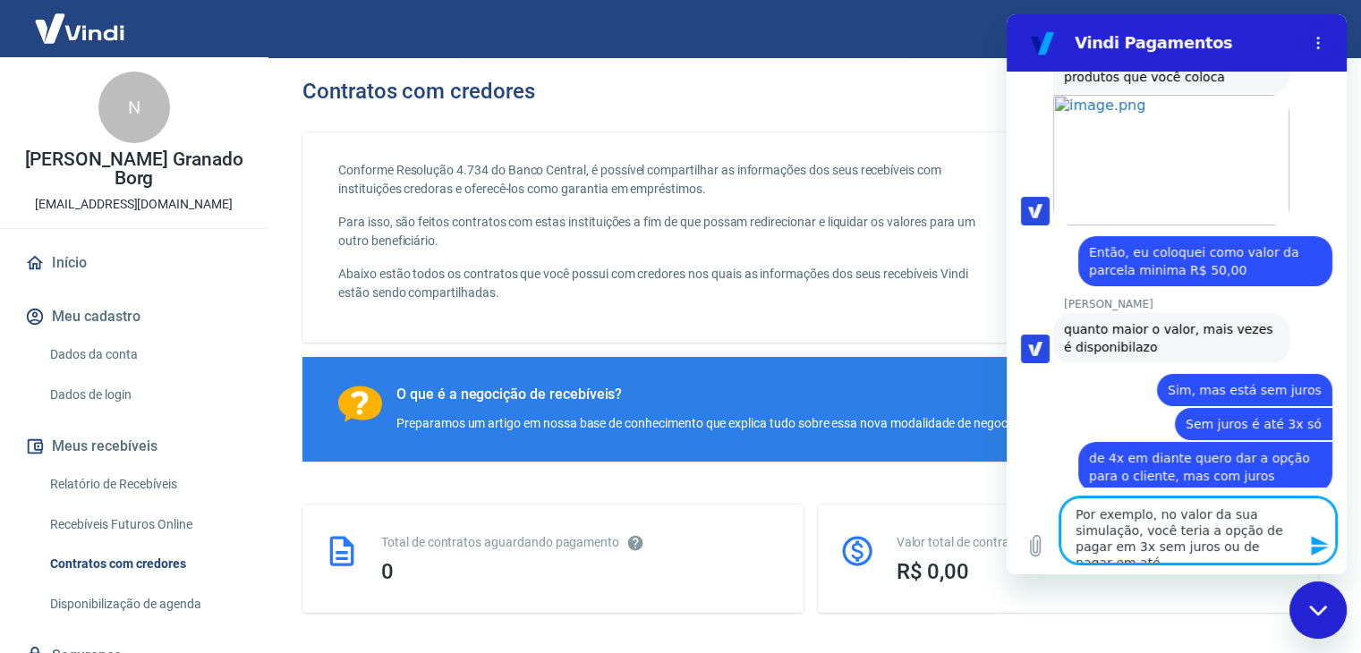
scroll to position [6456, 0]
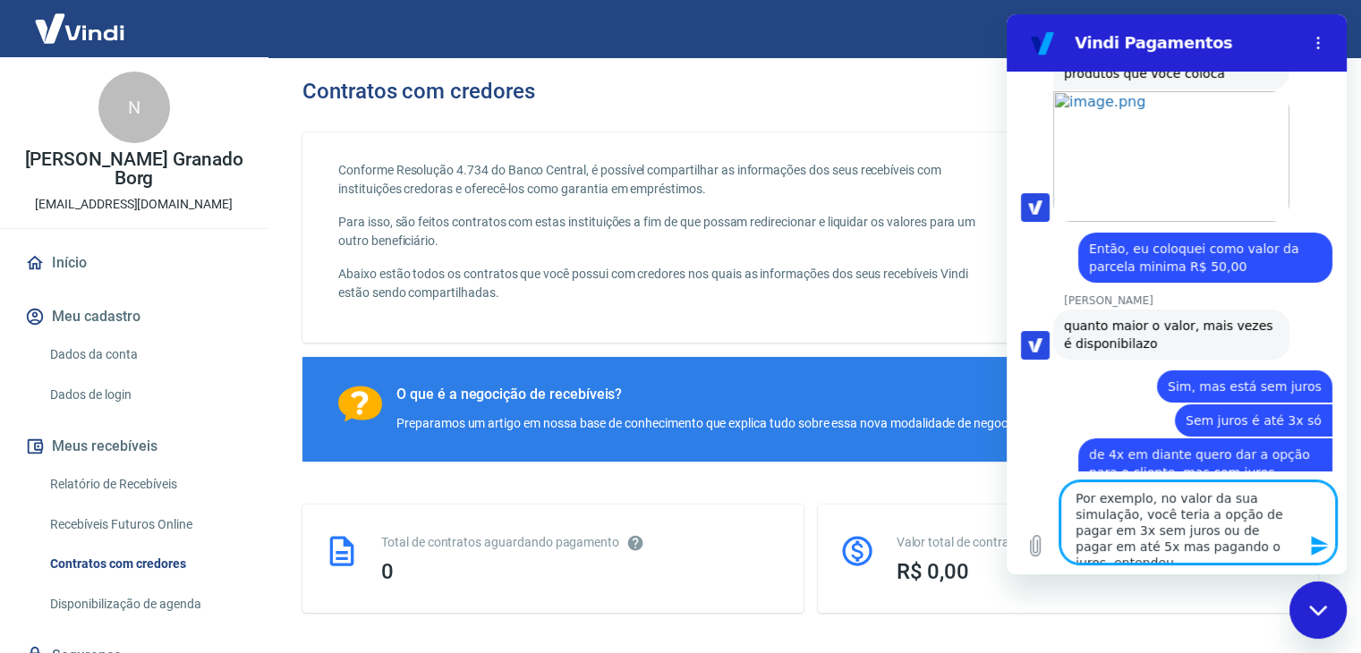
type textarea "Por exemplo, no valor da sua simulação, você teria a opção de pagar em 3x sem j…"
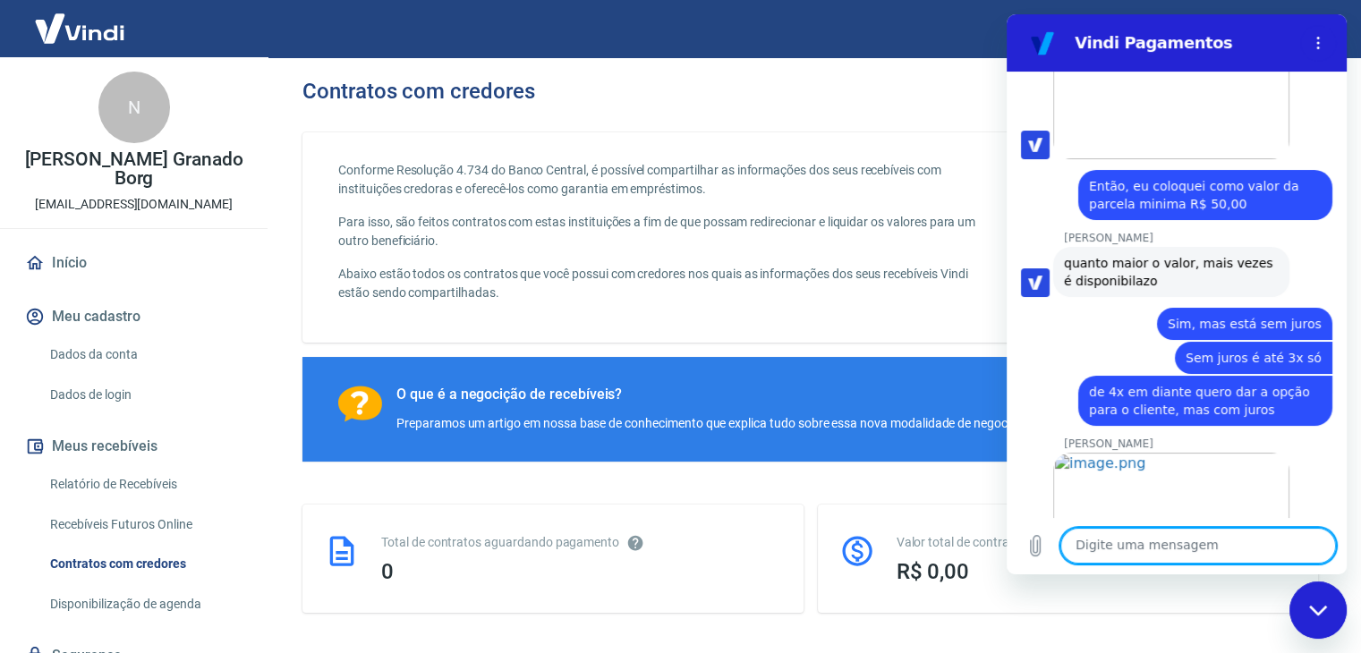
scroll to position [6523, 0]
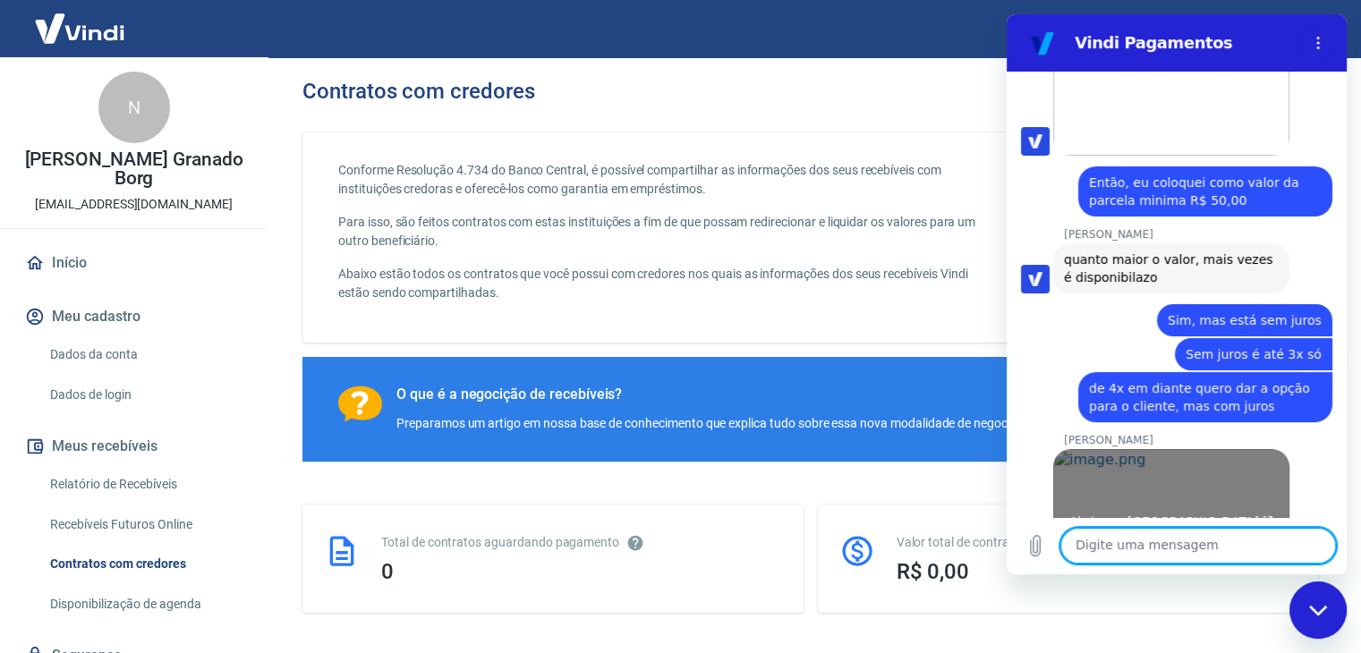
click at [1193, 449] on link "Abrir em [GEOGRAPHIC_DATA]" at bounding box center [1171, 514] width 236 height 131
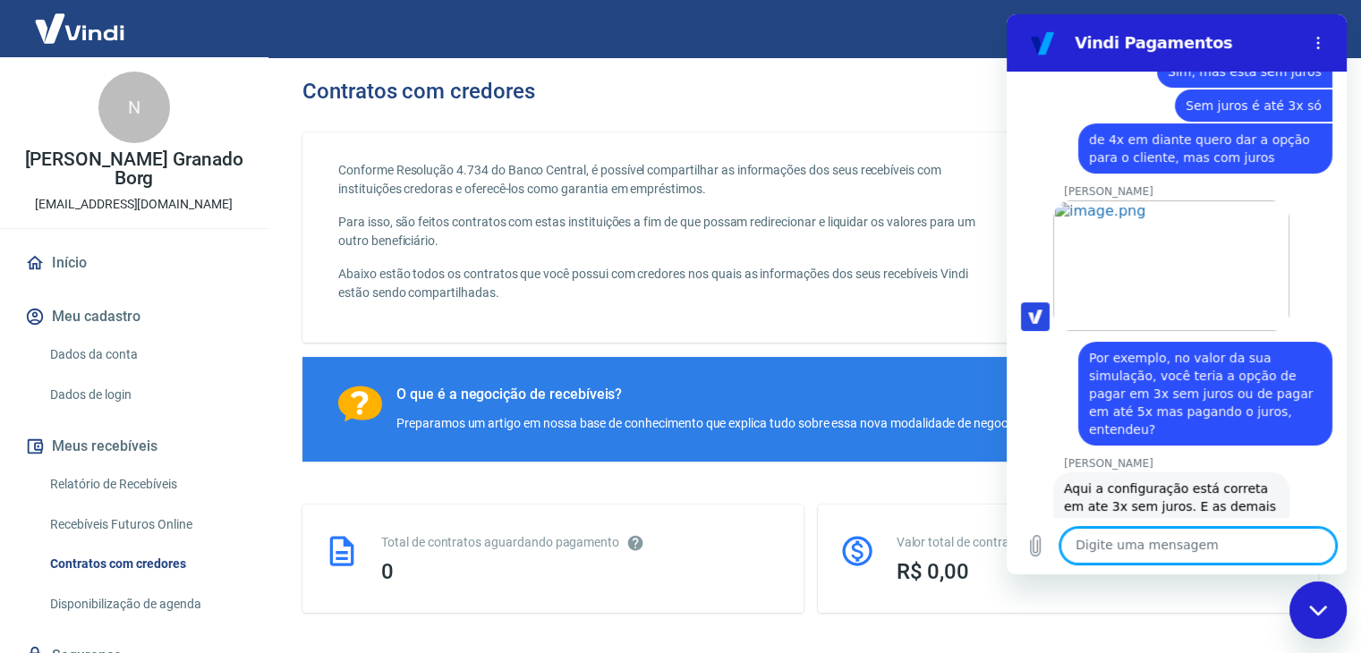
scroll to position [6775, 0]
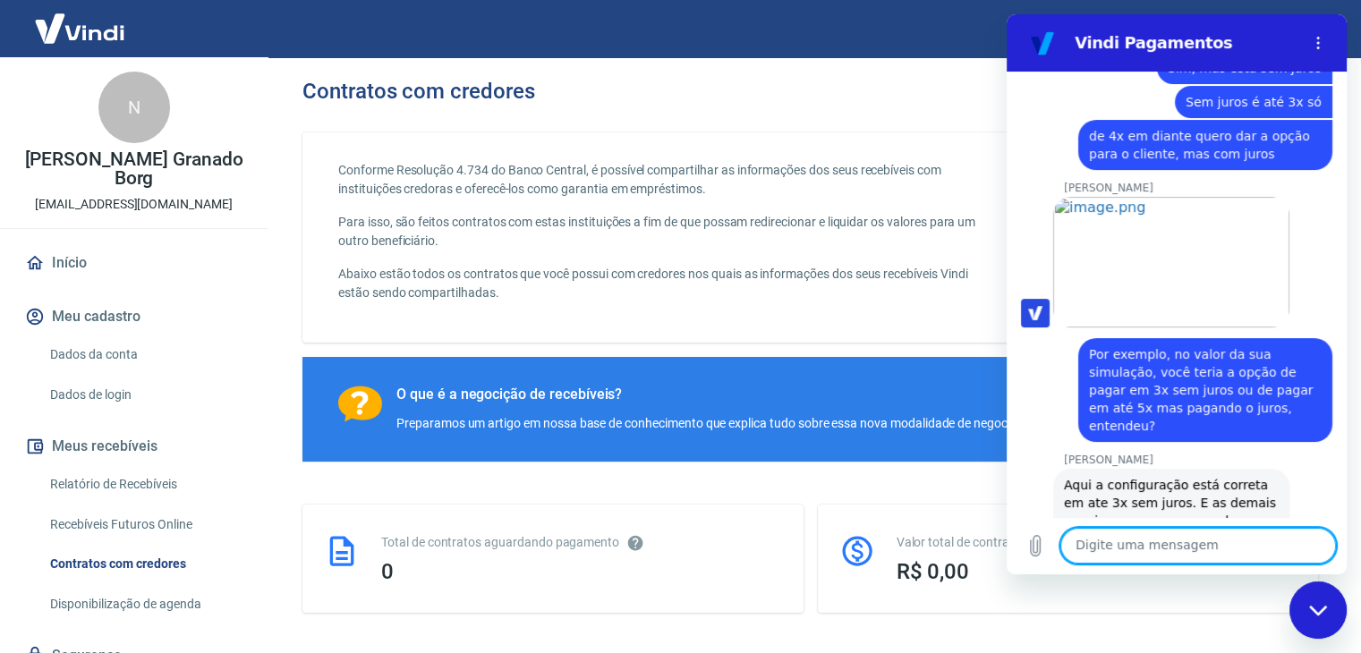
click at [1221, 553] on textarea at bounding box center [1199, 546] width 276 height 36
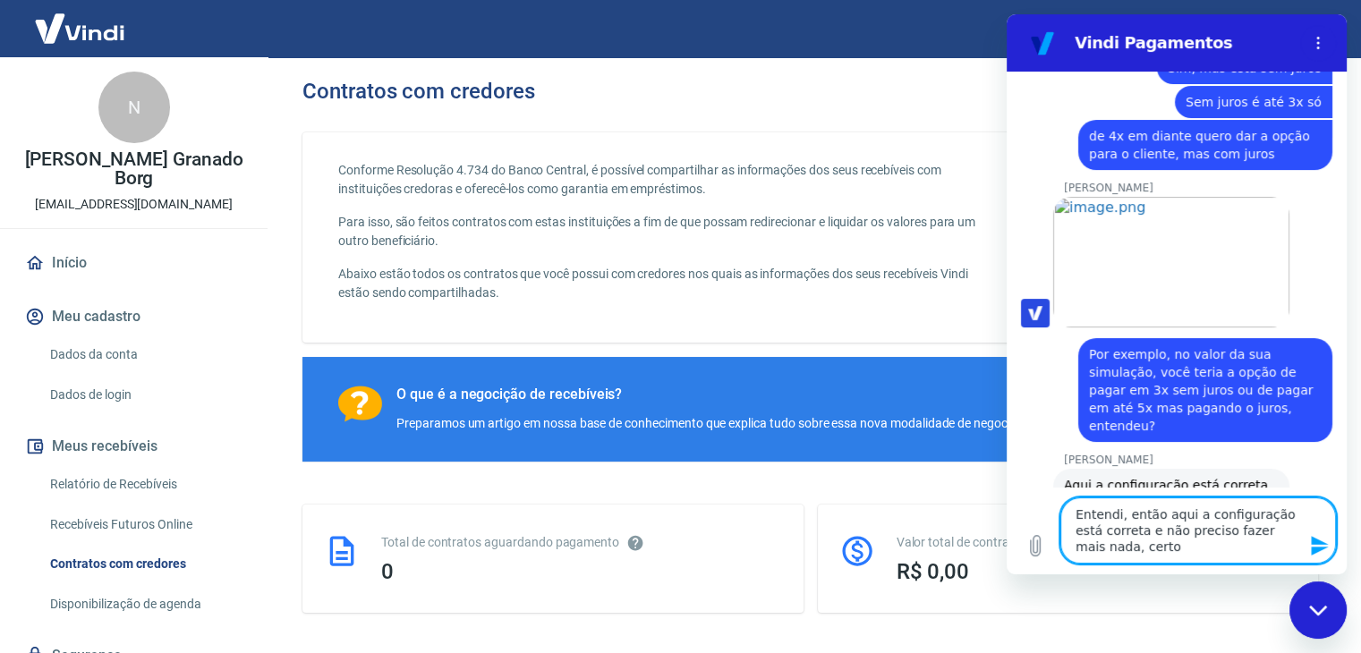
type textarea "Entendi, então aqui a configuração está correta e não preciso fazer mais nada, …"
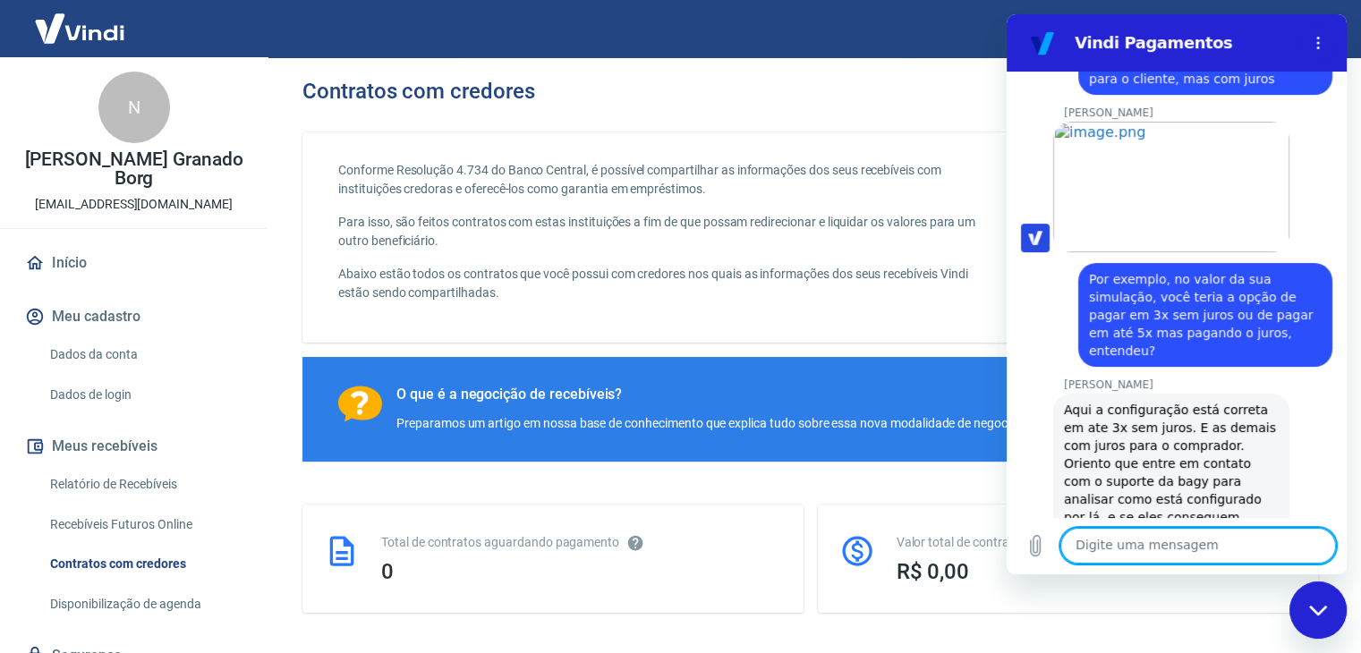
scroll to position [6854, 0]
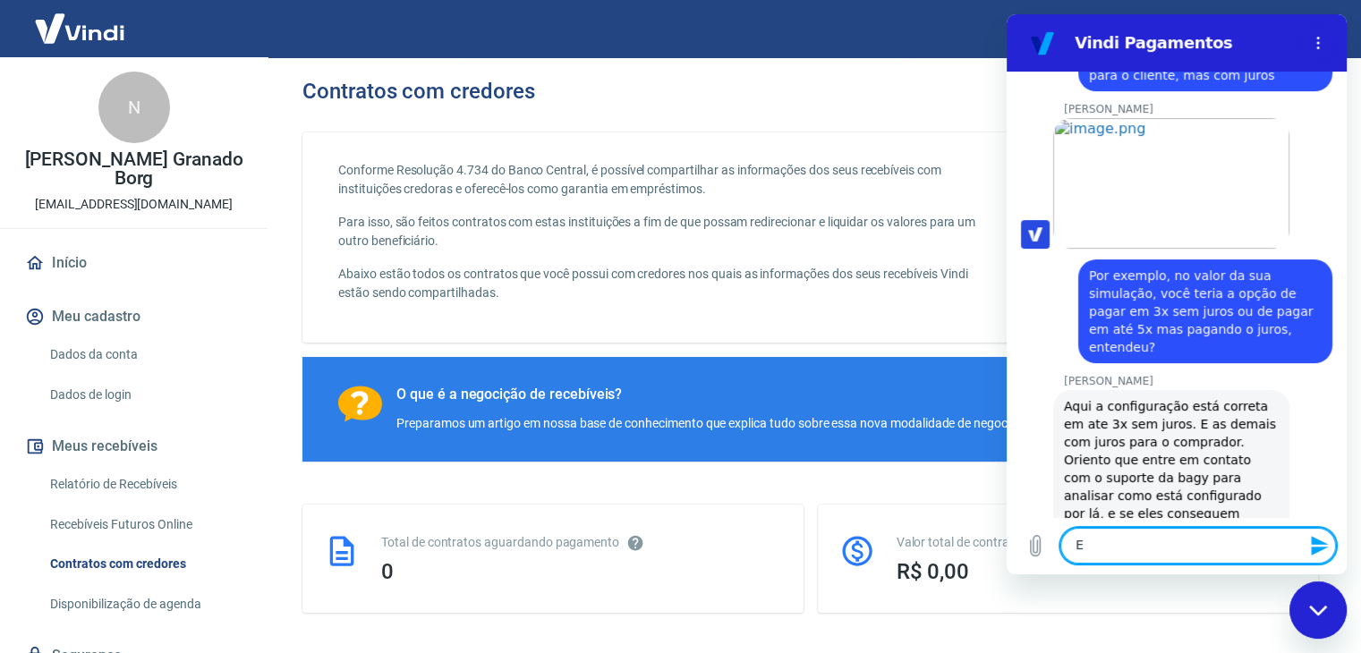
type textarea "E"
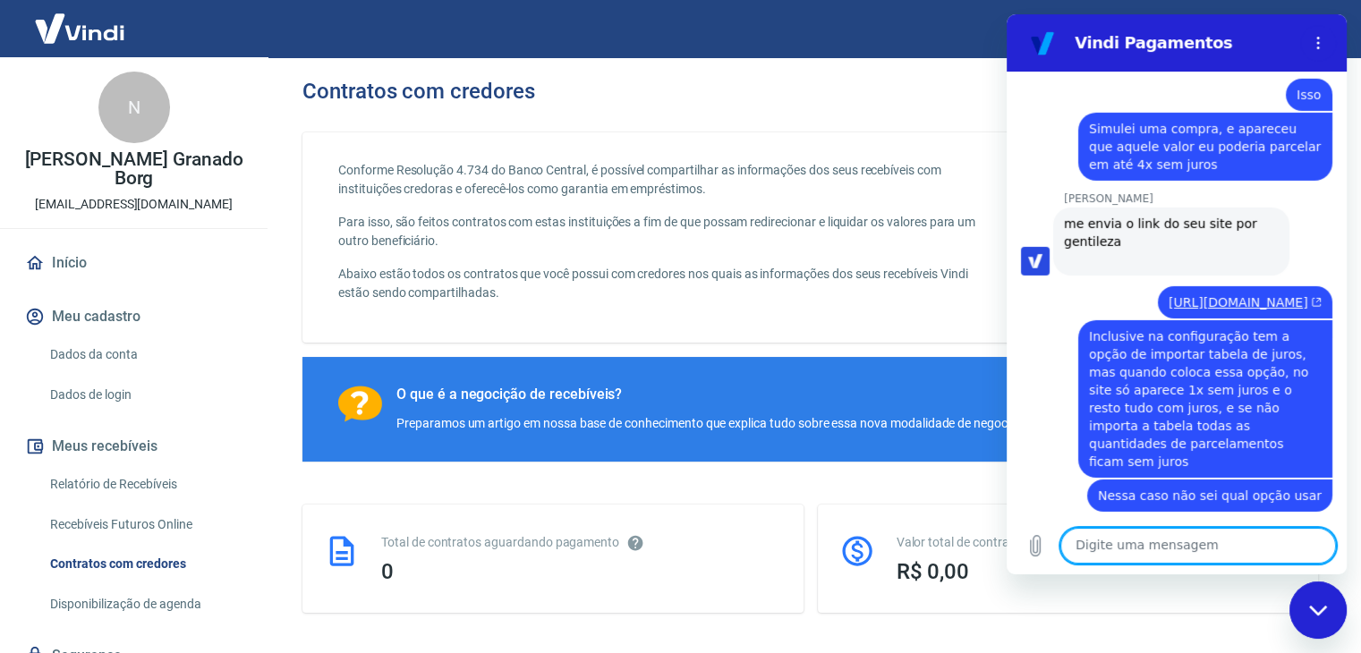
scroll to position [5780, 0]
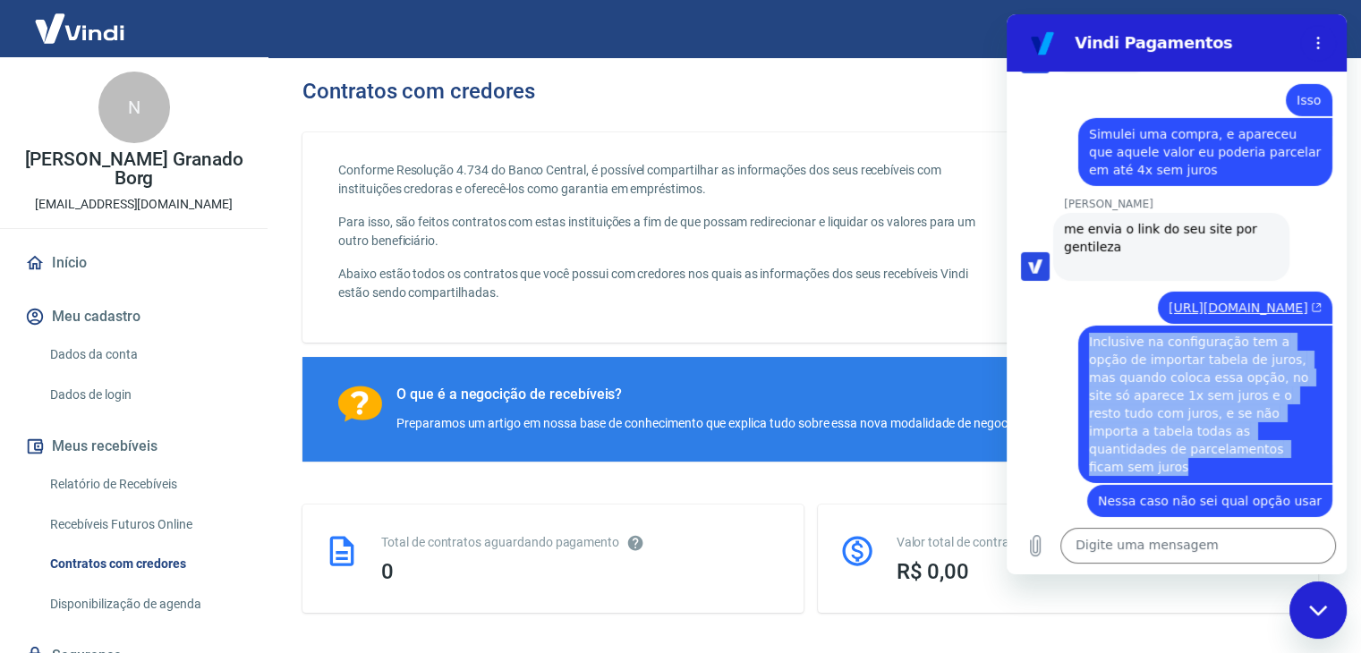
drag, startPoint x: 1271, startPoint y: 287, endPoint x: 1087, endPoint y: 183, distance: 210.8
click at [1087, 326] on div "diz: Inclusive na configuração tem a opção de importar tabela de juros, mas qua…" at bounding box center [1205, 405] width 254 height 158
copy span "Inclusive na configuração tem a opção de importar tabela de juros, mas quando c…"
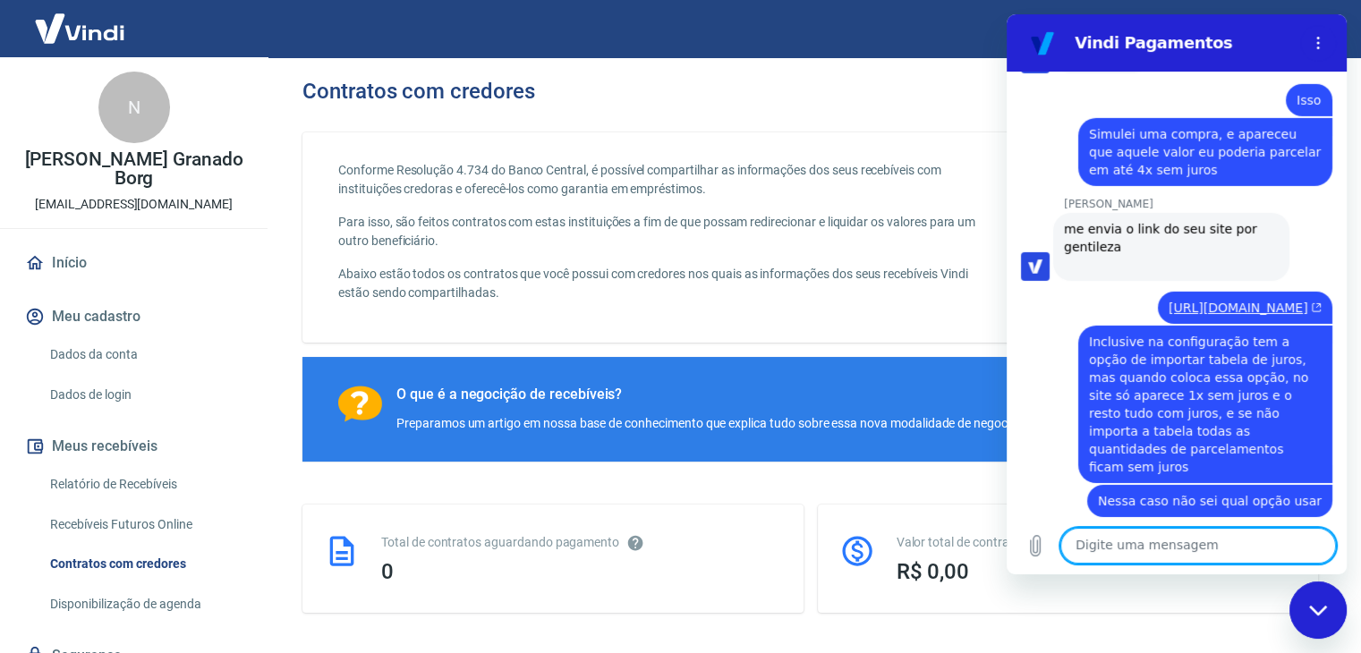
click at [1154, 553] on textarea at bounding box center [1199, 546] width 276 height 36
paste textarea "Inclusive na configuração tem a opção de importar tabela de juros, mas quando c…"
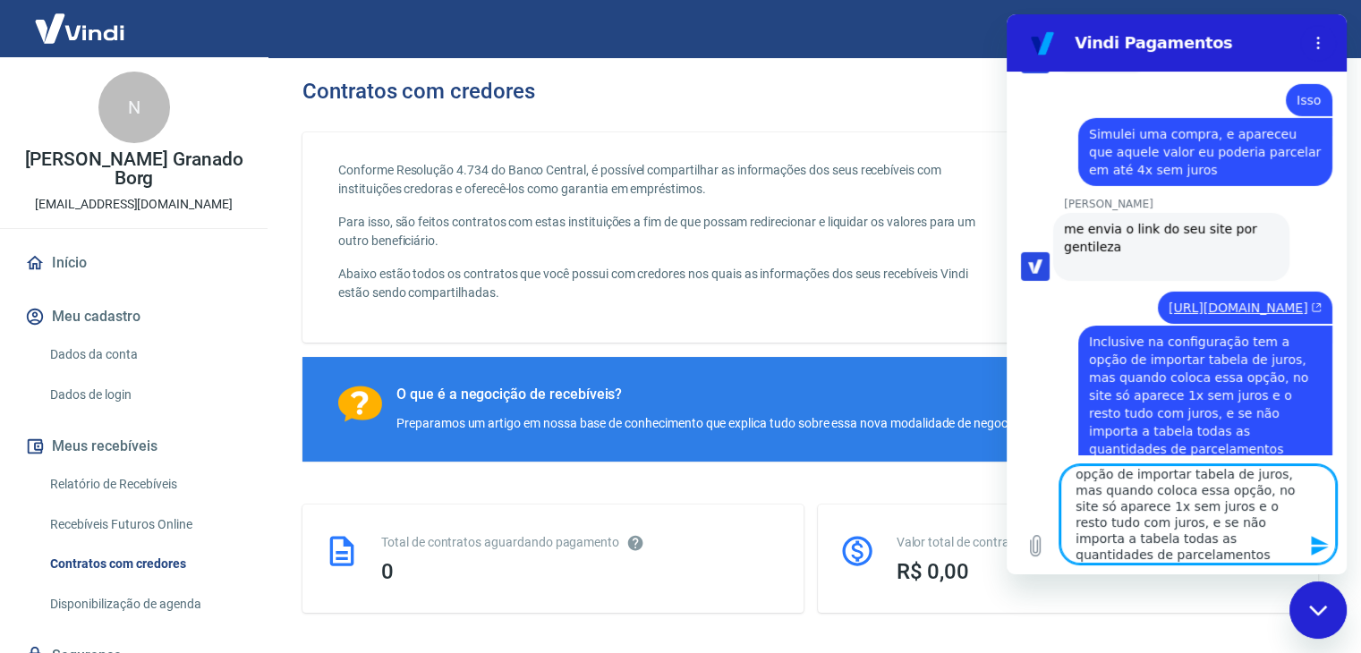
scroll to position [40, 0]
type textarea "Inclusive na configuração tem a opção de importar tabela de juros, mas quando c…"
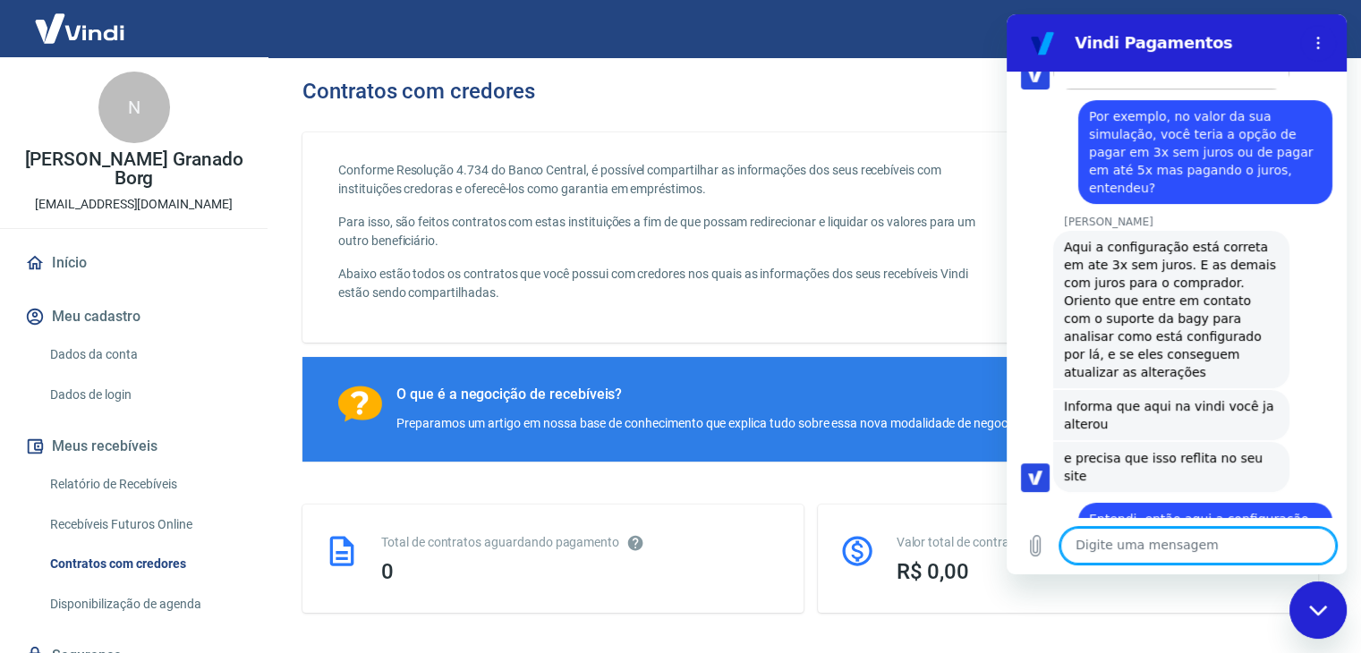
scroll to position [7126, 0]
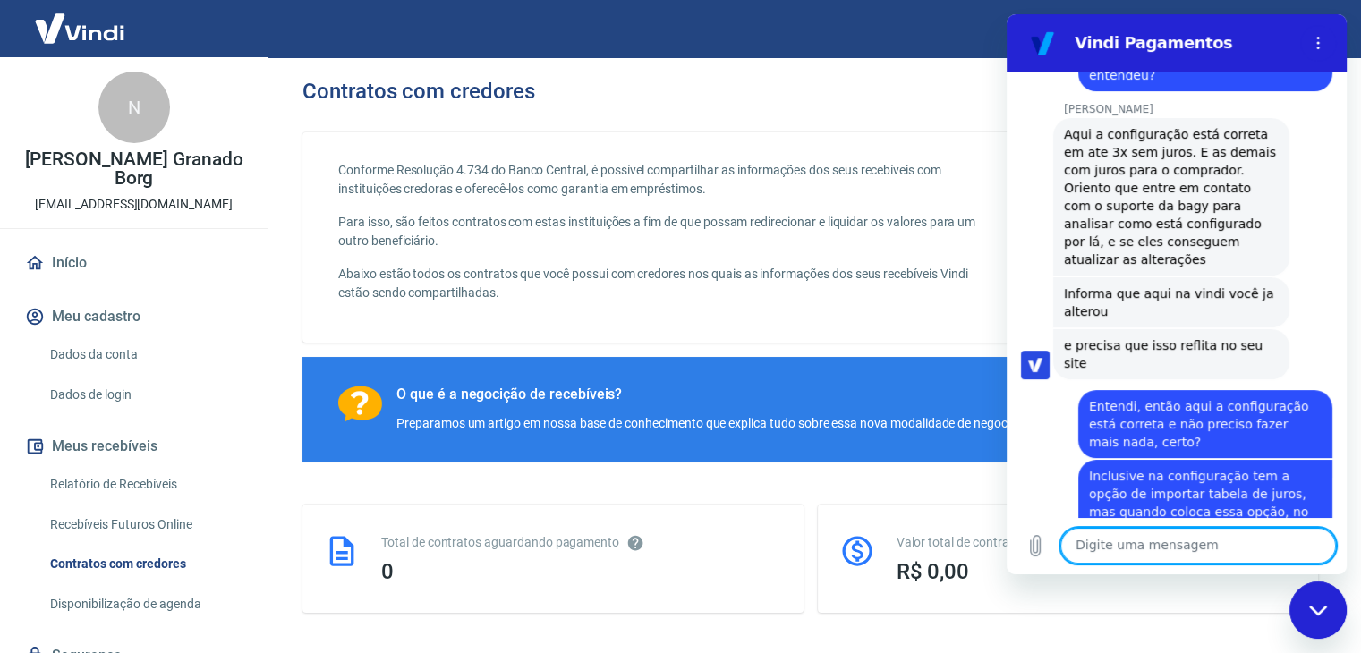
click at [1199, 541] on textarea at bounding box center [1199, 546] width 276 height 36
type textarea "Ok, e sobre a tabela de juros?"
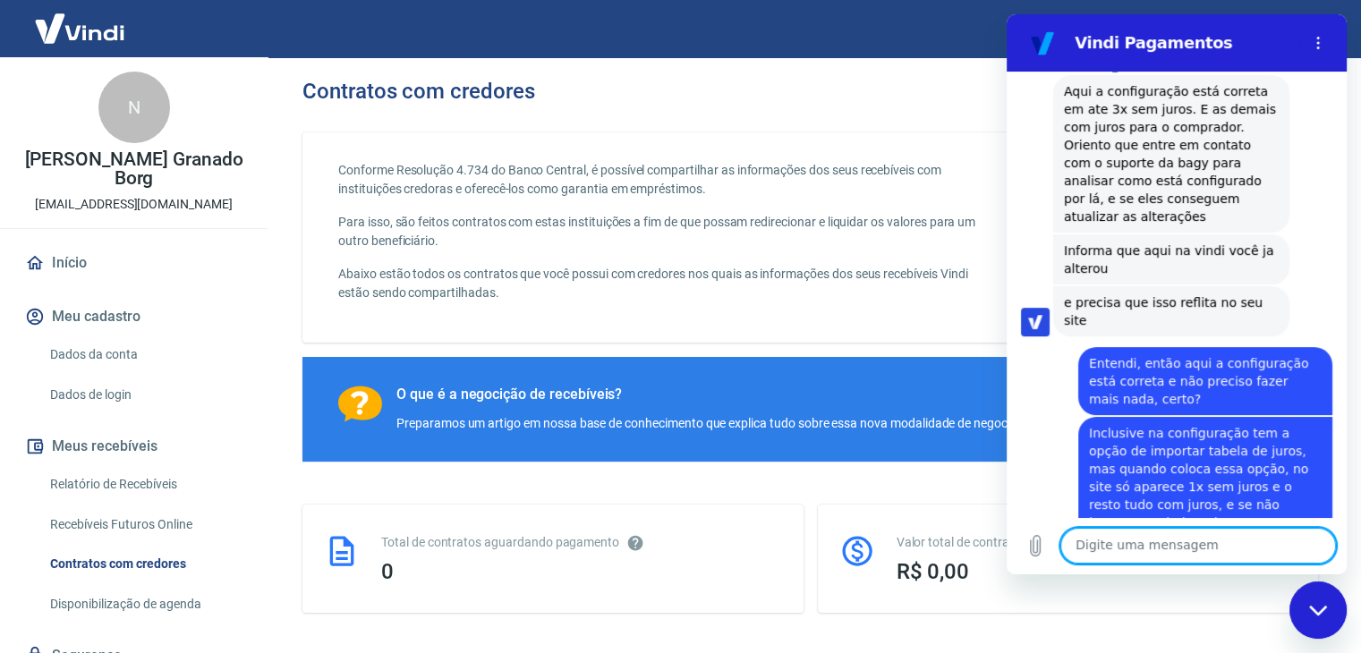
scroll to position [7299, 0]
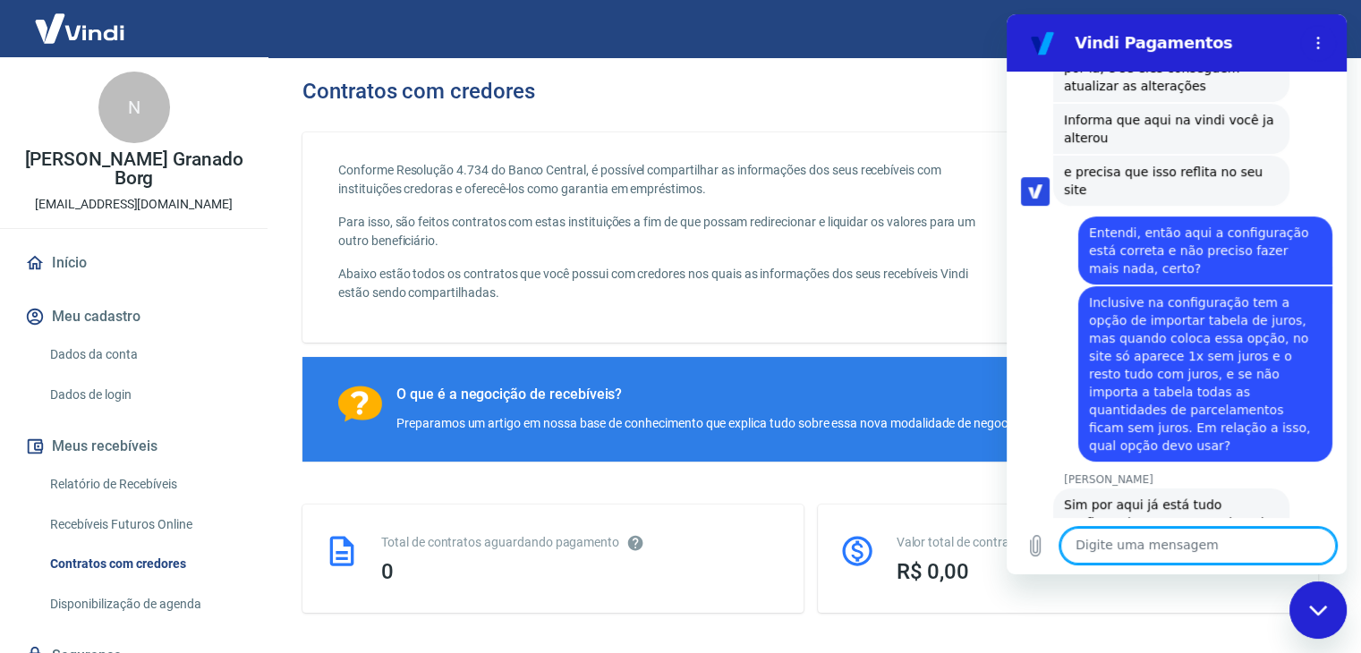
click at [1189, 552] on textarea at bounding box center [1199, 546] width 276 height 36
type textarea "Entendi, ta bom"
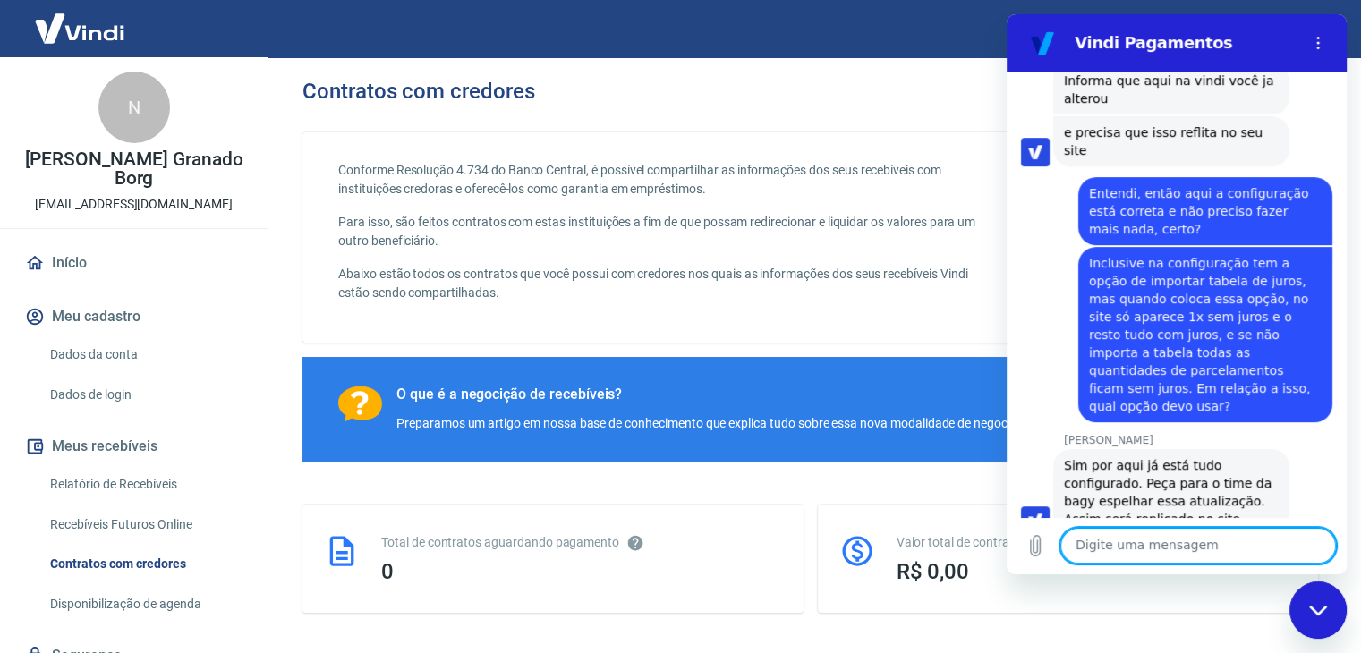
scroll to position [7342, 0]
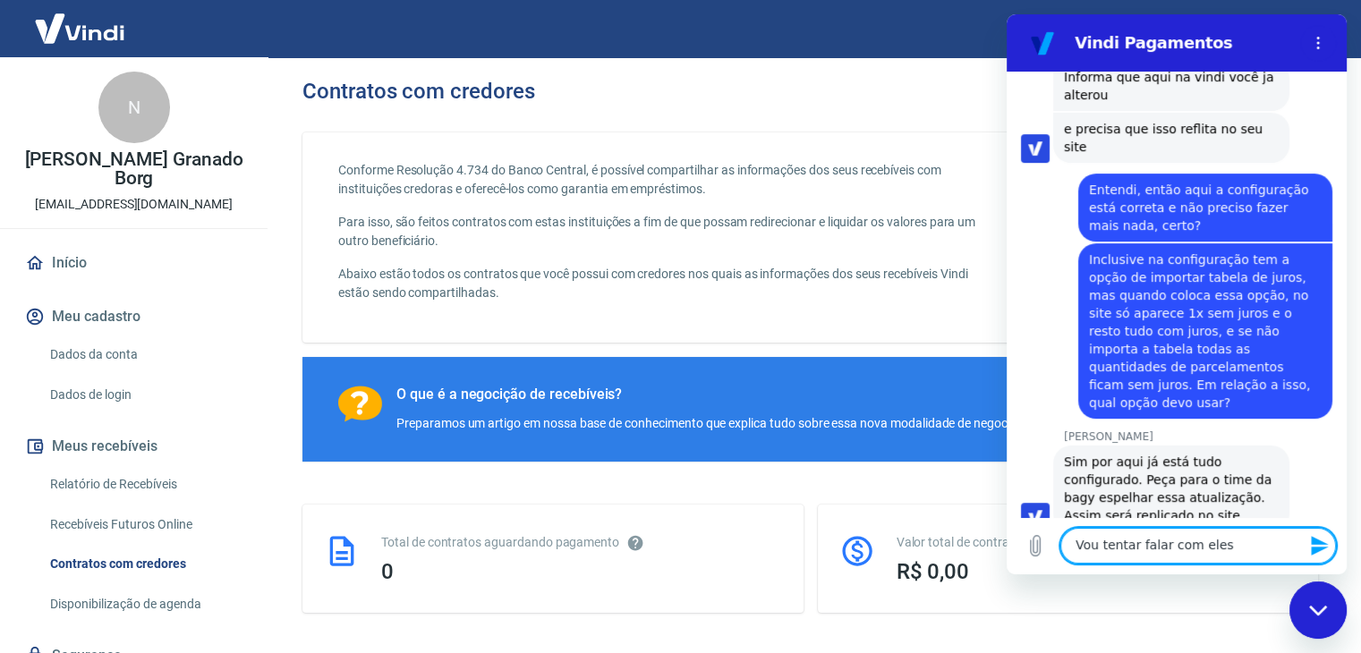
type textarea "Vou tentar falar com eles"
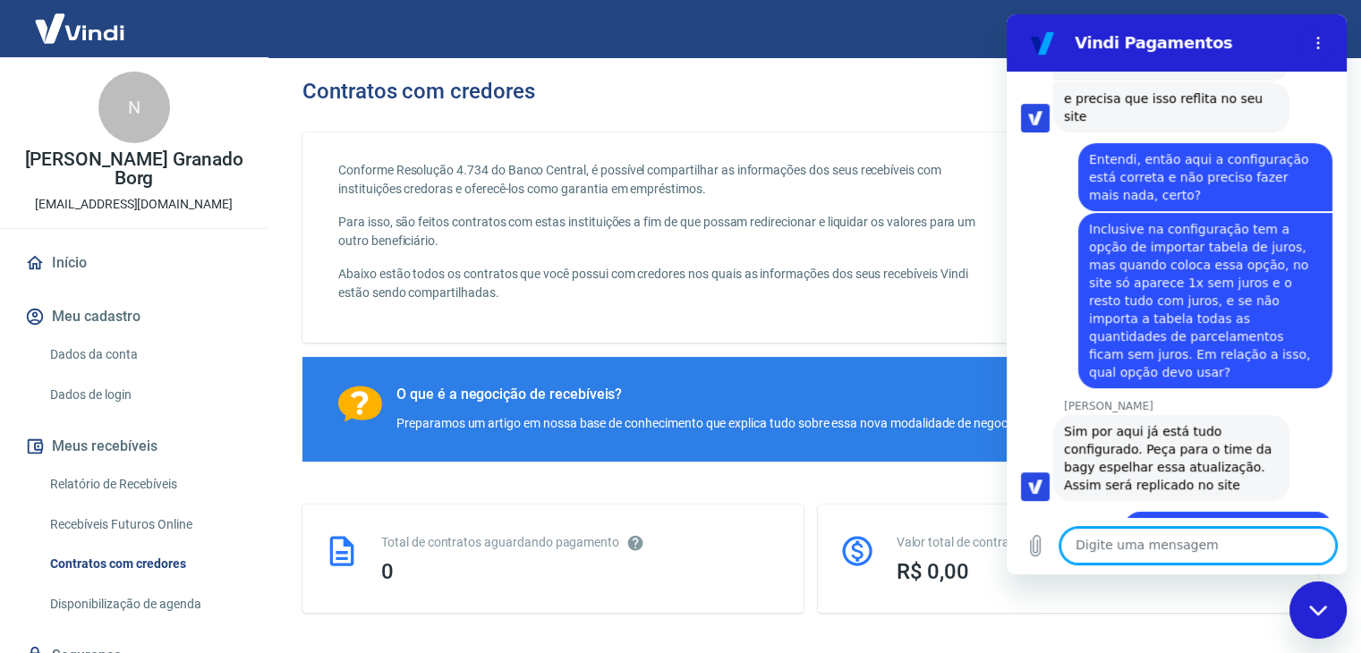
scroll to position [7376, 0]
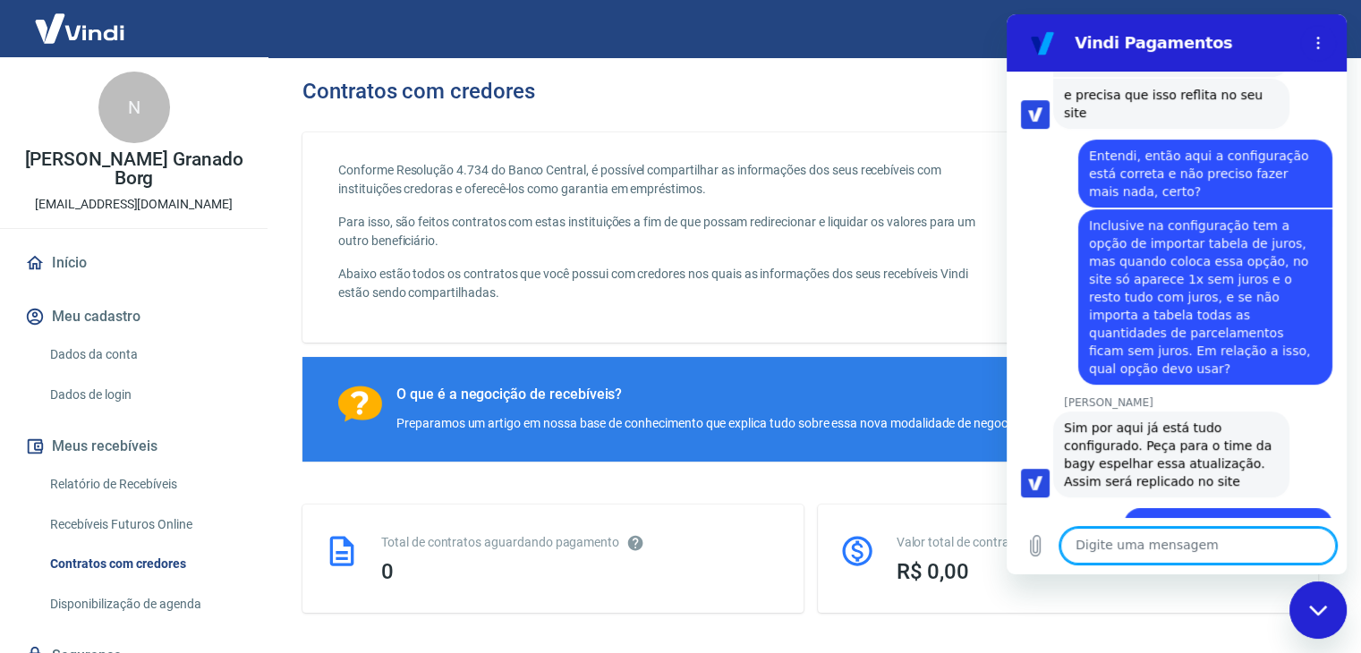
click at [1125, 545] on textarea at bounding box center [1199, 546] width 276 height 36
type textarea "Obrigada!"
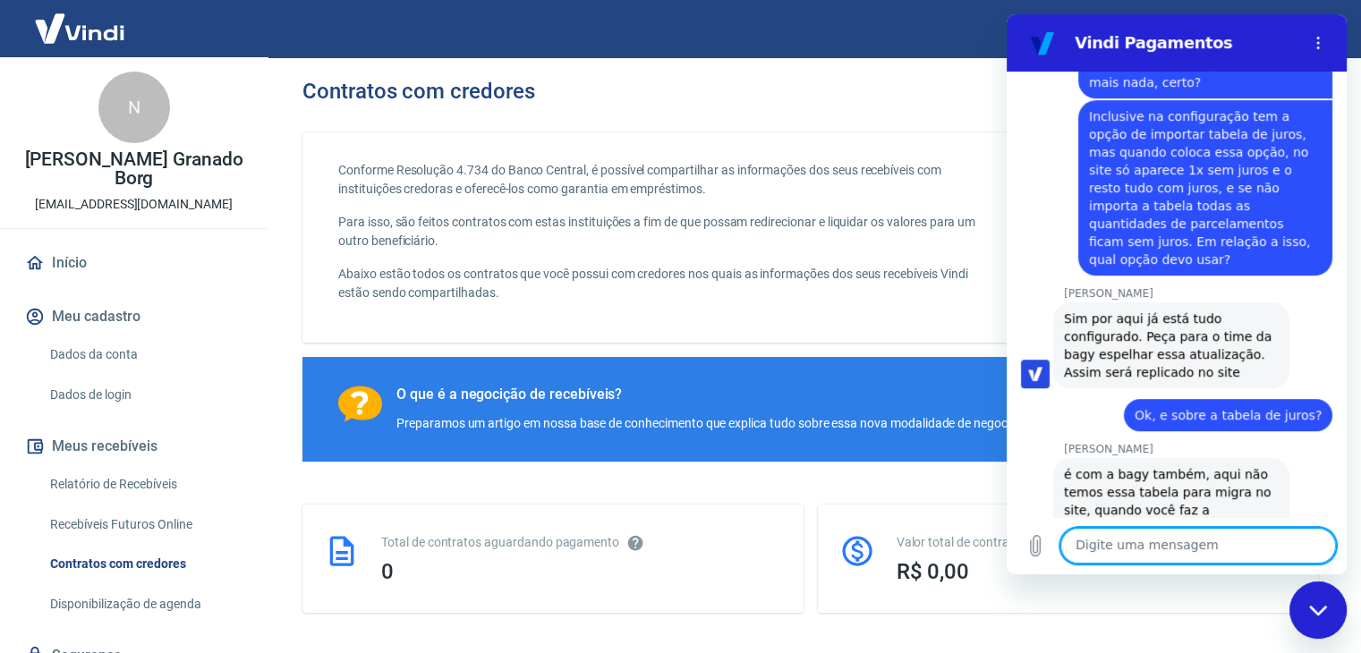
scroll to position [7487, 0]
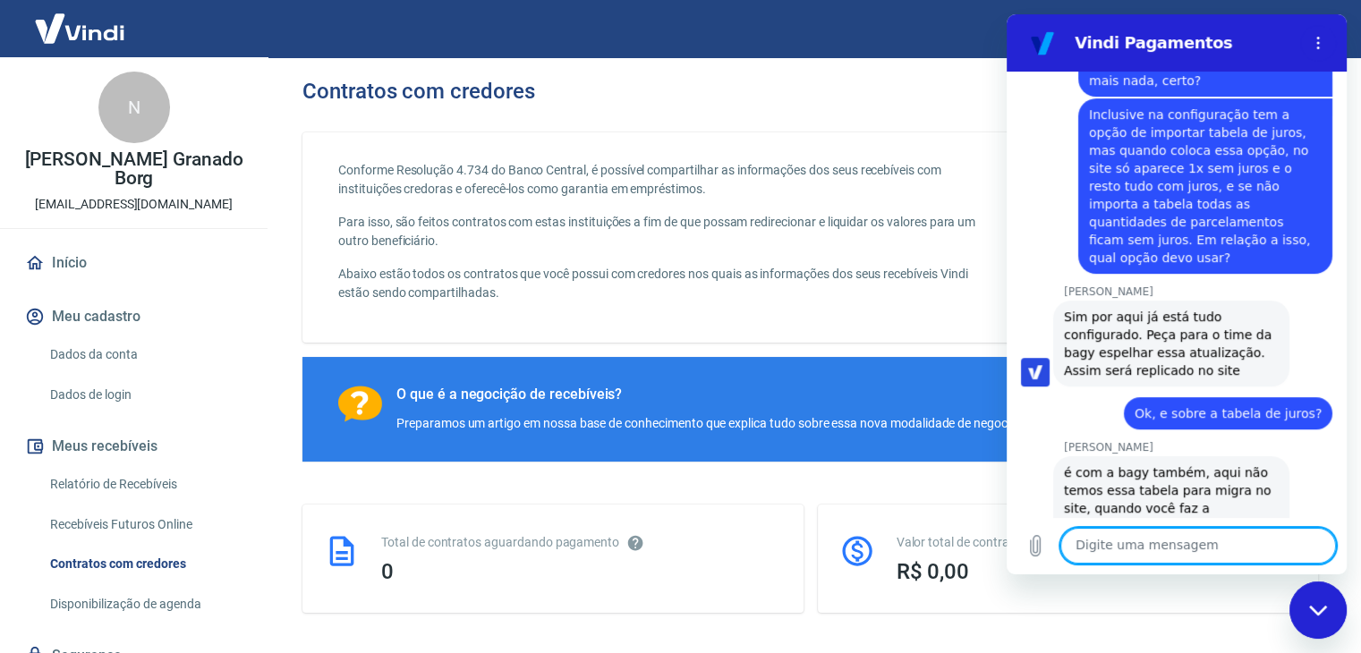
click at [1163, 551] on textarea at bounding box center [1199, 546] width 276 height 36
type textarea "Por enquanto é só isso"
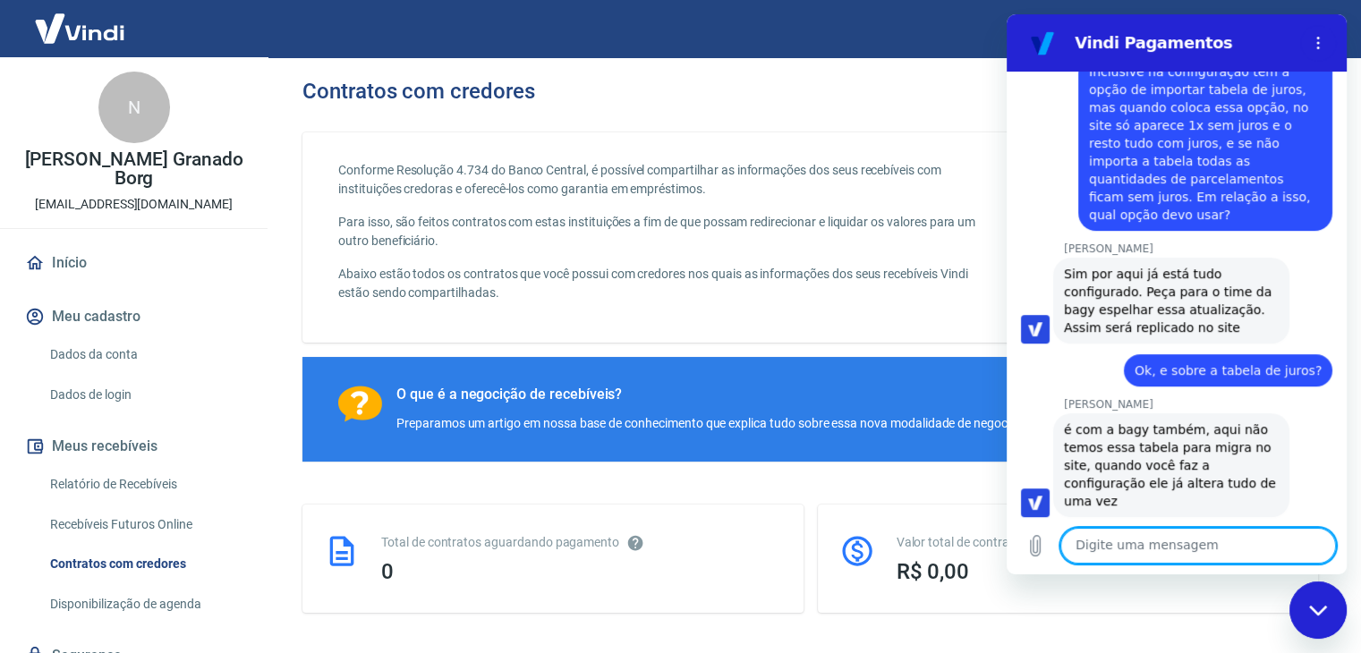
scroll to position [7564, 0]
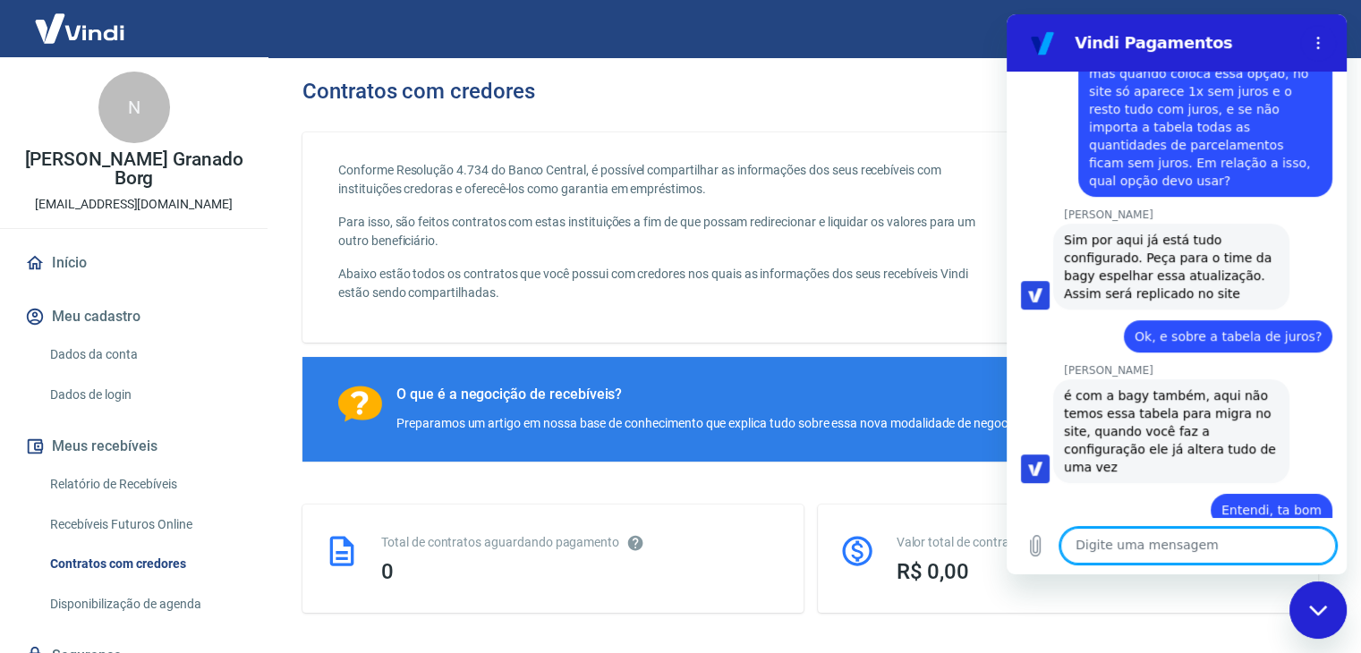
click at [1168, 540] on textarea at bounding box center [1199, 546] width 276 height 36
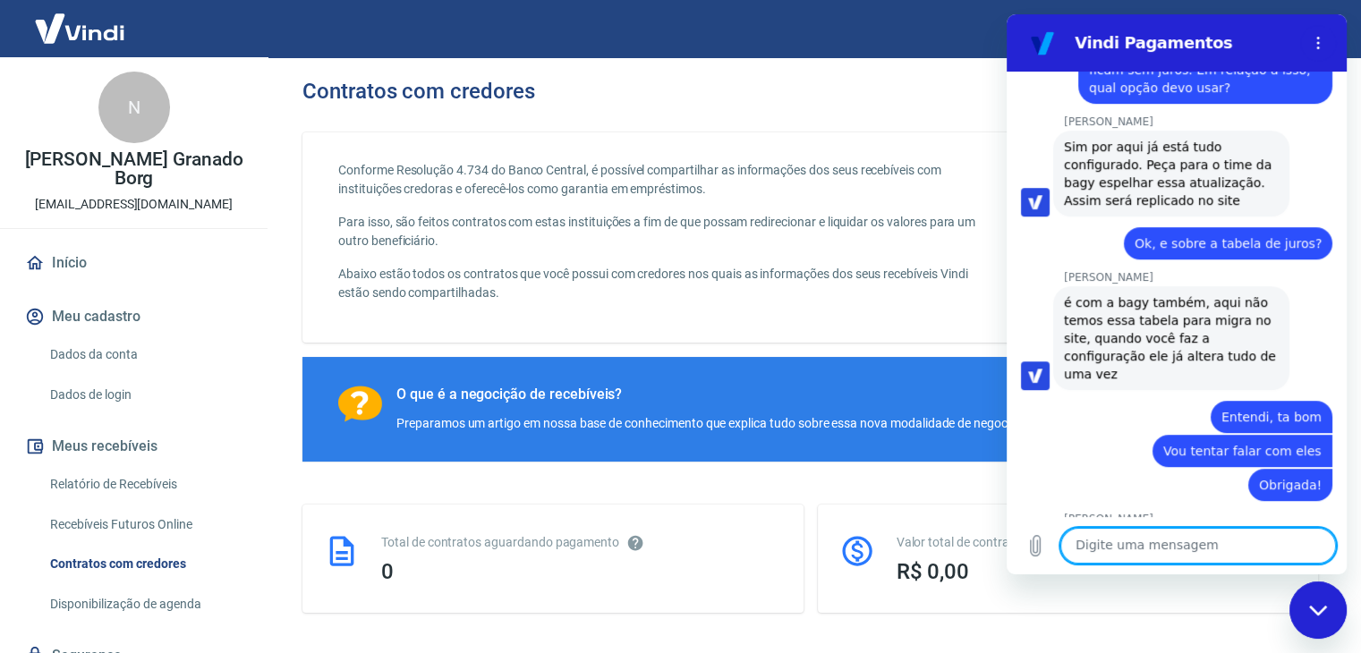
scroll to position [7661, 0]
